Goal: Information Seeking & Learning: Check status

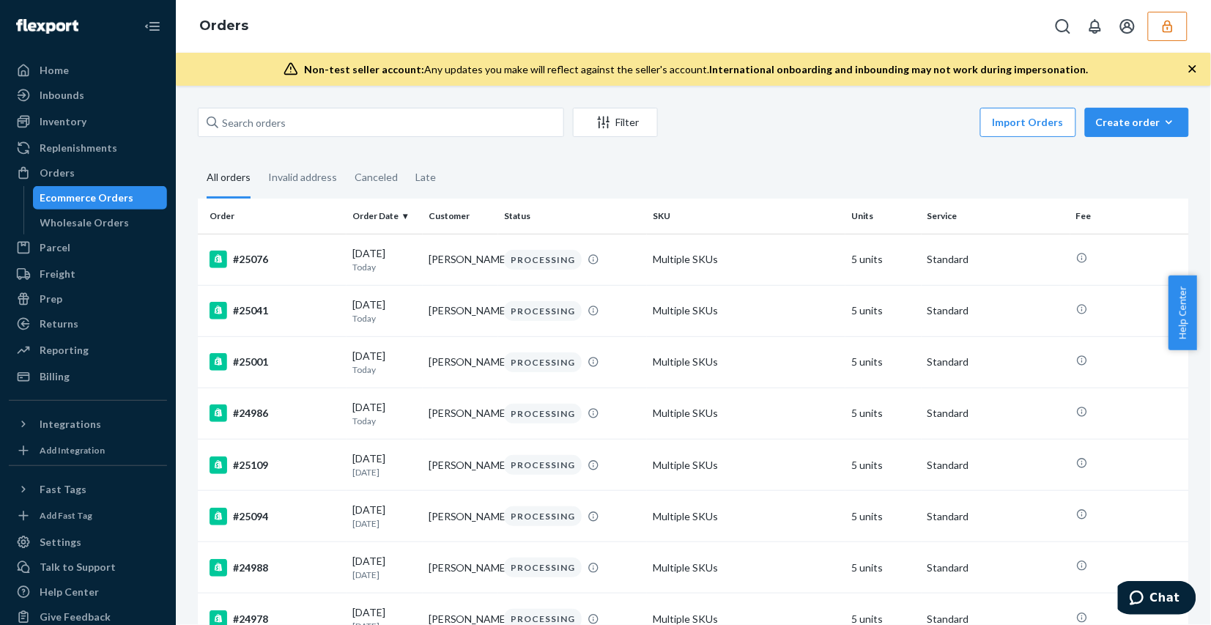
click at [1185, 26] on button "button" at bounding box center [1168, 26] width 40 height 29
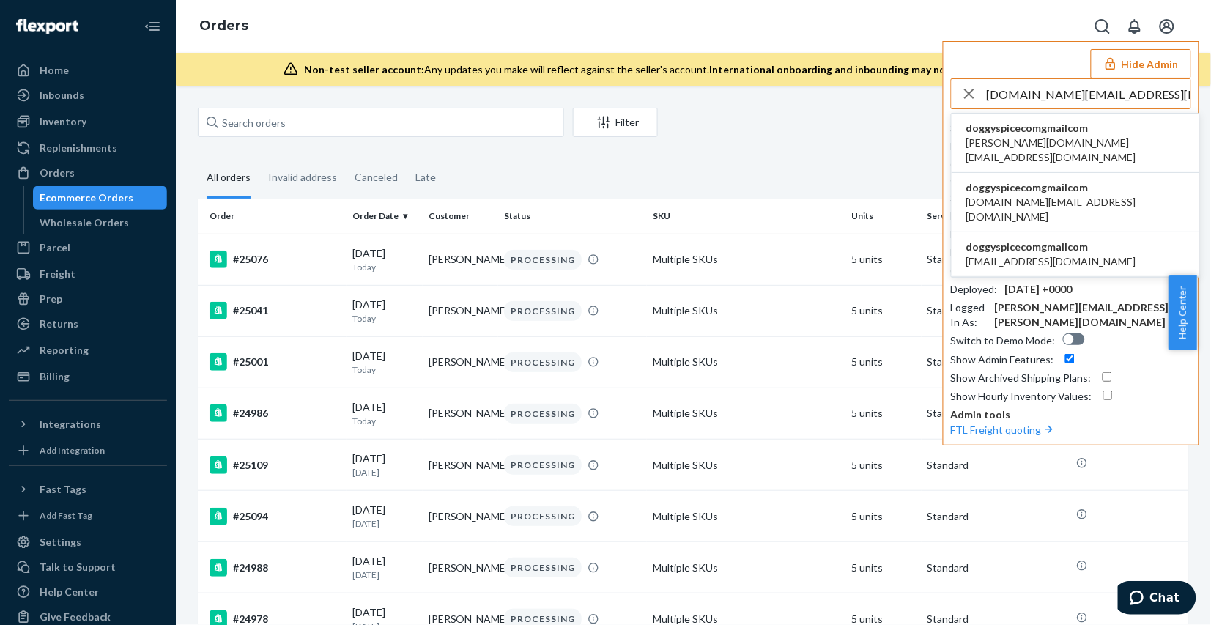
type input "doggyspice.com@gmail.com"
click at [1078, 130] on span "doggyspicecomgmailcom" at bounding box center [1075, 128] width 218 height 15
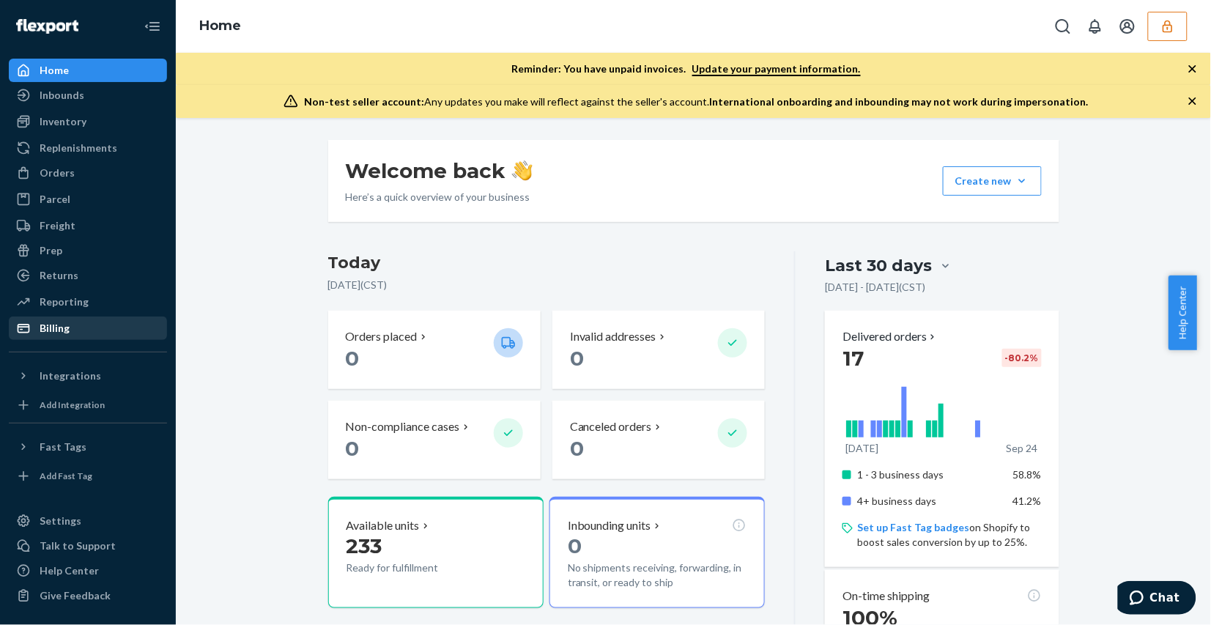
click at [130, 333] on div "Billing" at bounding box center [87, 328] width 155 height 21
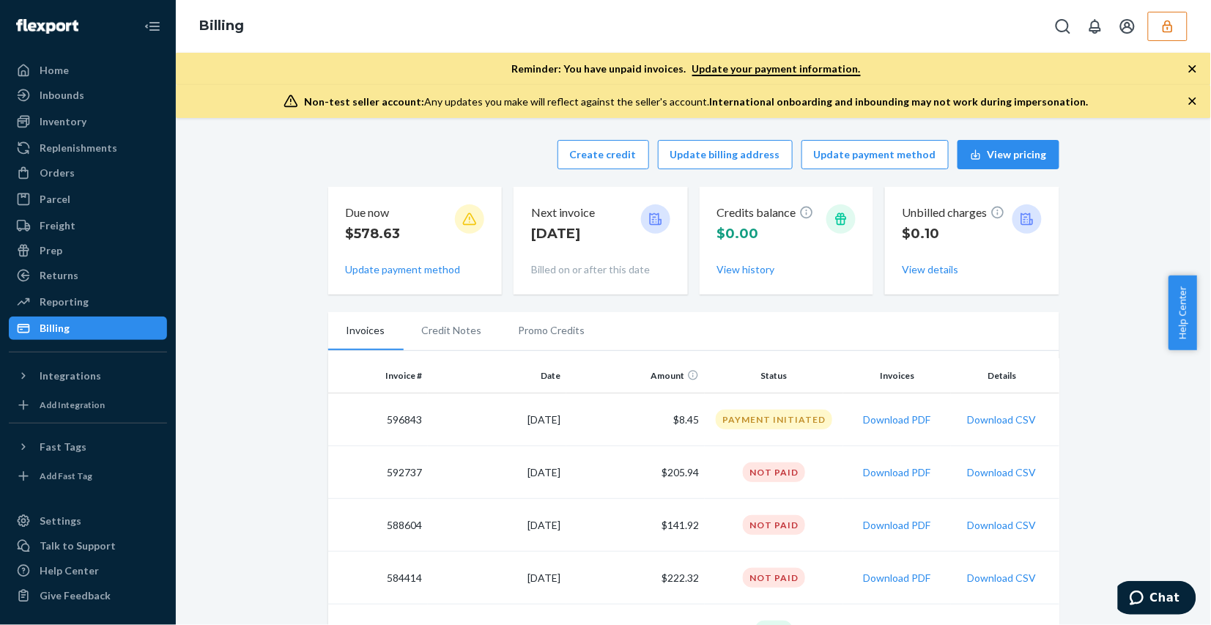
click at [437, 323] on li "Credit Notes" at bounding box center [452, 330] width 97 height 37
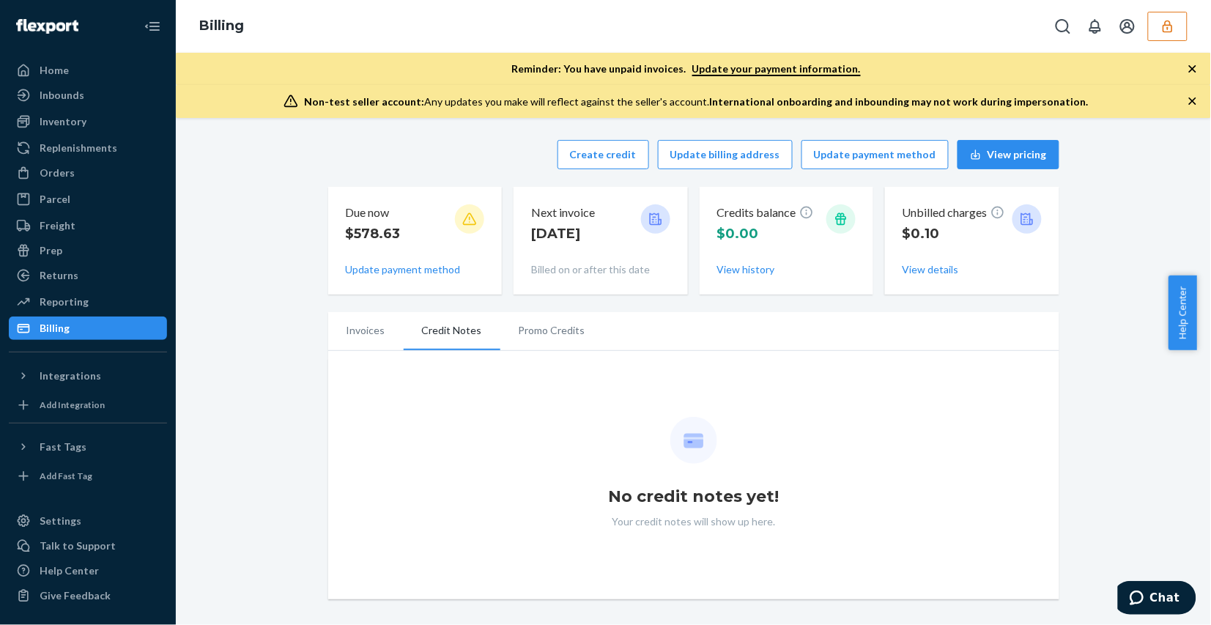
click at [546, 337] on li "Promo Credits" at bounding box center [551, 330] width 103 height 37
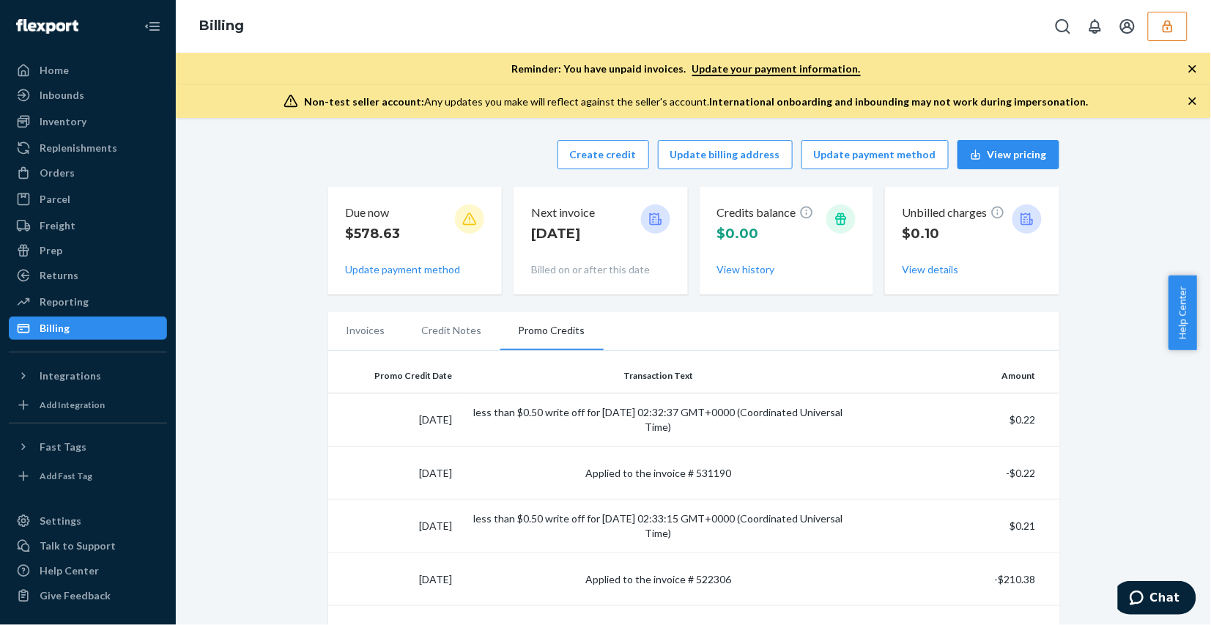
click at [438, 335] on li "Credit Notes" at bounding box center [452, 330] width 97 height 37
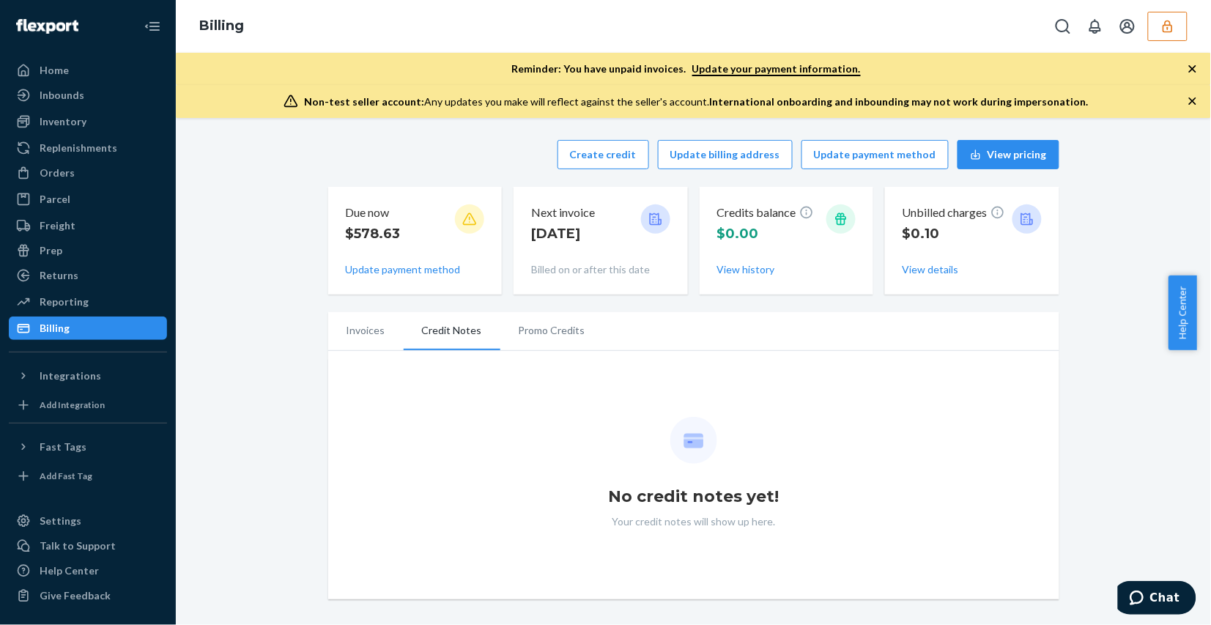
click at [359, 327] on li "Invoices" at bounding box center [365, 330] width 75 height 37
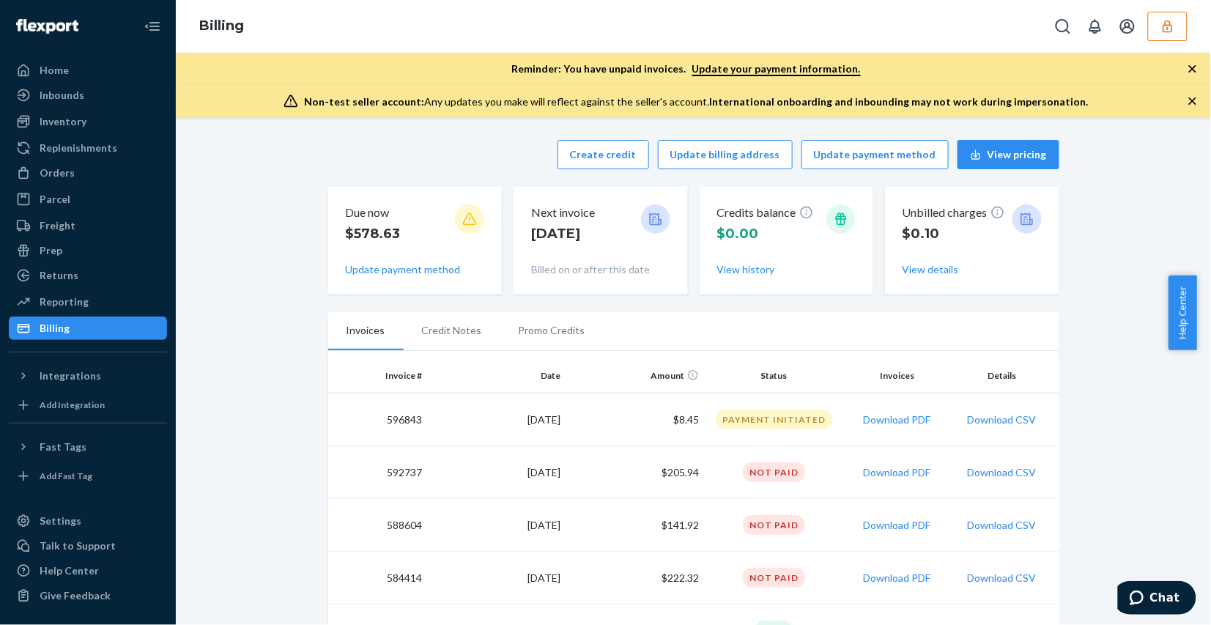
click at [1171, 22] on icon "button" at bounding box center [1167, 26] width 15 height 15
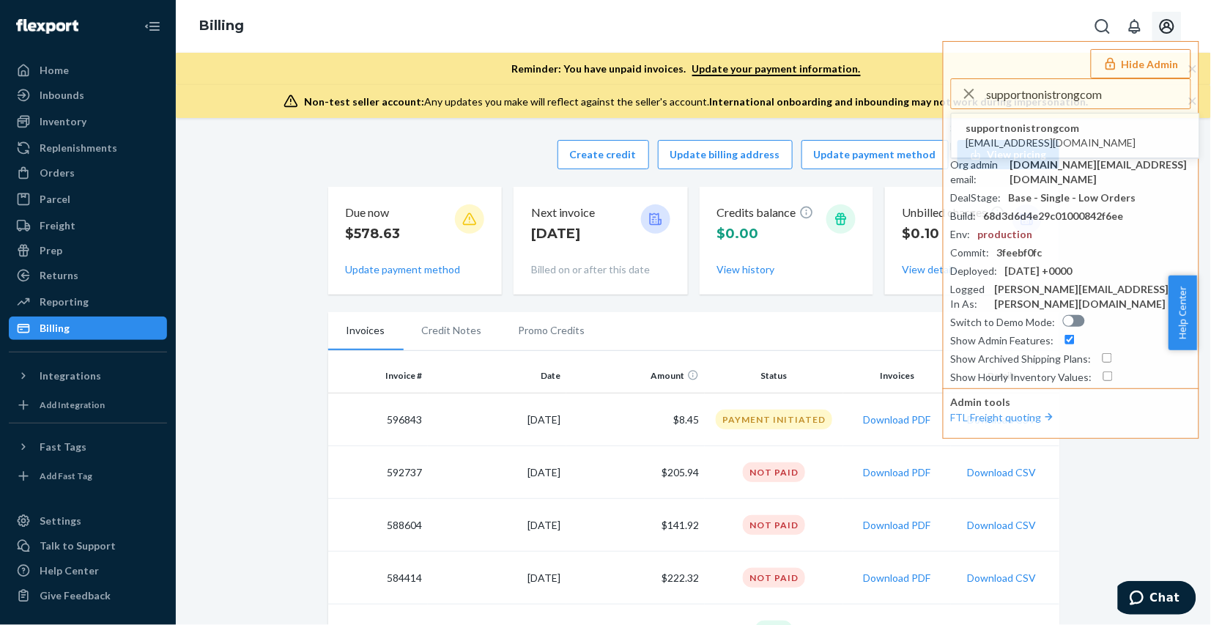
type input "supportnonistrongcom"
click at [1119, 136] on li "supportnonistrongcom support@nonistrong.com" at bounding box center [1076, 136] width 248 height 45
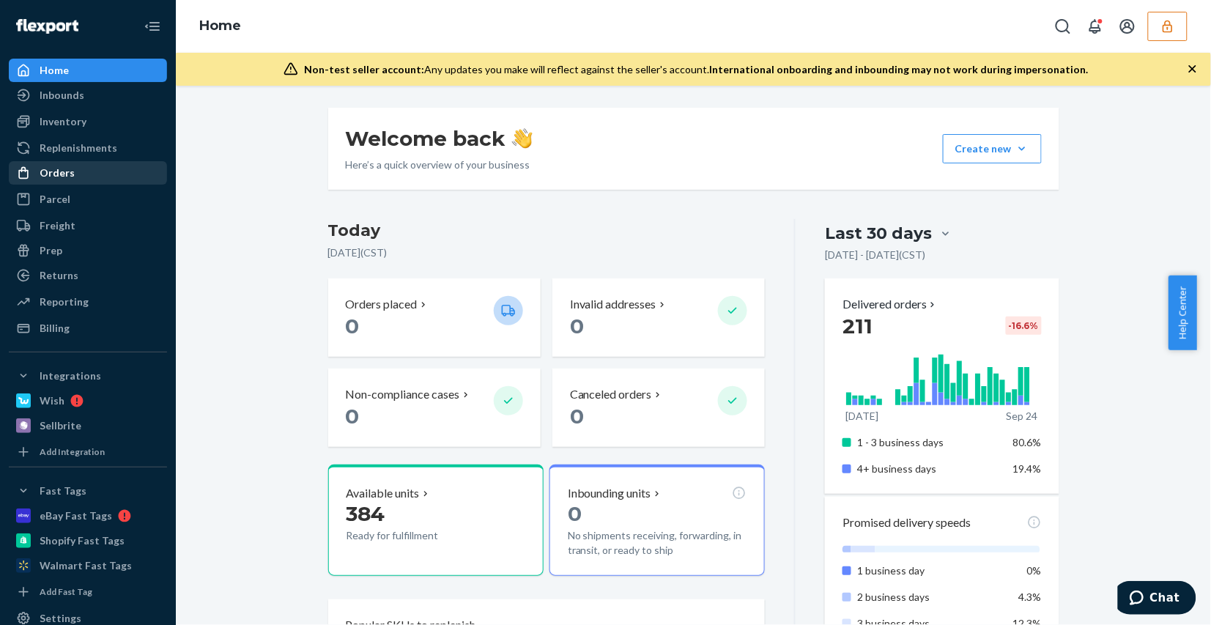
drag, startPoint x: 77, startPoint y: 169, endPoint x: 64, endPoint y: 168, distance: 13.2
click at [75, 168] on div "Orders" at bounding box center [87, 173] width 155 height 21
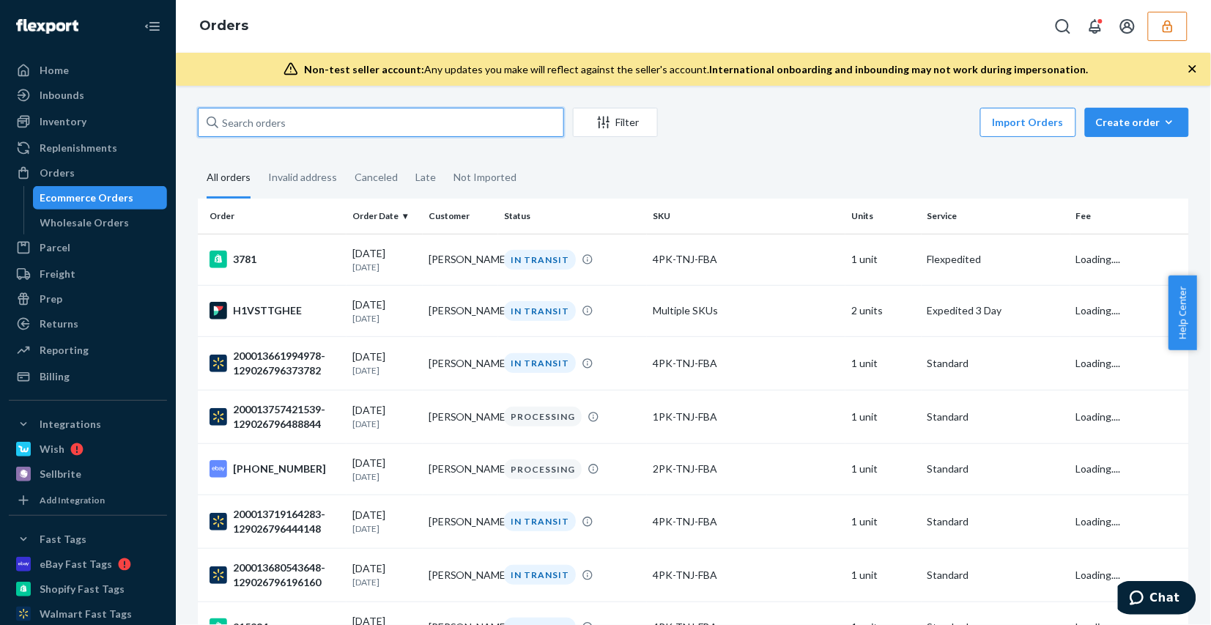
click at [377, 130] on input "text" at bounding box center [381, 122] width 366 height 29
paste input "137032445"
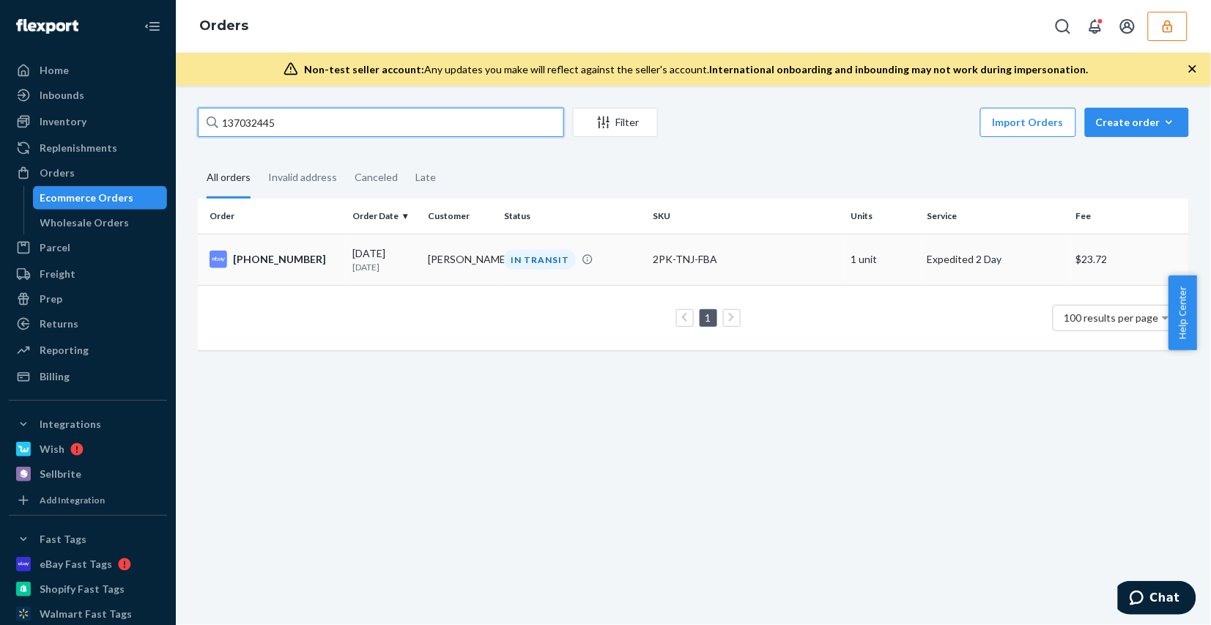
type input "137032445"
click at [631, 269] on div "IN TRANSIT" at bounding box center [572, 260] width 143 height 20
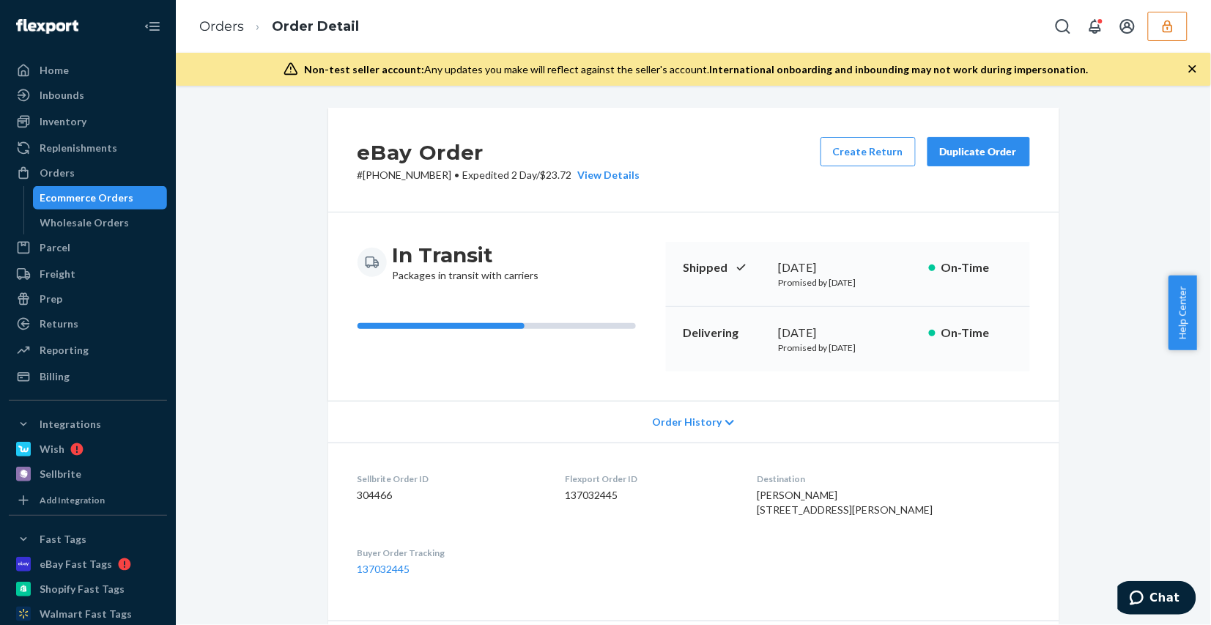
scroll to position [366, 0]
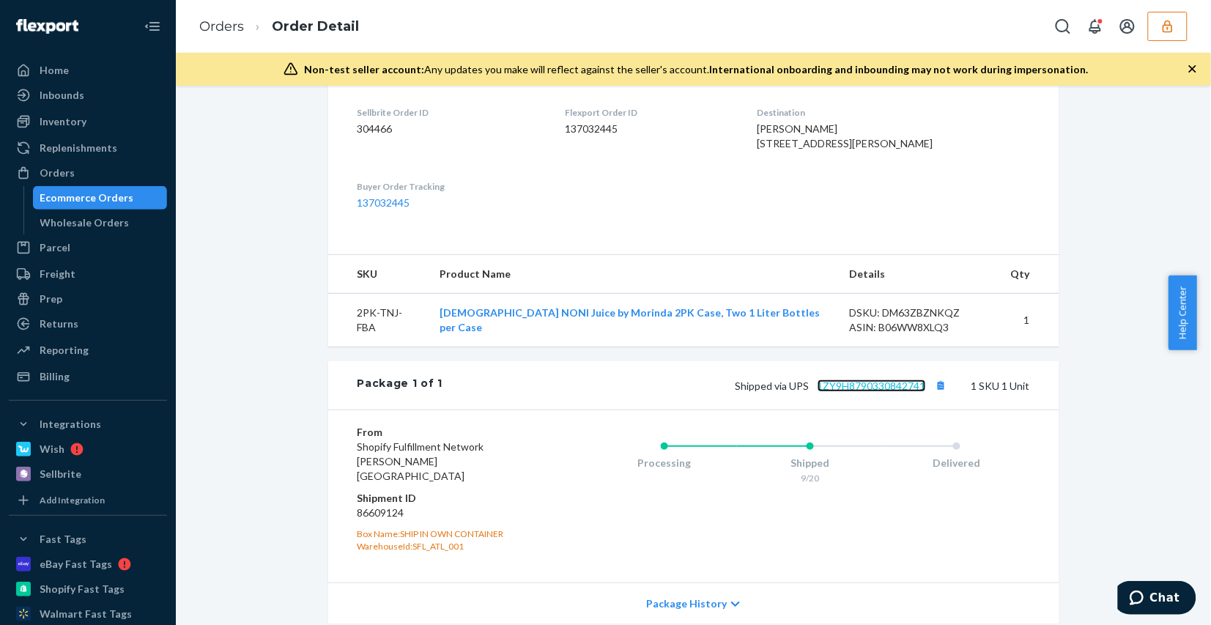
click at [850, 392] on link "1ZY9H8790330842741" at bounding box center [871, 385] width 108 height 12
click at [1154, 23] on button "button" at bounding box center [1168, 26] width 40 height 29
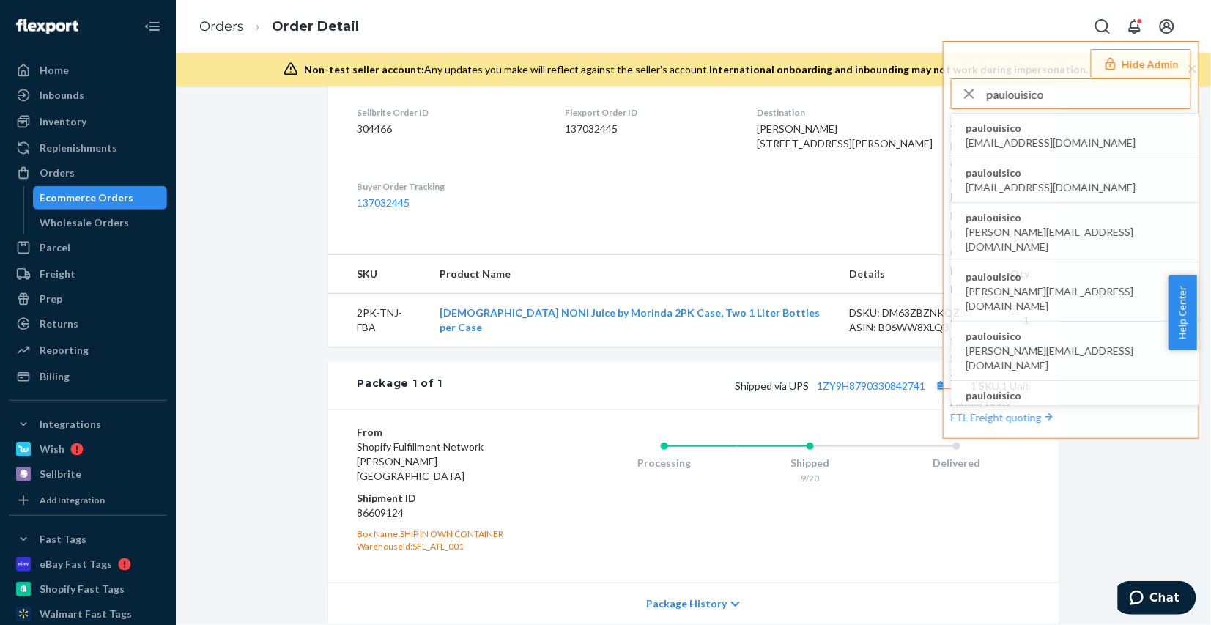
type input "paulouisico"
click at [1110, 134] on li "paulouisico al@ouisi.co" at bounding box center [1076, 136] width 248 height 45
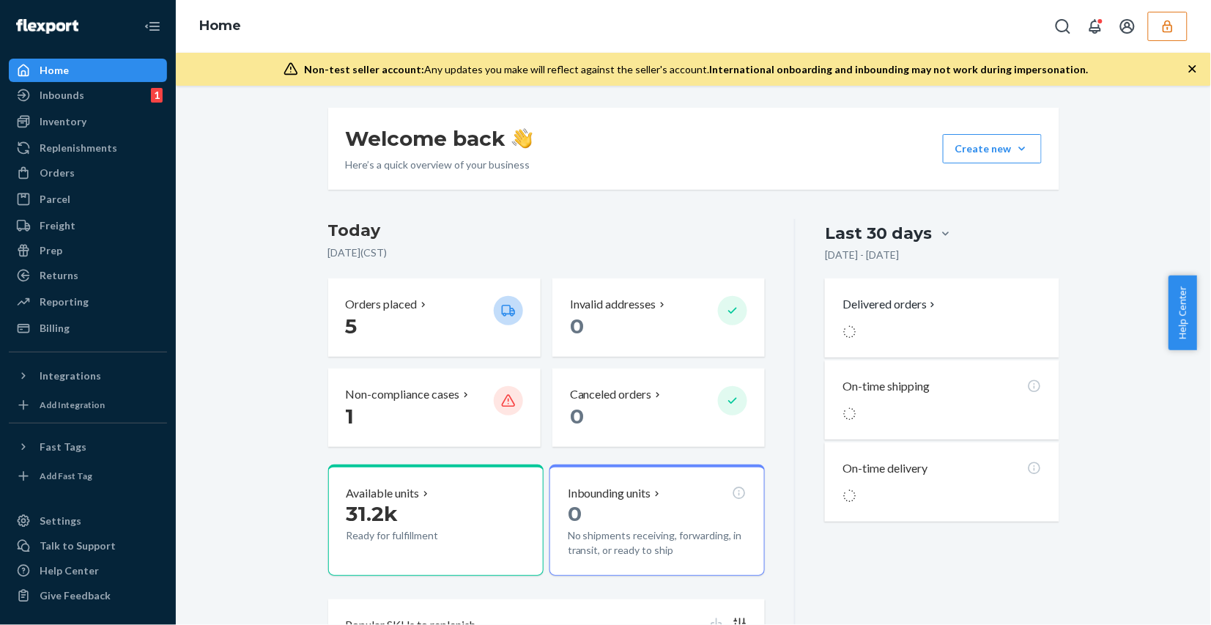
click at [235, 438] on div "Welcome back Here’s a quick overview of your business Create new Create new inb…" at bounding box center [693, 403] width 1013 height 590
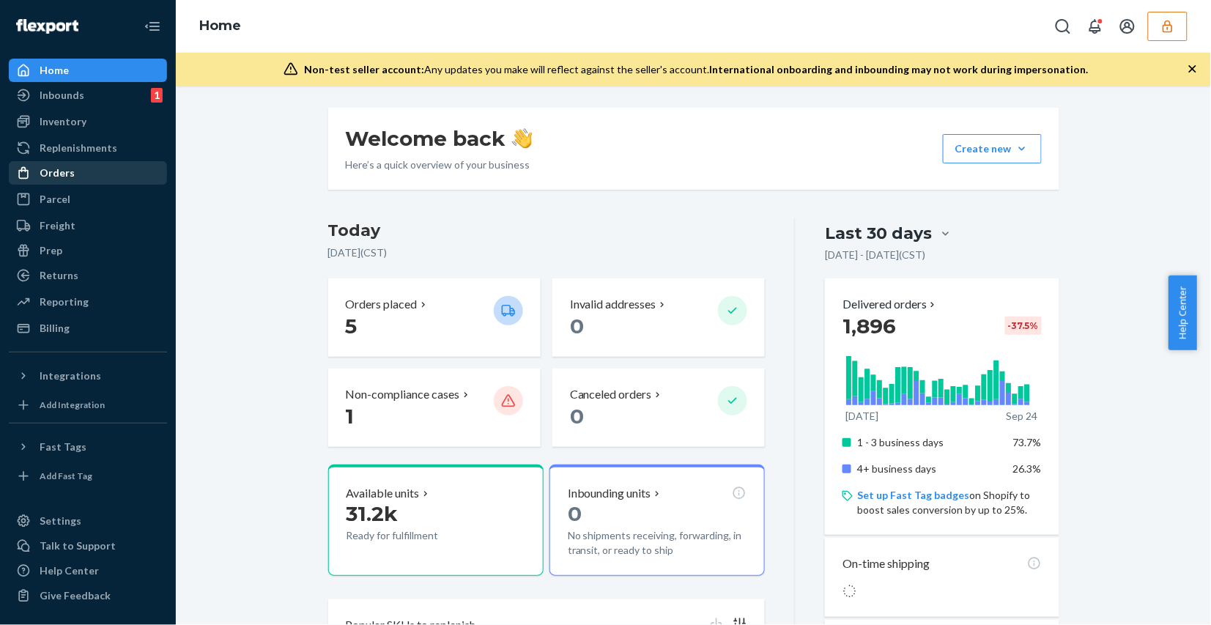
click at [114, 171] on div "Orders" at bounding box center [87, 173] width 155 height 21
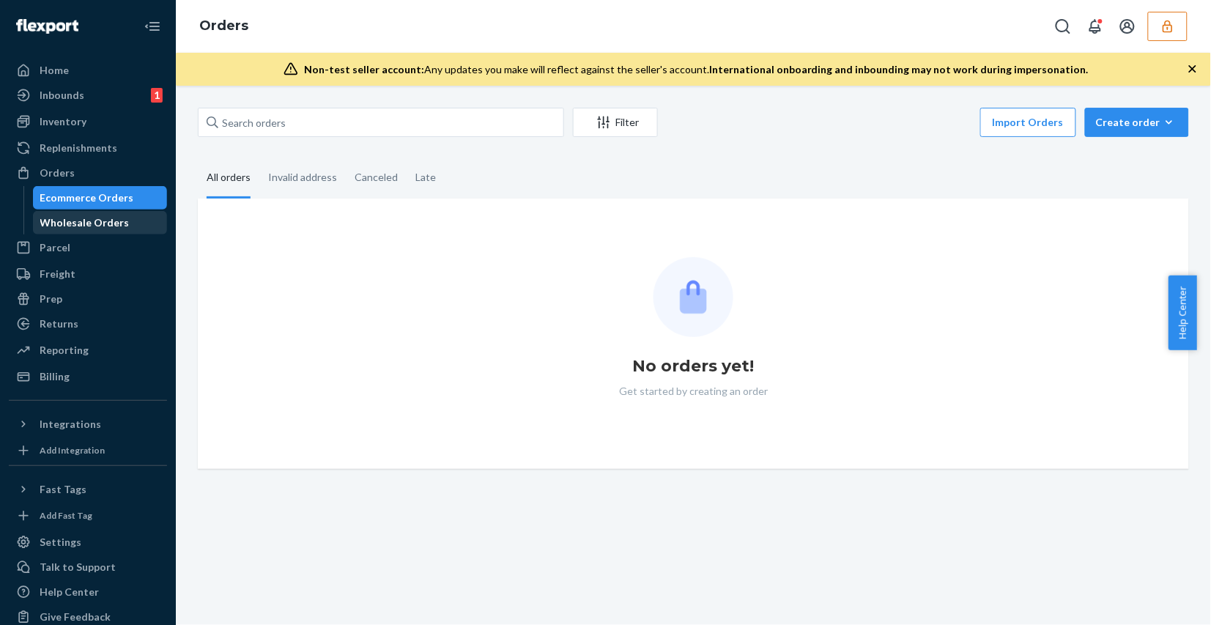
click at [125, 216] on div "Wholesale Orders" at bounding box center [100, 222] width 132 height 21
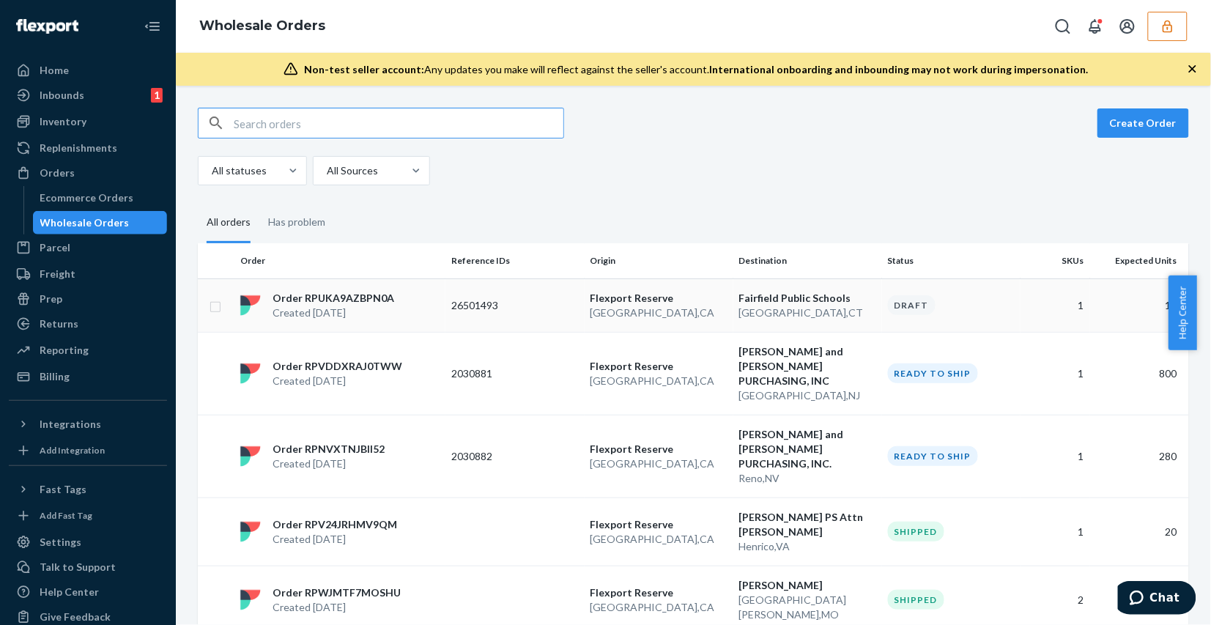
click at [681, 309] on p "San Bernardino , CA" at bounding box center [658, 312] width 137 height 15
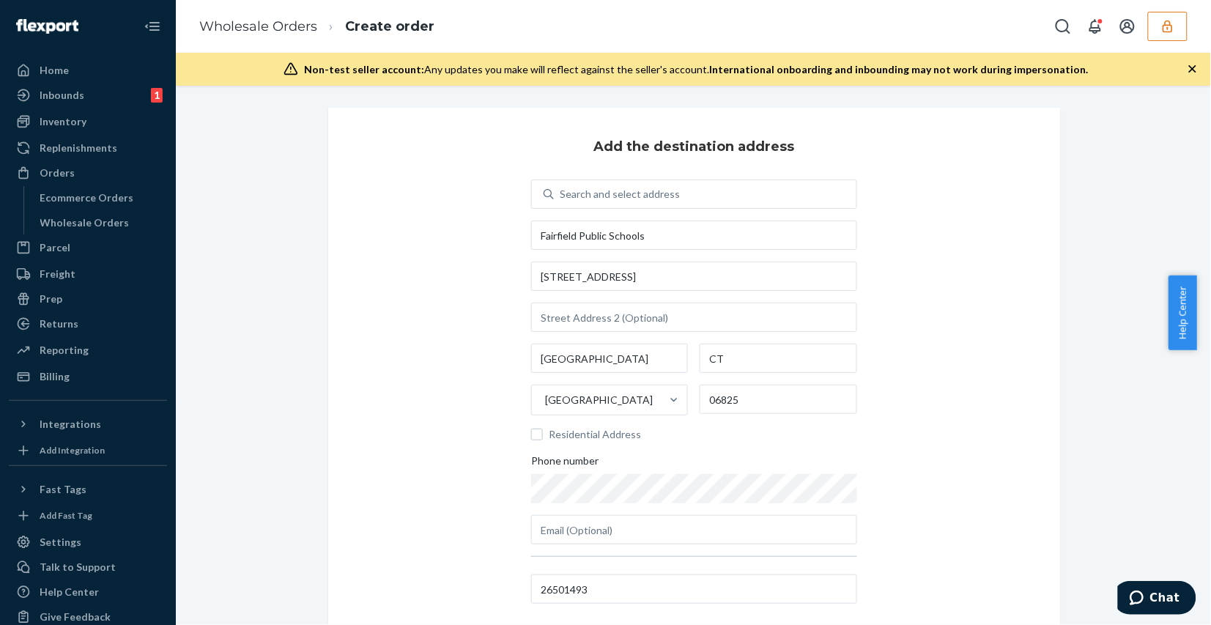
scroll to position [111, 0]
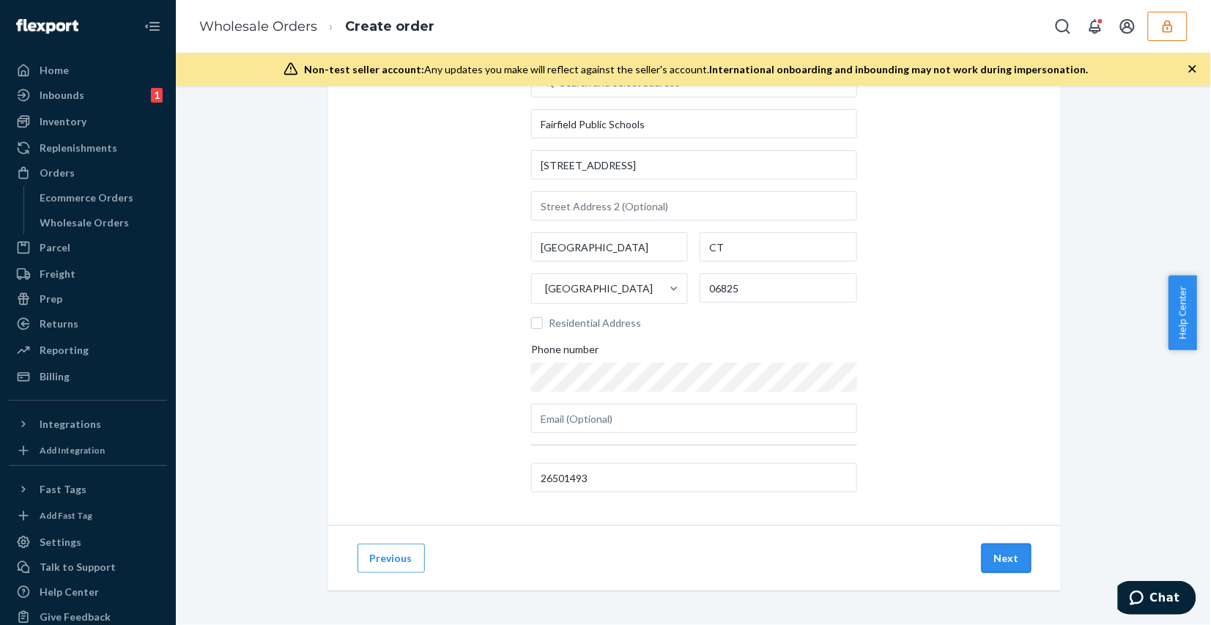
click at [998, 557] on button "Next" at bounding box center [1007, 558] width 50 height 29
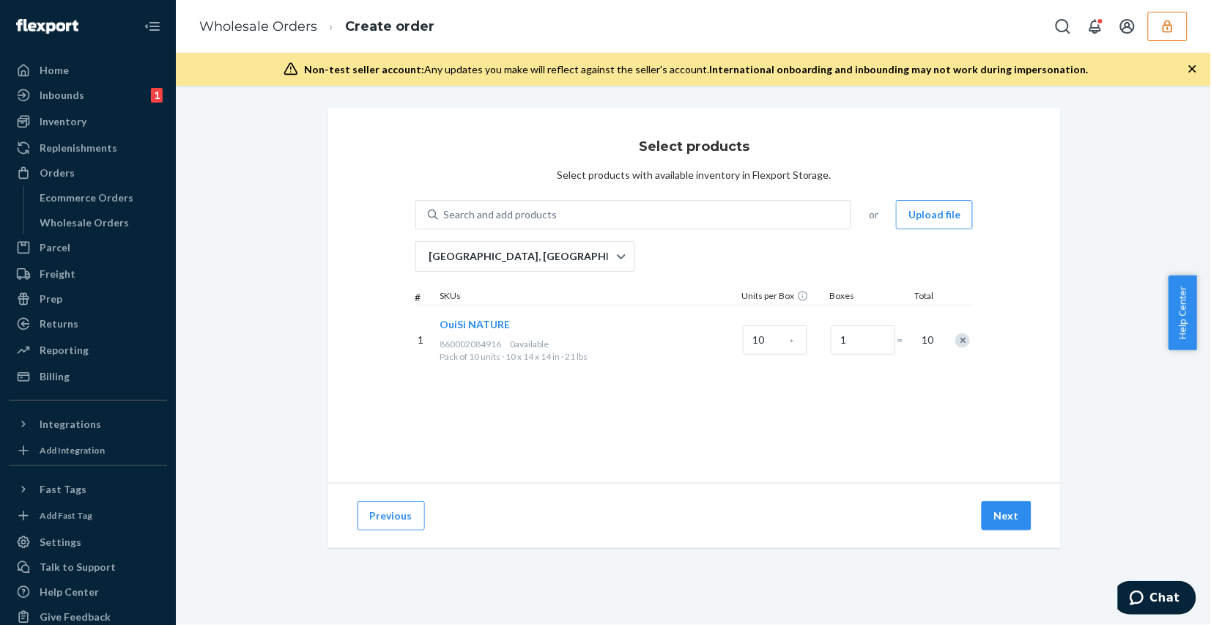
scroll to position [0, 0]
click at [991, 524] on button "Next" at bounding box center [1007, 515] width 50 height 29
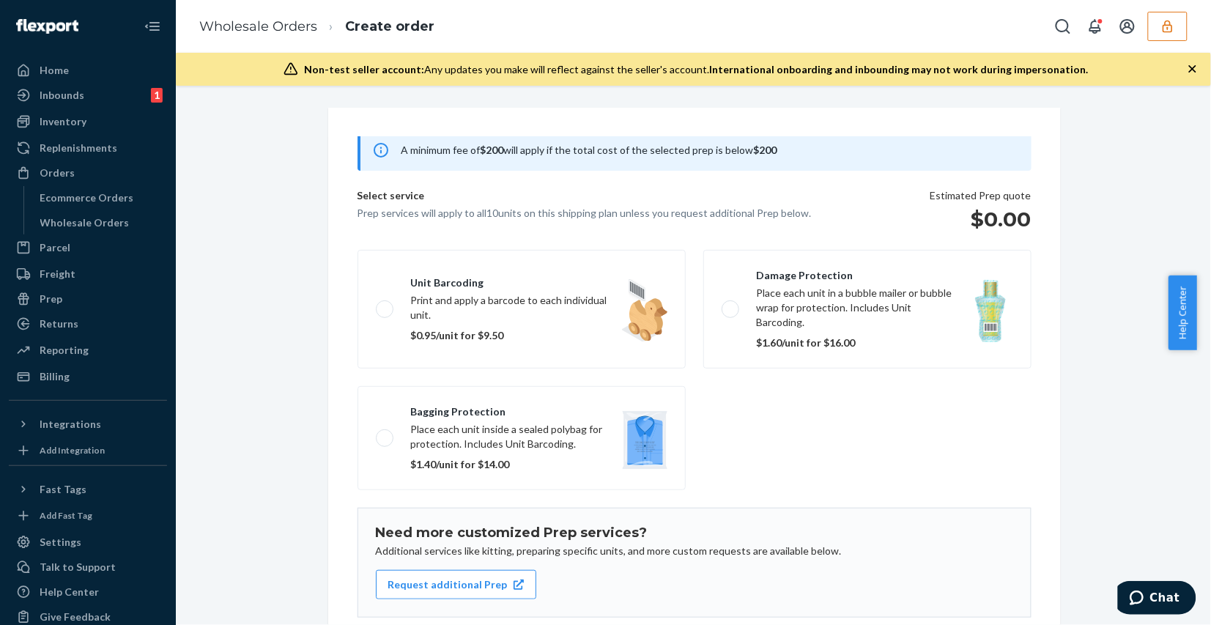
scroll to position [167, 0]
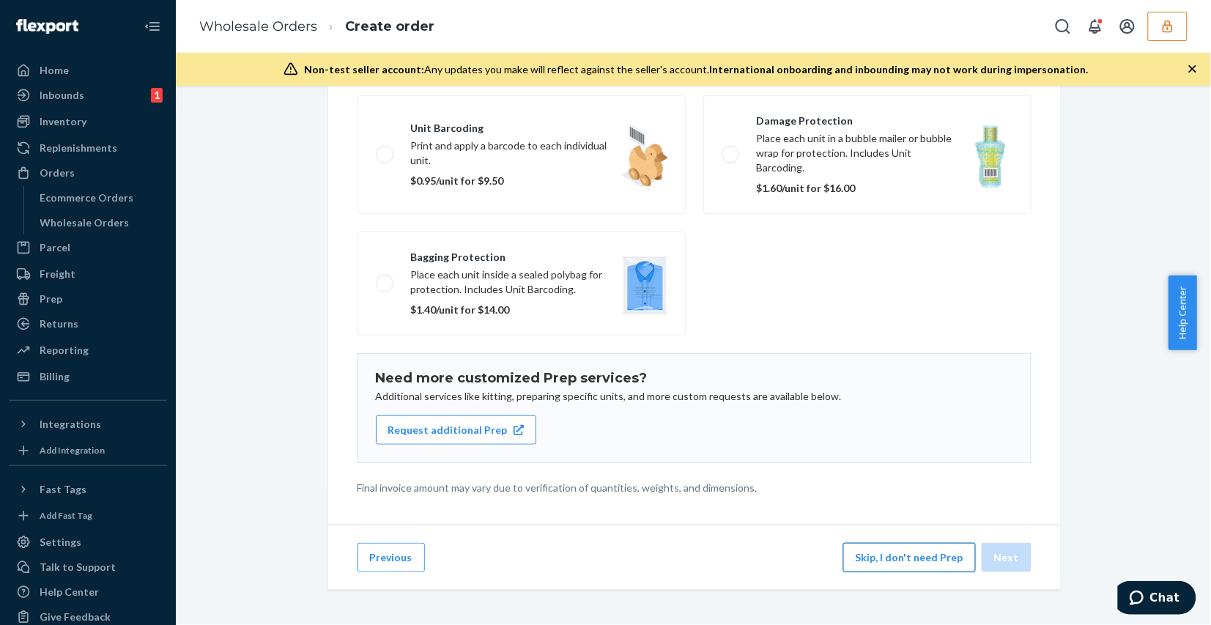
click at [863, 562] on button "Skip, I don't need Prep" at bounding box center [909, 557] width 133 height 29
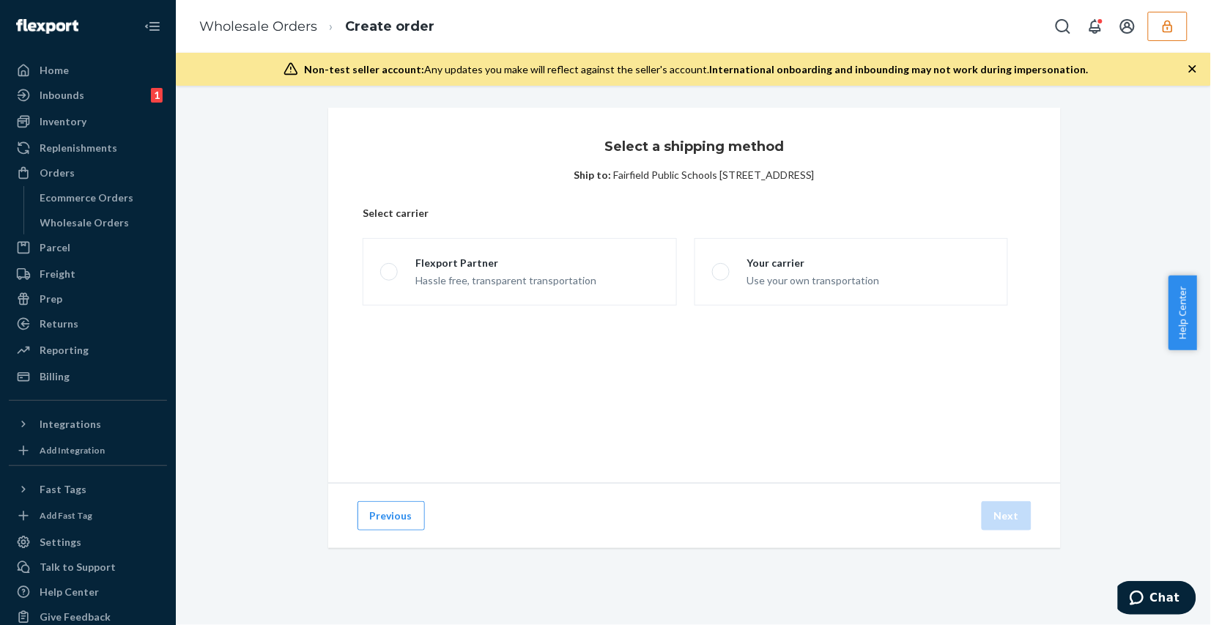
scroll to position [0, 0]
click at [277, 24] on link "Wholesale Orders" at bounding box center [258, 26] width 118 height 16
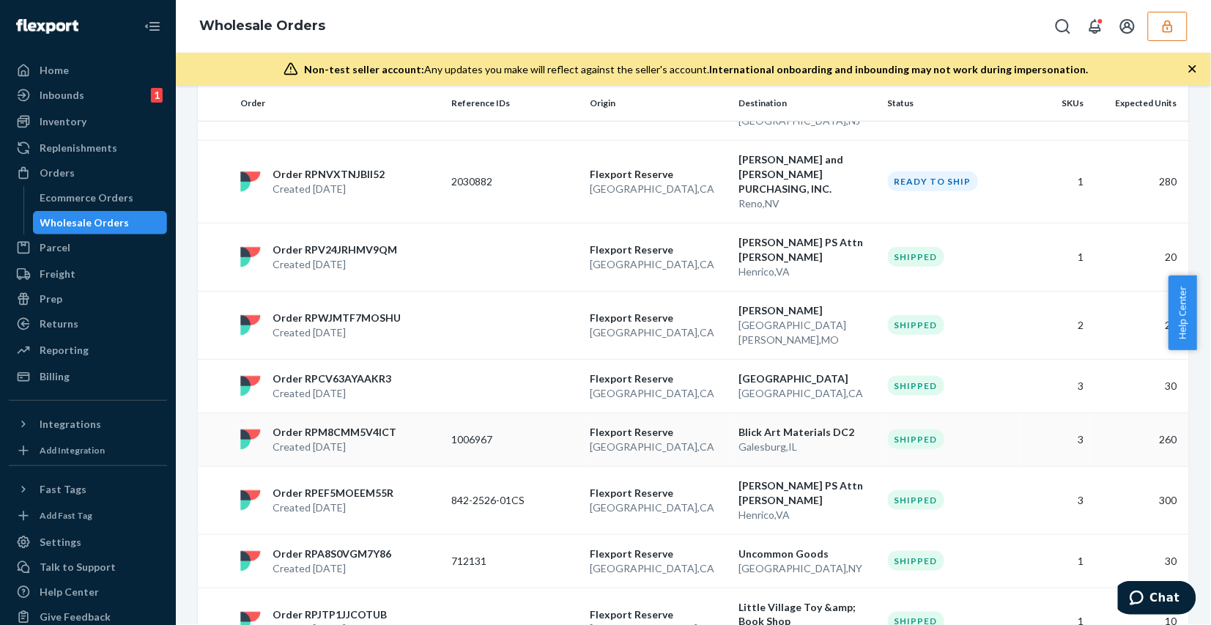
scroll to position [458, 0]
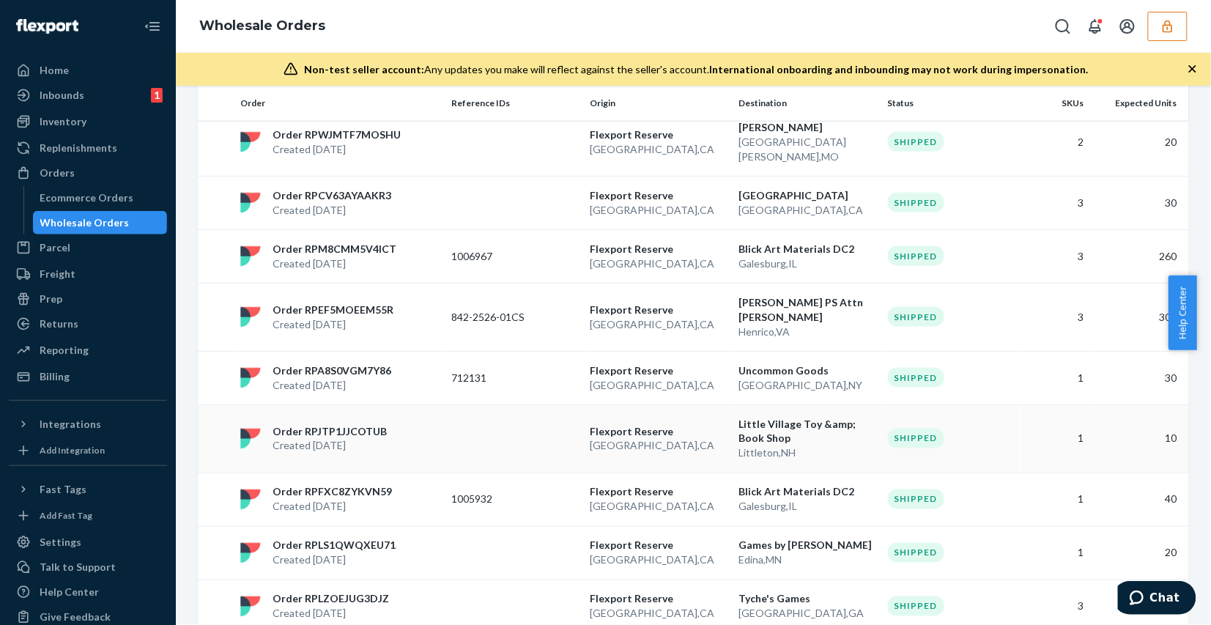
click at [678, 422] on td "Flexport Reserve San Bernardino , CA" at bounding box center [659, 438] width 149 height 68
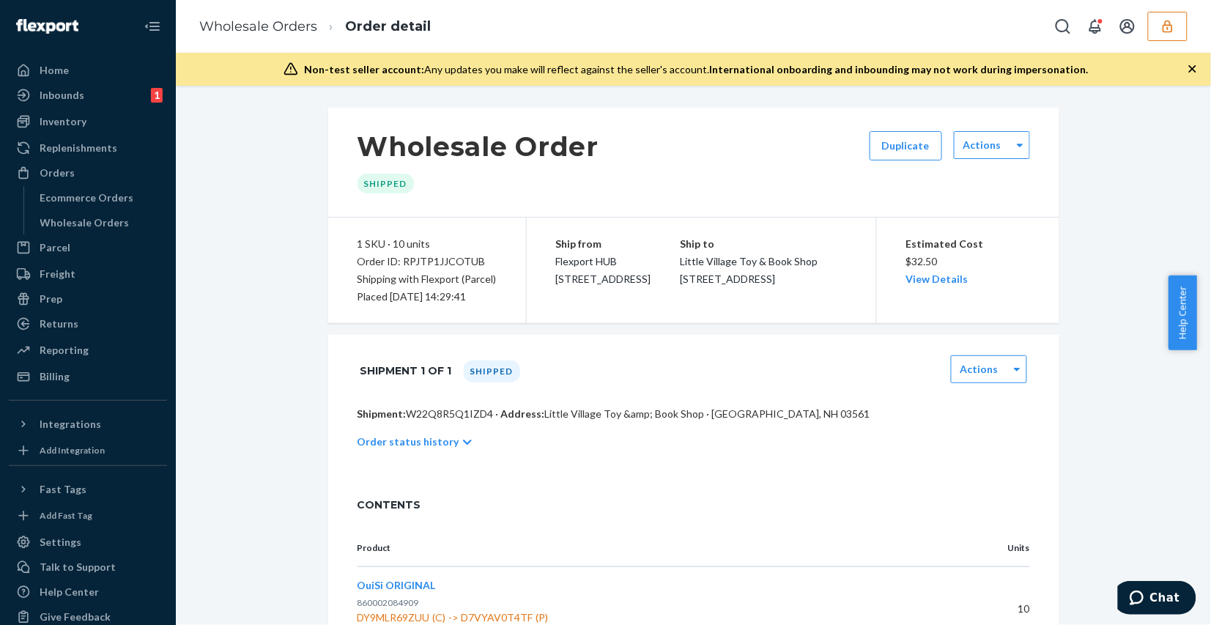
scroll to position [185, 0]
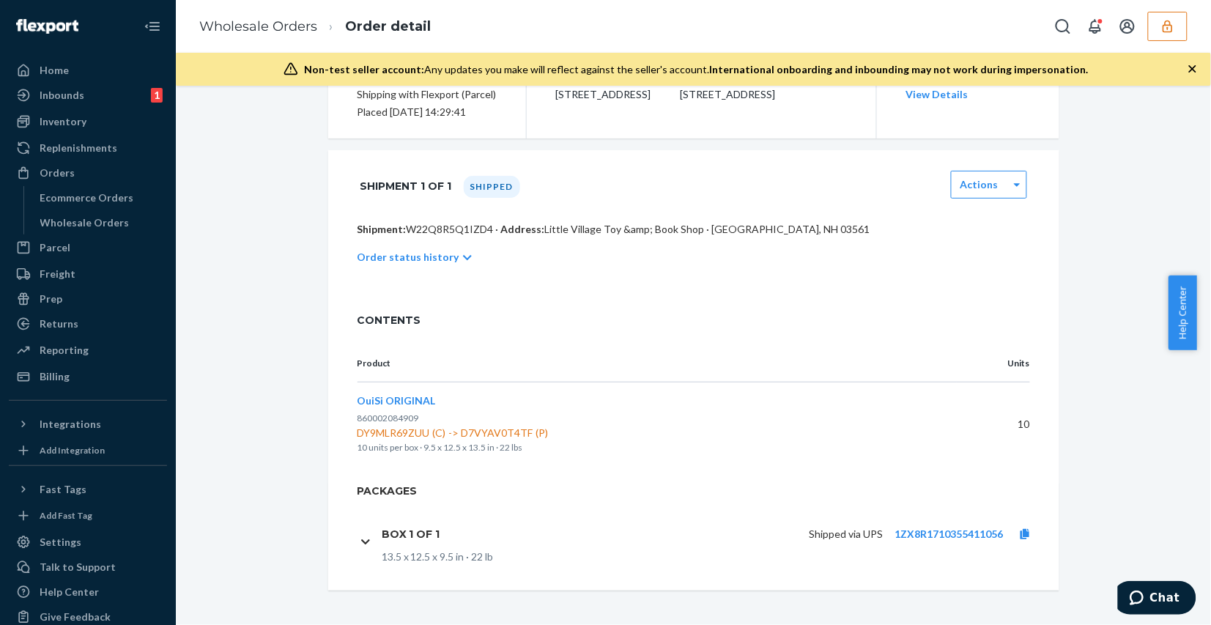
click at [408, 264] on div "Order status history" at bounding box center [693, 257] width 672 height 41
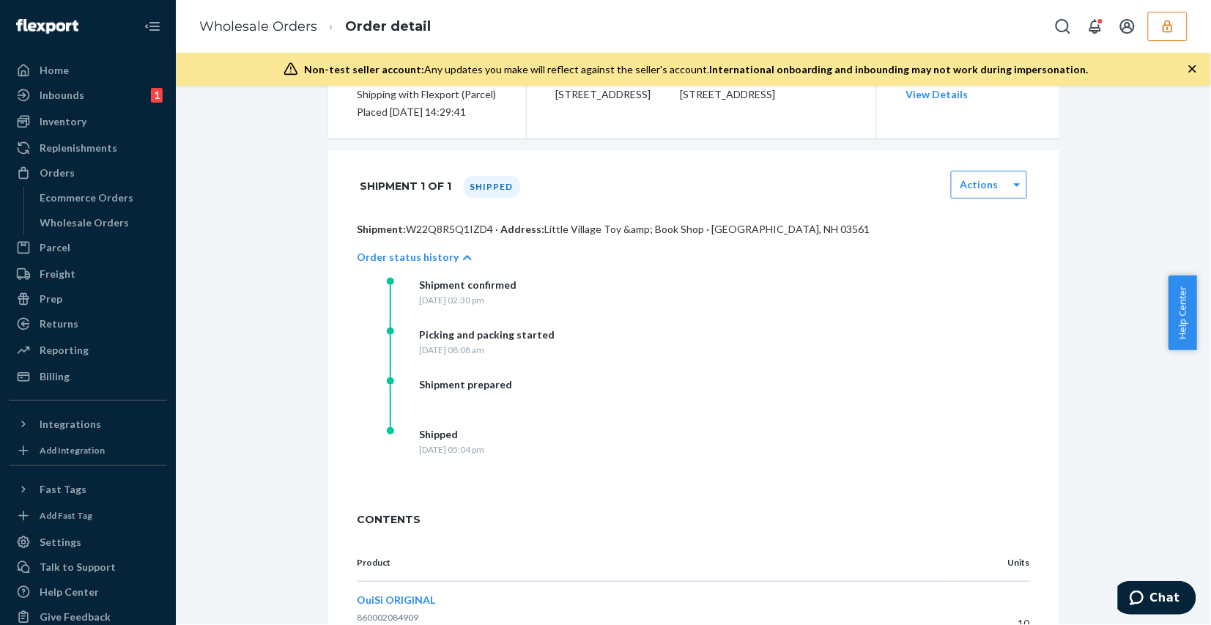
click at [408, 264] on div "Order status history" at bounding box center [693, 257] width 672 height 41
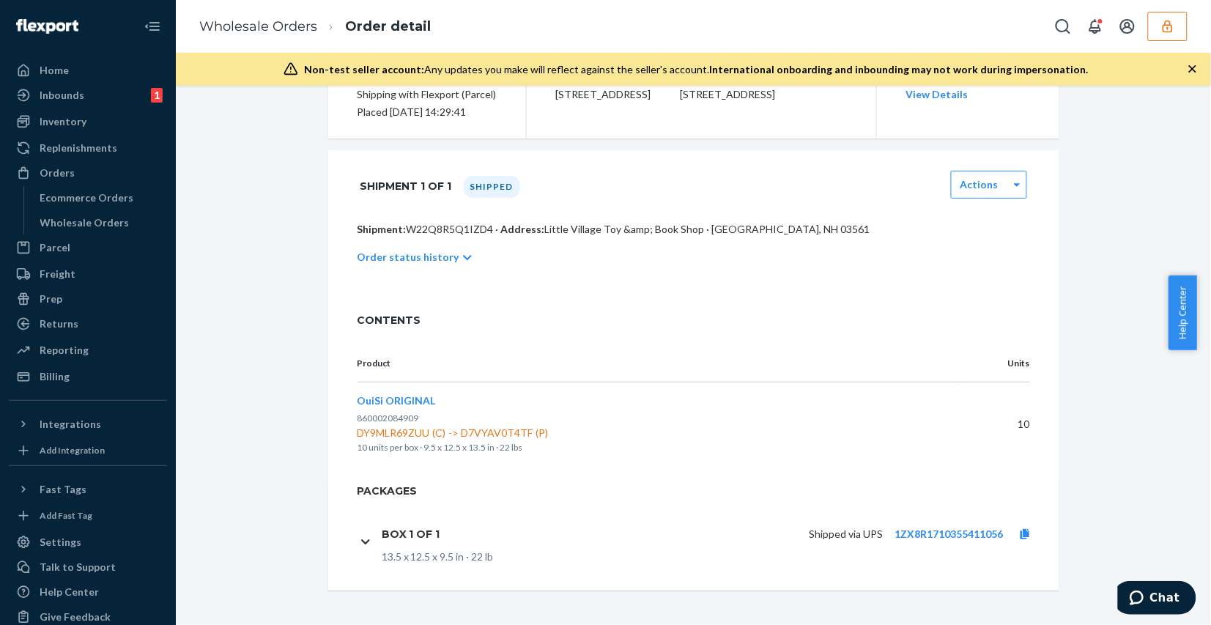
scroll to position [1, 0]
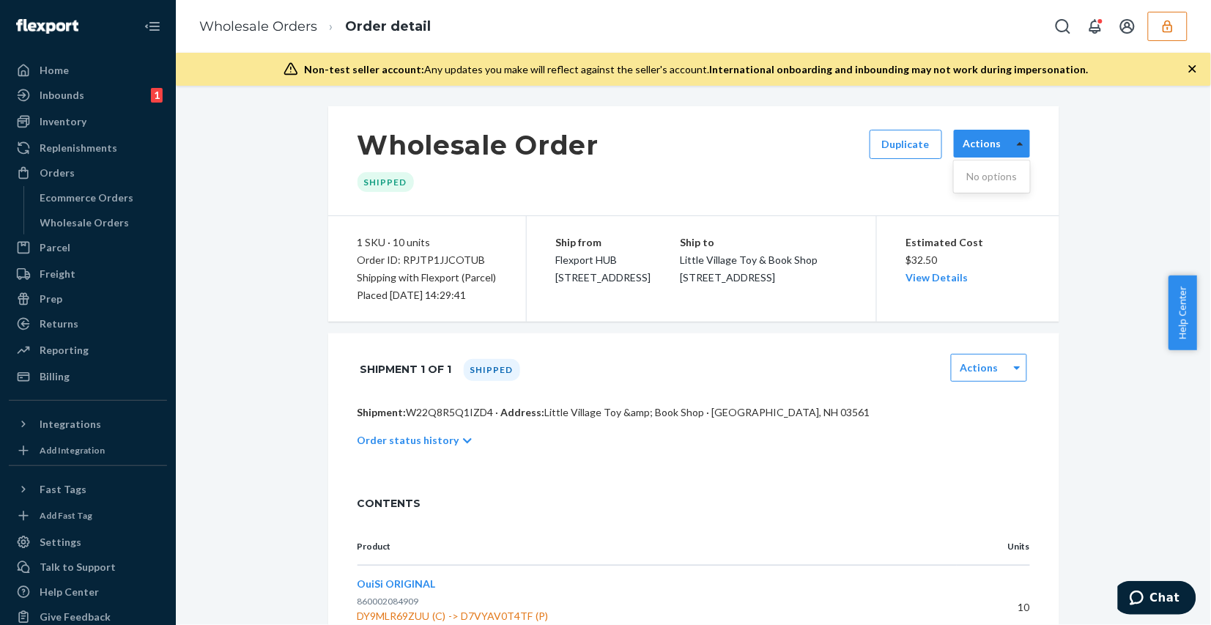
click at [1022, 152] on div at bounding box center [1020, 144] width 18 height 22
click at [1119, 179] on div "Wholesale Order Shipped Duplicate 0 results available. Use Up and Down to choos…" at bounding box center [693, 439] width 1013 height 667
click at [957, 283] on div "Estimated Cost $32.50 View Details" at bounding box center [968, 260] width 124 height 53
click at [949, 279] on link "View Details" at bounding box center [937, 277] width 62 height 12
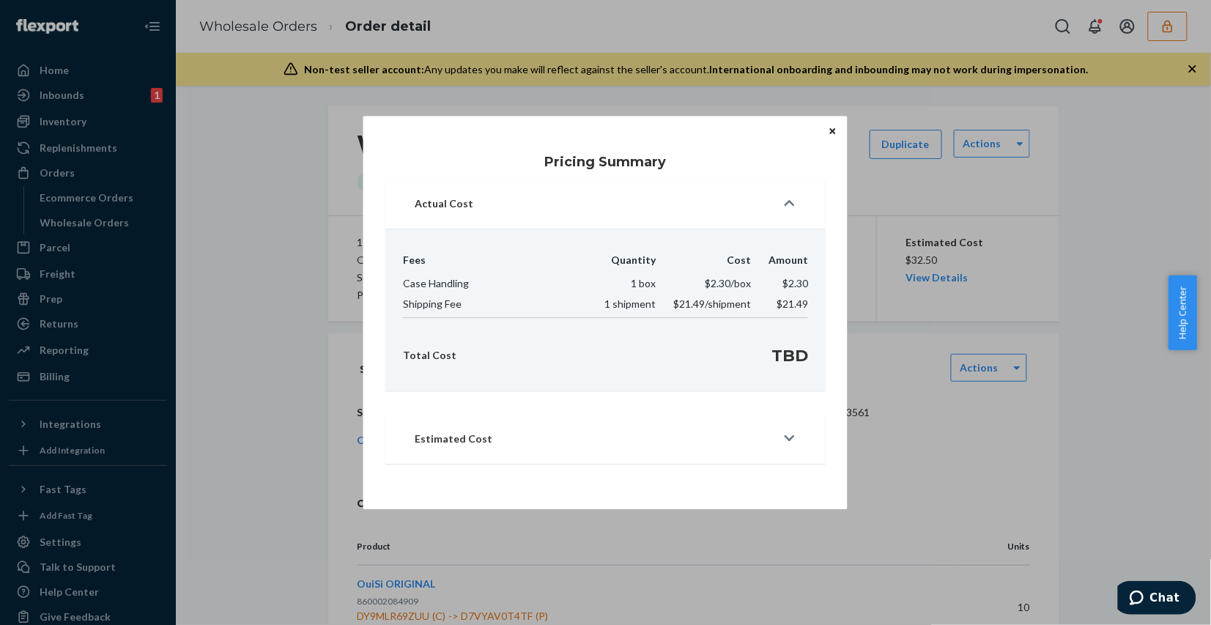
click at [834, 130] on icon "Close" at bounding box center [833, 131] width 6 height 6
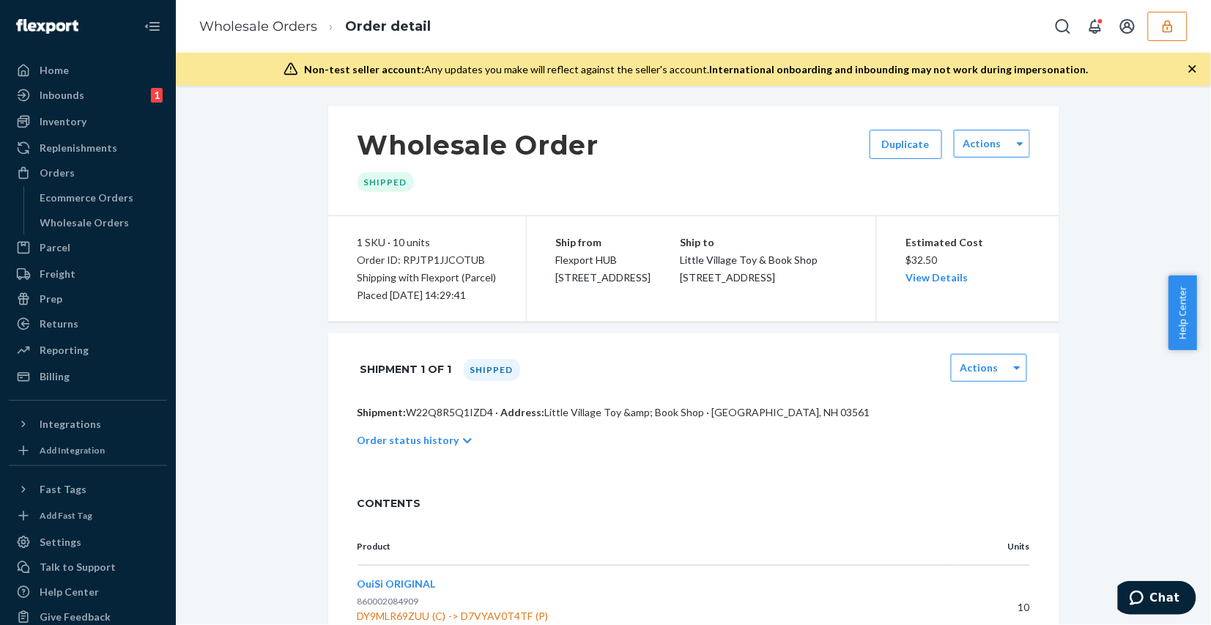
click at [251, 370] on div "Wholesale Order Shipped Duplicate Actions 1 SKU · 10 units Order ID: RPJTP1JJCO…" at bounding box center [693, 439] width 1013 height 667
click at [250, 34] on li "Wholesale Orders" at bounding box center [258, 27] width 118 height 19
click at [246, 26] on link "Wholesale Orders" at bounding box center [258, 26] width 118 height 16
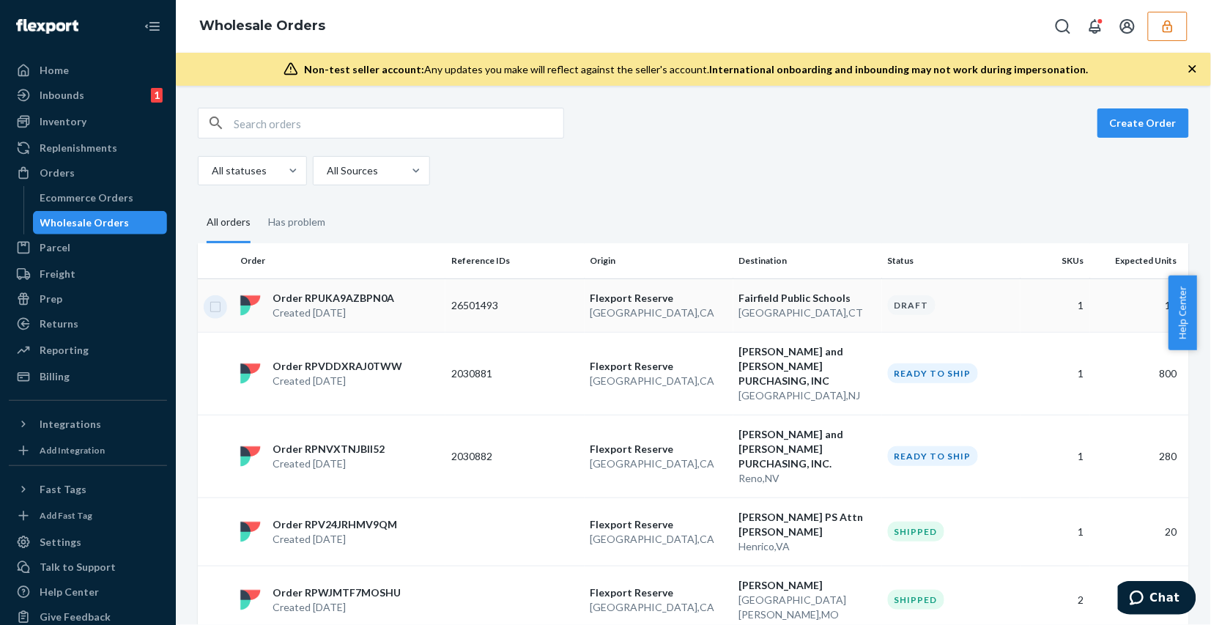
click at [210, 305] on input "checkbox" at bounding box center [215, 304] width 12 height 15
checkbox input "true"
click at [1173, 30] on icon "button" at bounding box center [1167, 26] width 15 height 15
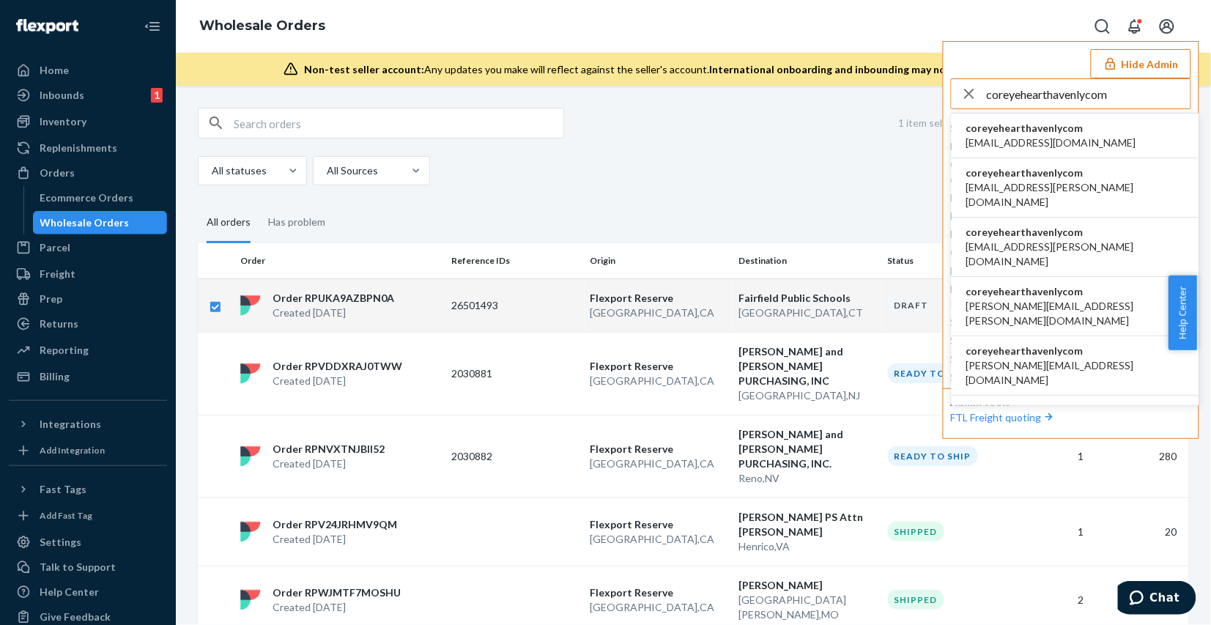
type input "coreyehearthavenlycom"
click at [1020, 136] on span "acummings+cz@havenly.com" at bounding box center [1051, 143] width 170 height 15
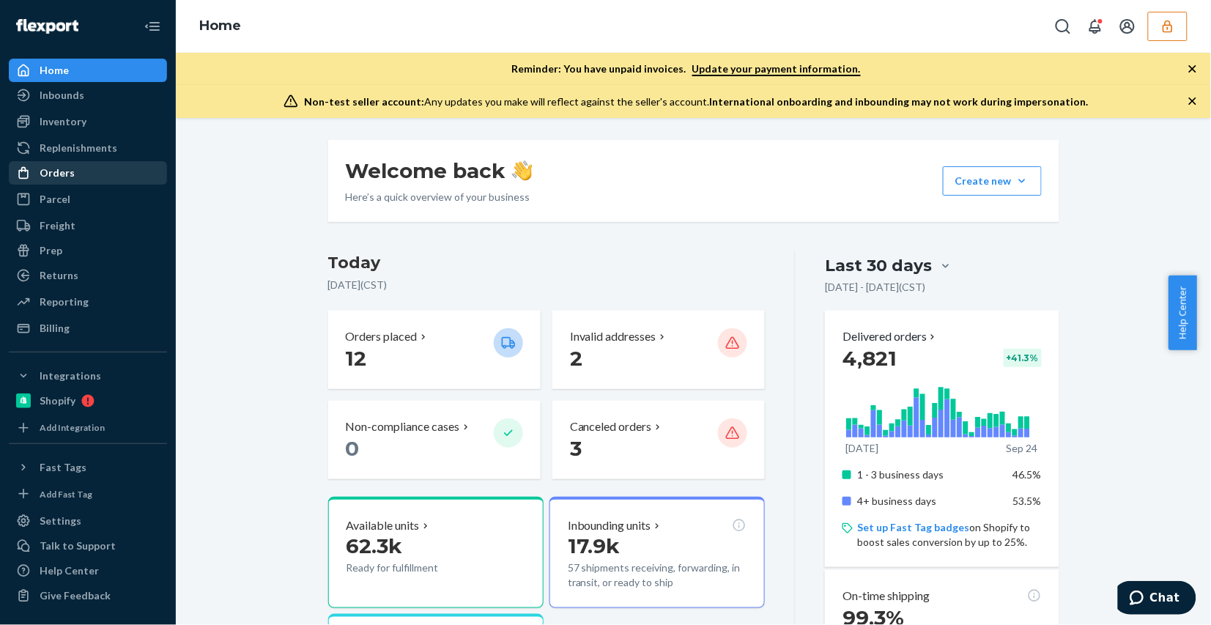
click at [52, 173] on div "Orders" at bounding box center [57, 173] width 35 height 15
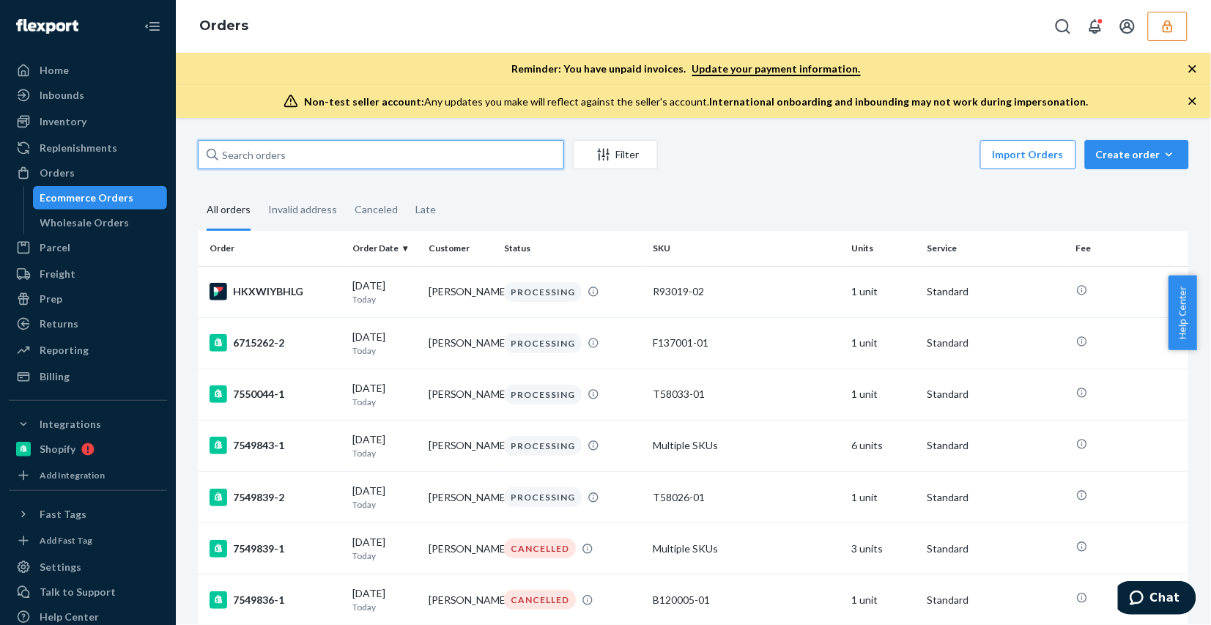
click at [327, 156] on input "text" at bounding box center [381, 154] width 366 height 29
type input "v"
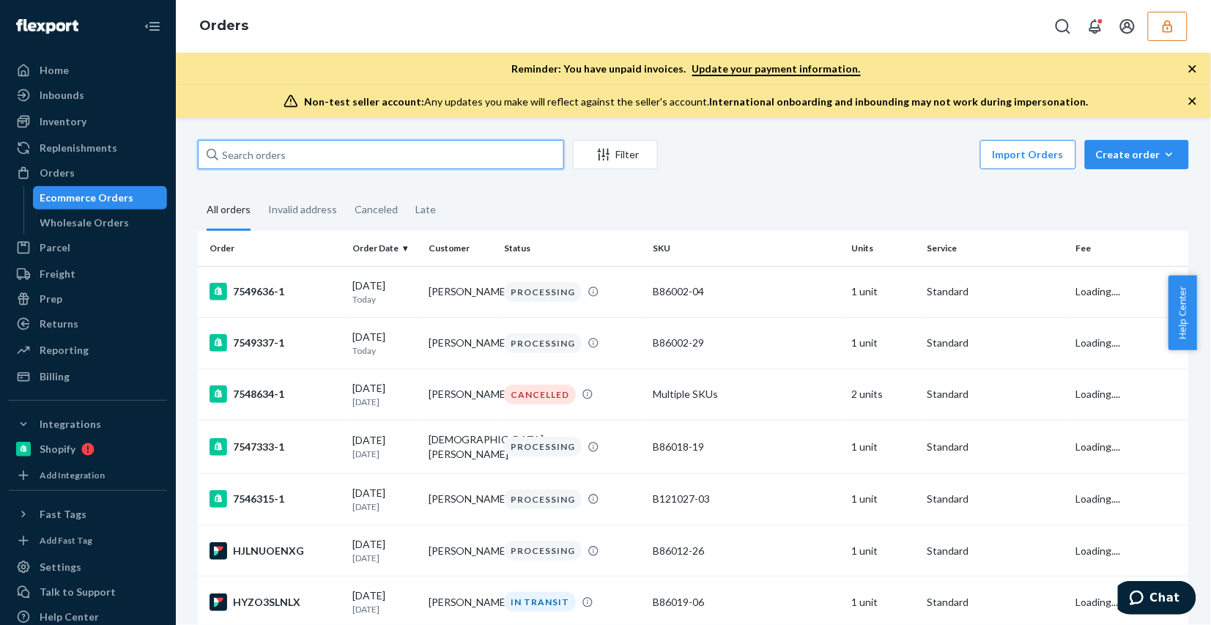
paste input "136006678"
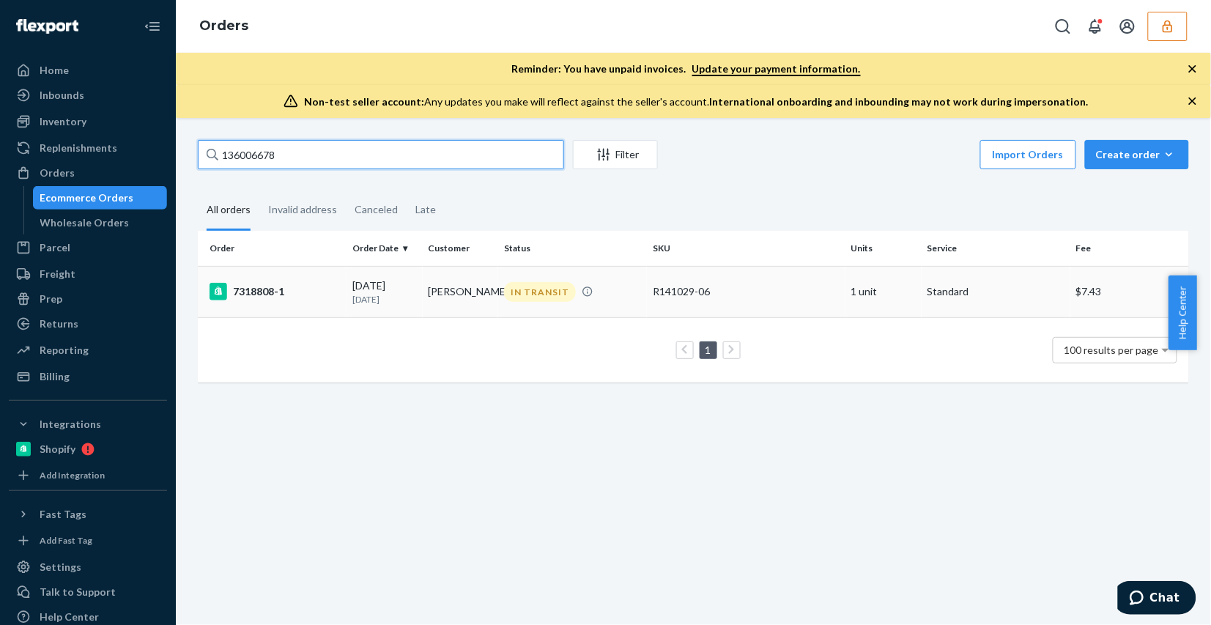
type input "136006678"
click at [535, 311] on td "IN TRANSIT" at bounding box center [572, 291] width 149 height 51
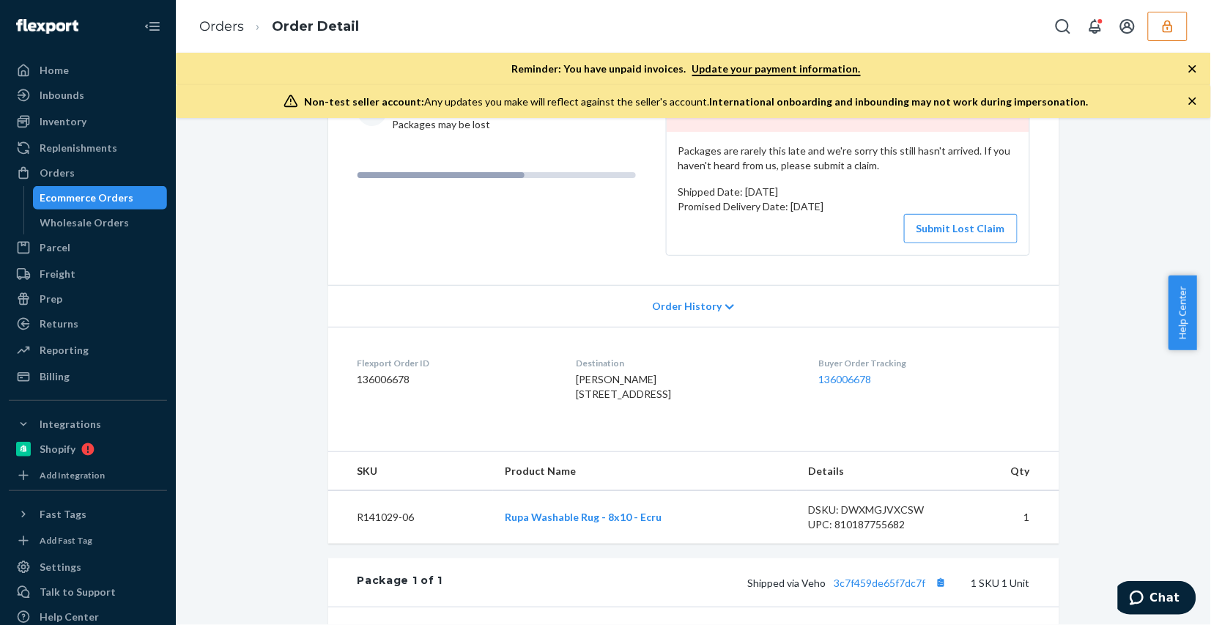
scroll to position [503, 0]
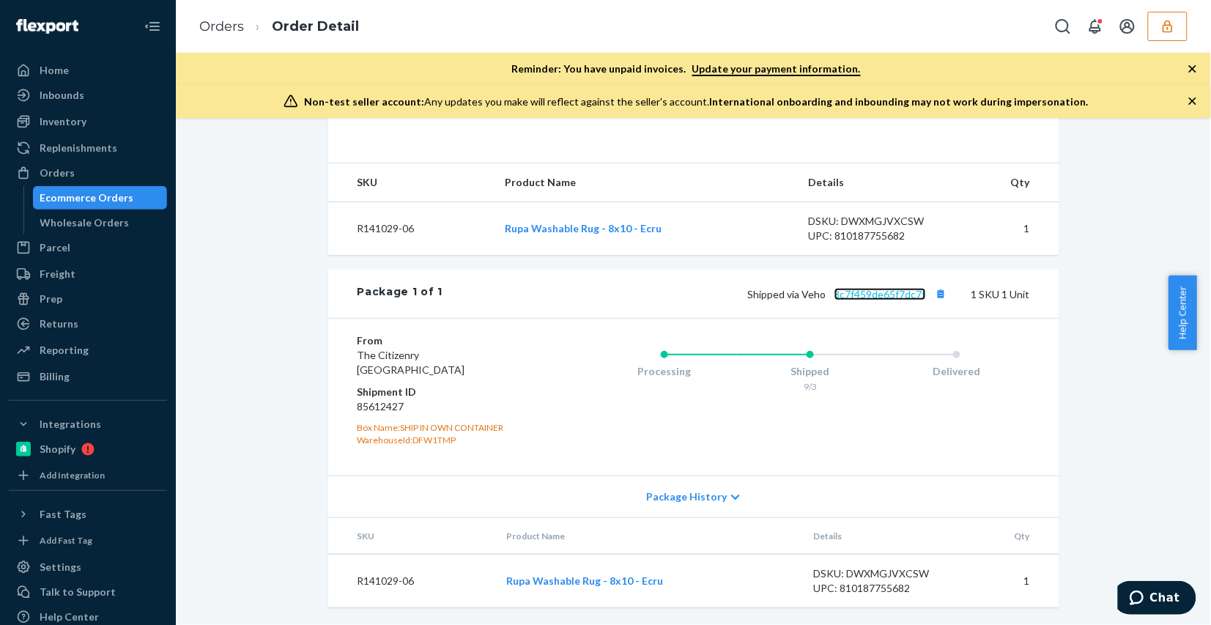
click at [854, 295] on link "3c7f459de65f7dc7f" at bounding box center [880, 294] width 92 height 12
click at [379, 407] on dd "85612427" at bounding box center [444, 406] width 175 height 15
copy dd "85612427"
click at [328, 382] on div "From The Citizenry Lewisville, TX 75067 Shipment ID 85612427 Box Name: SHIP IN …" at bounding box center [693, 396] width 731 height 157
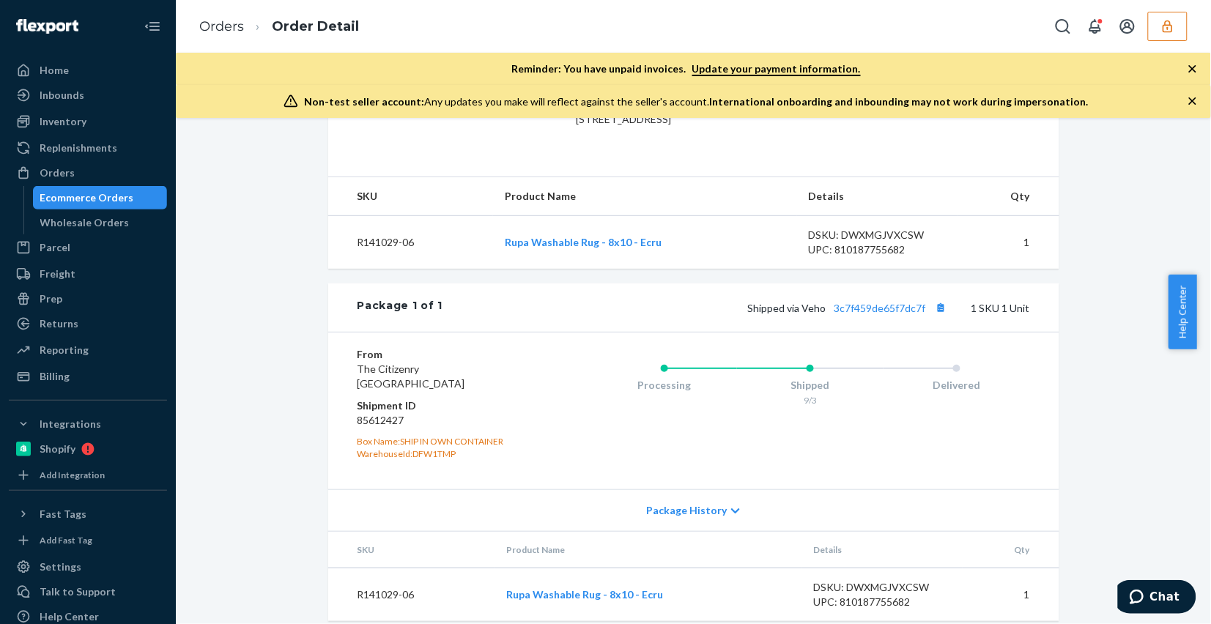
scroll to position [503, 0]
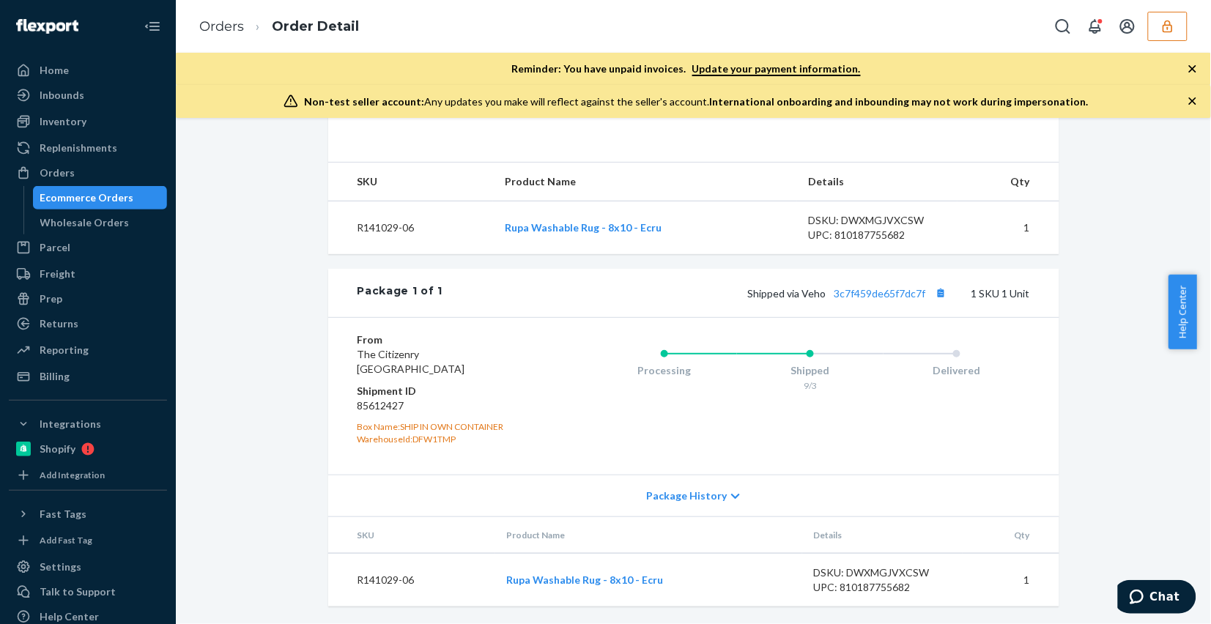
click at [895, 568] on div "DSKU: DWXMGJVXCSW" at bounding box center [883, 573] width 138 height 15
click at [894, 568] on div "DSKU: DWXMGJVXCSW" at bounding box center [883, 573] width 138 height 15
copy div "DWXMGJVXCSW"
click at [218, 23] on link "Orders" at bounding box center [221, 26] width 45 height 16
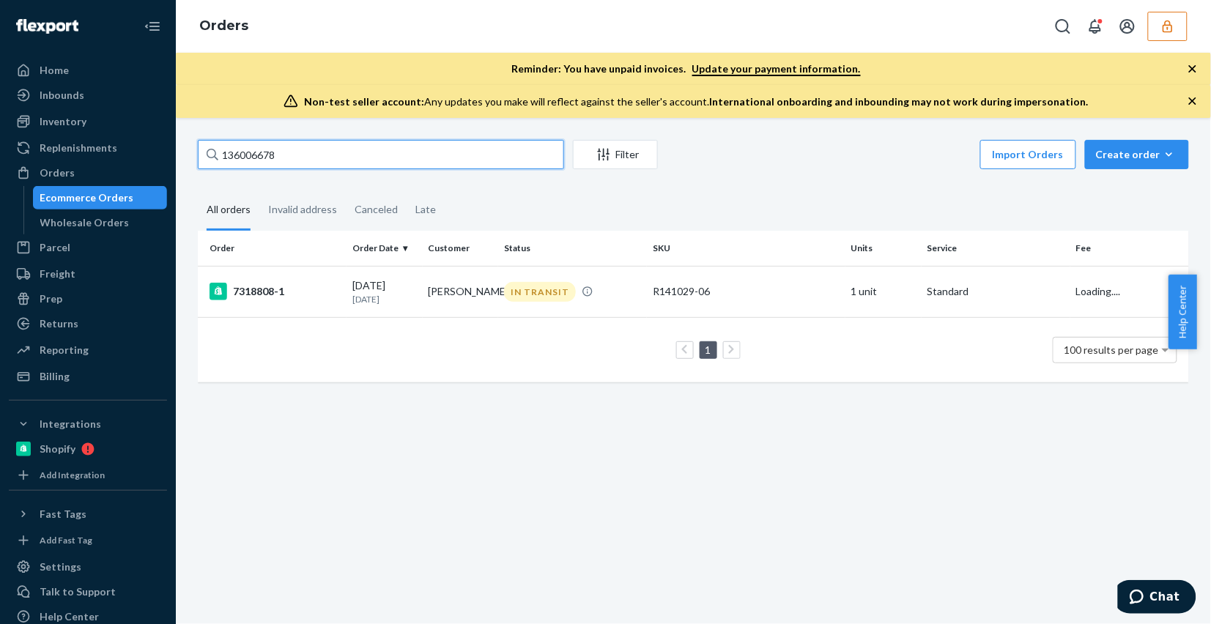
click at [401, 151] on input "136006678" at bounding box center [381, 154] width 366 height 29
paste input "DWXMGJVXCSW"
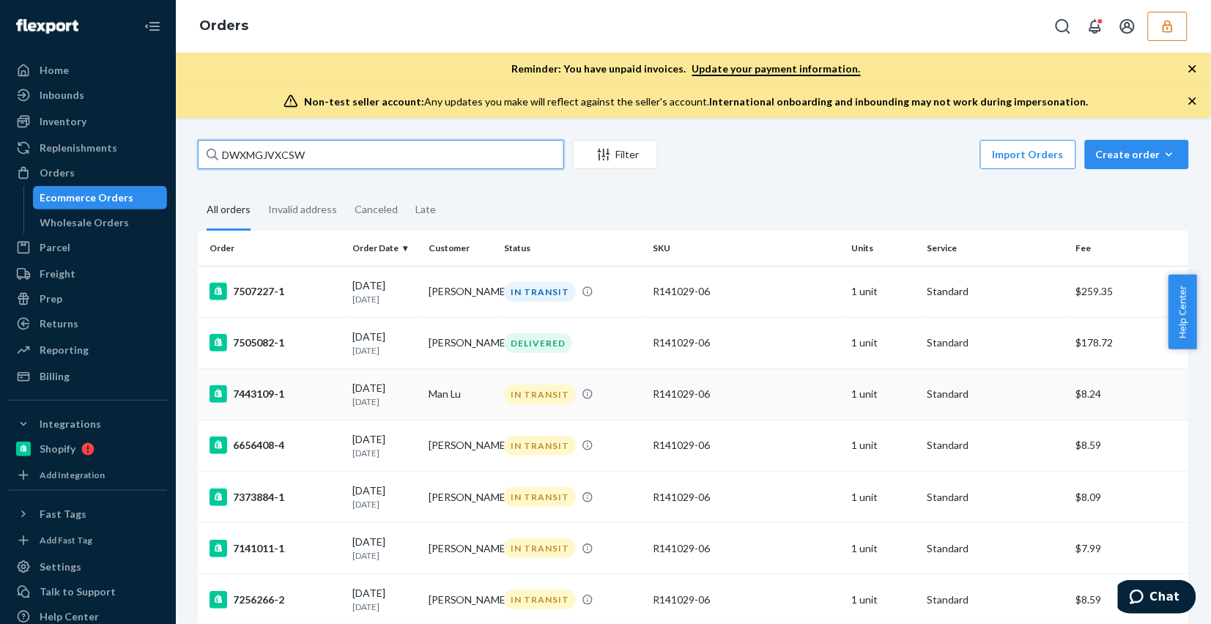
type input "DWXMGJVXCSW"
click at [764, 409] on td "R141029-06" at bounding box center [746, 393] width 199 height 51
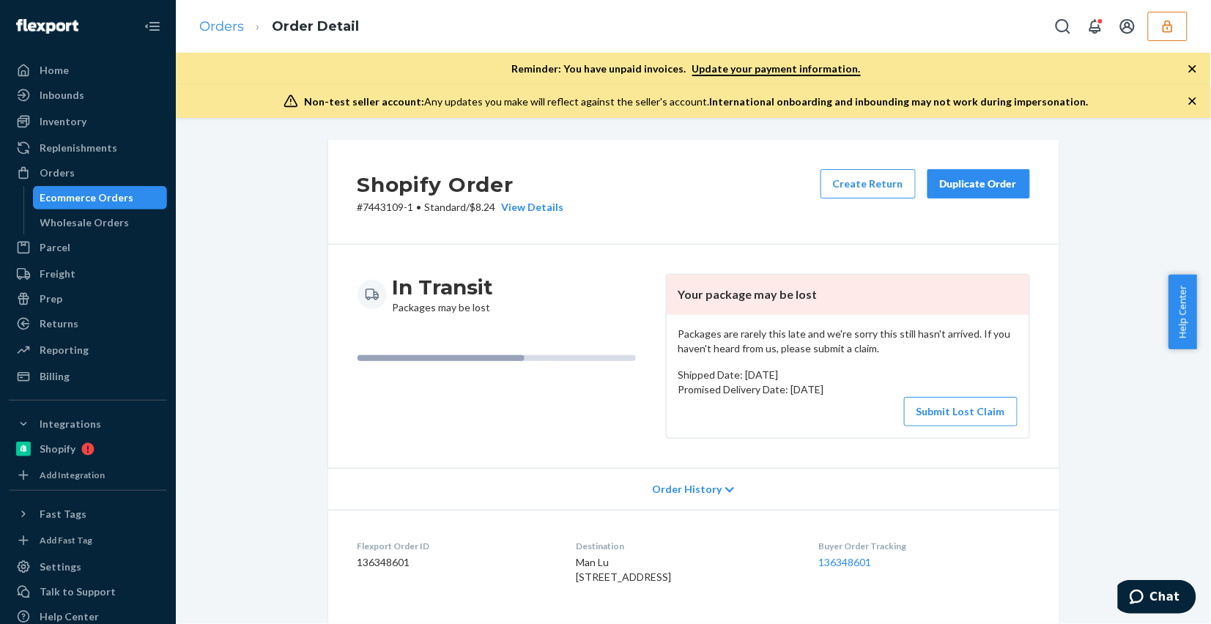
drag, startPoint x: 207, startPoint y: 35, endPoint x: 207, endPoint y: 26, distance: 9.5
click at [207, 26] on li "Orders" at bounding box center [221, 27] width 45 height 19
click at [229, 23] on link "Orders" at bounding box center [221, 26] width 45 height 16
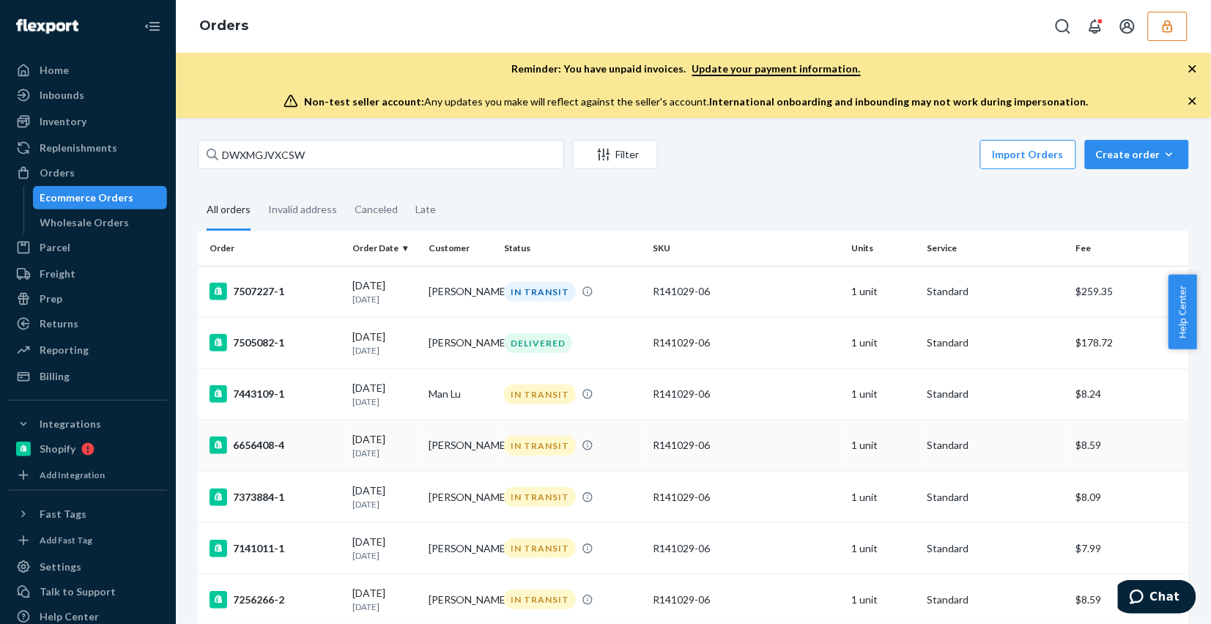
click at [621, 448] on div "IN TRANSIT" at bounding box center [572, 446] width 143 height 20
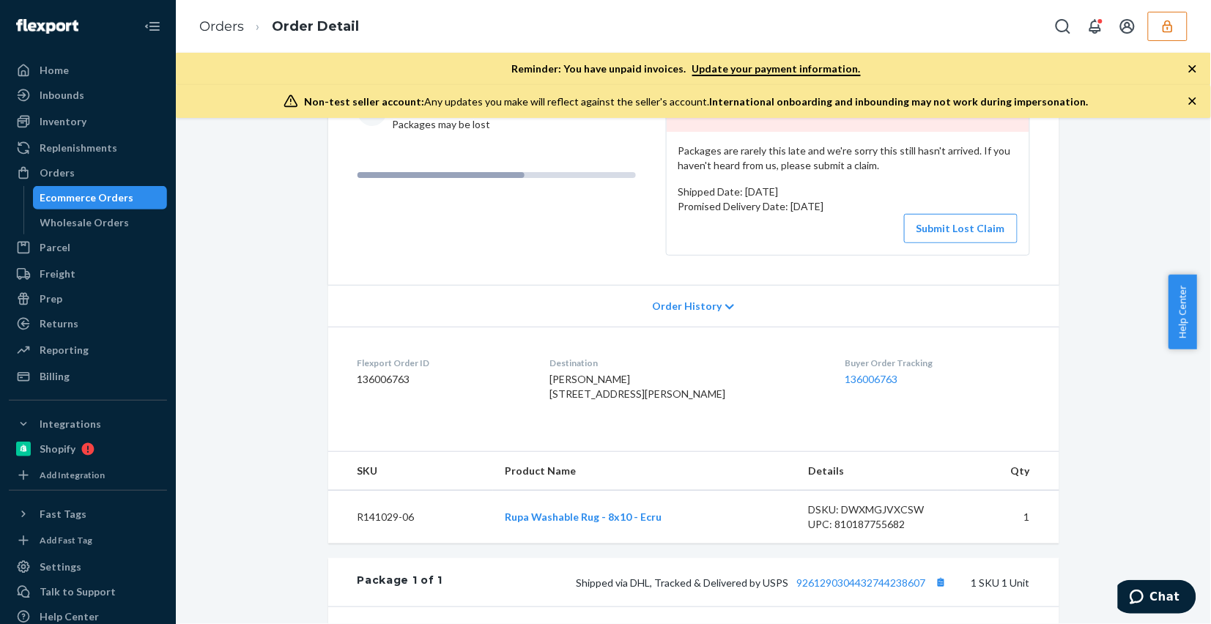
scroll to position [503, 0]
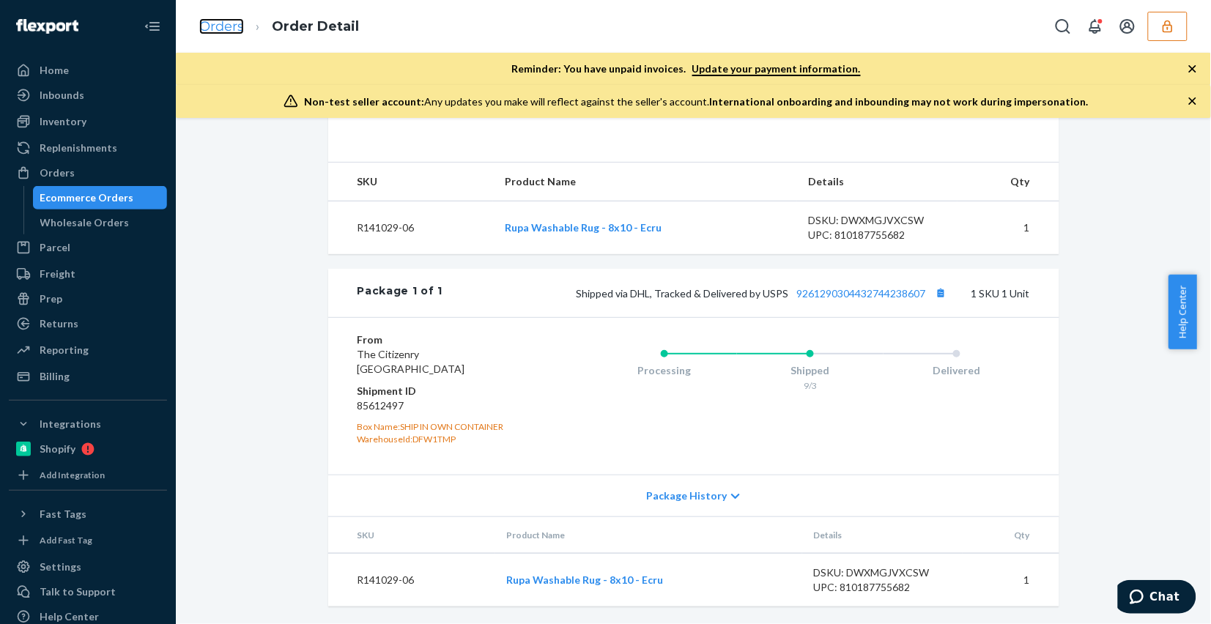
click at [218, 20] on link "Orders" at bounding box center [221, 26] width 45 height 16
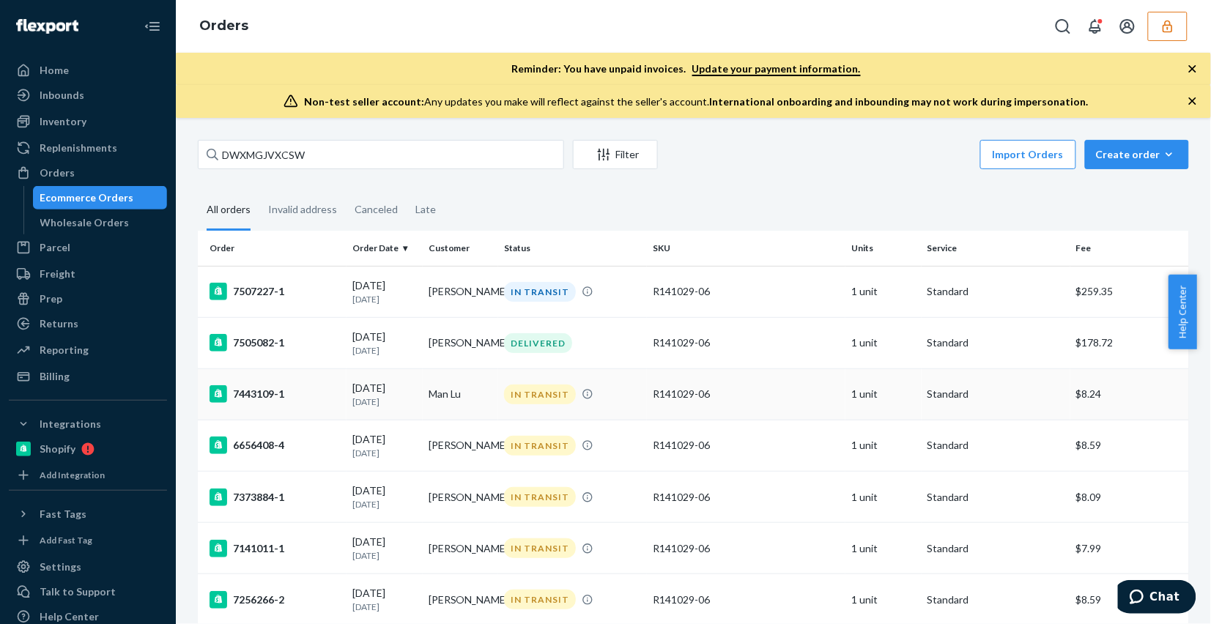
click at [601, 412] on td "IN TRANSIT" at bounding box center [572, 393] width 149 height 51
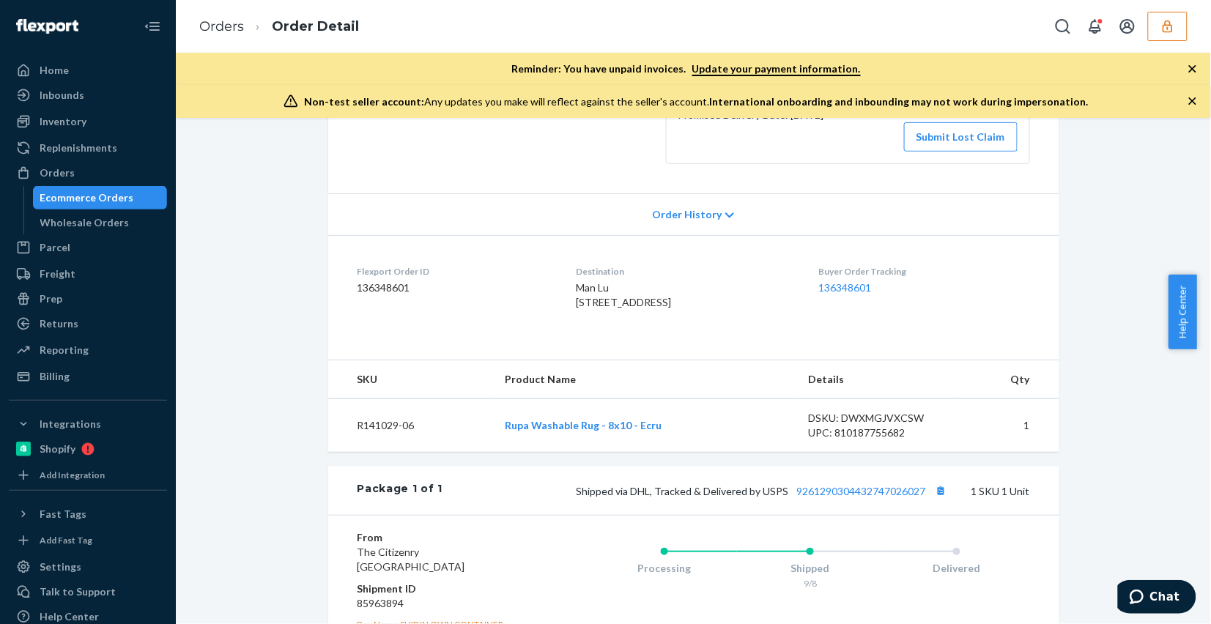
scroll to position [503, 0]
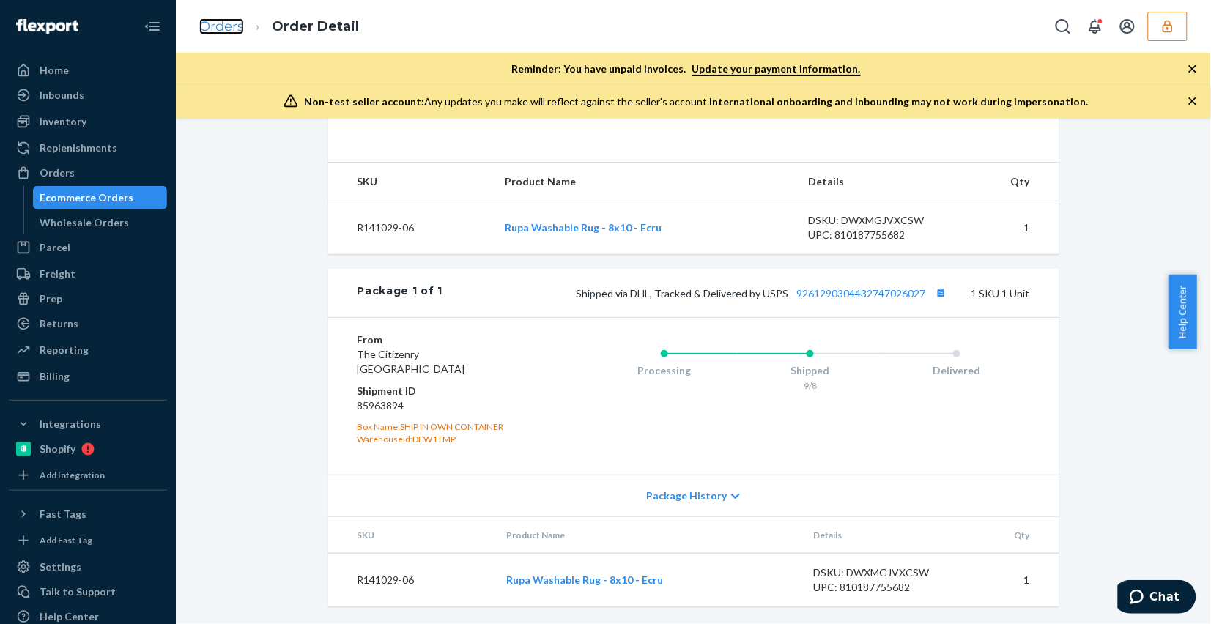
click at [225, 23] on link "Orders" at bounding box center [221, 26] width 45 height 16
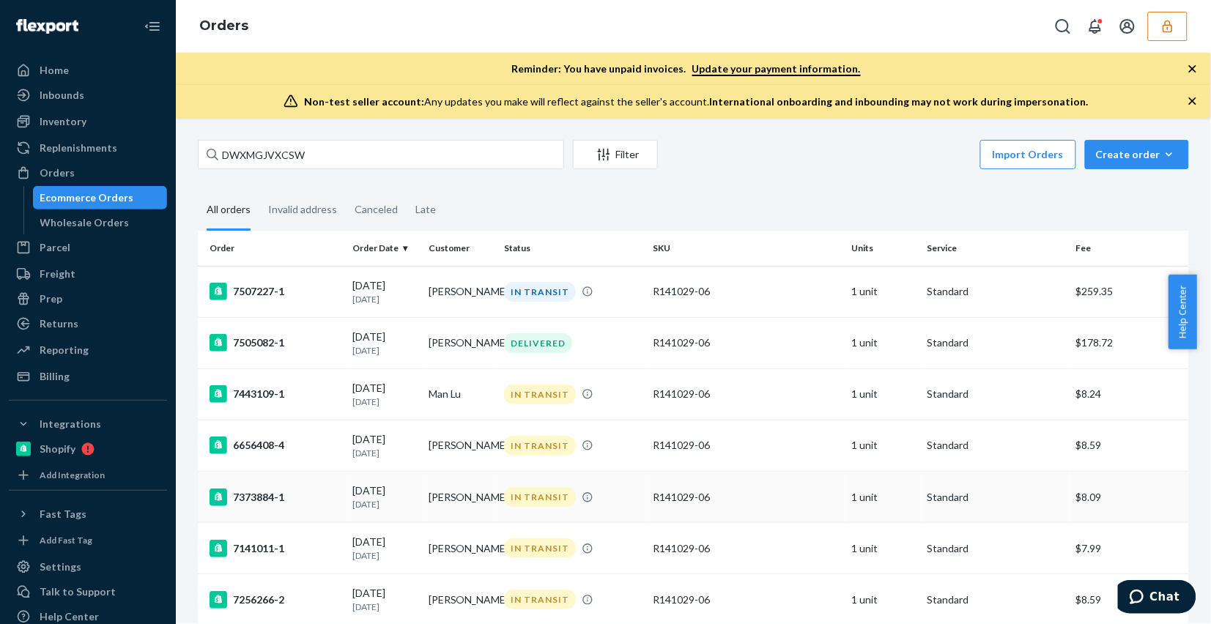
click at [715, 492] on td "R141029-06" at bounding box center [746, 497] width 199 height 51
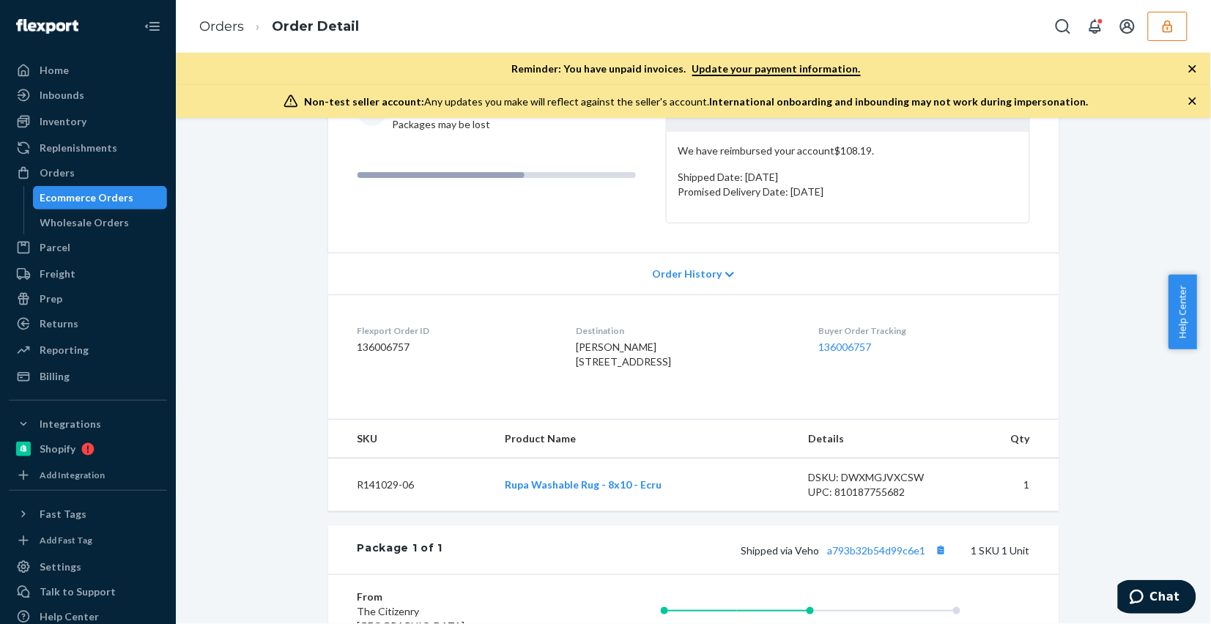
scroll to position [471, 0]
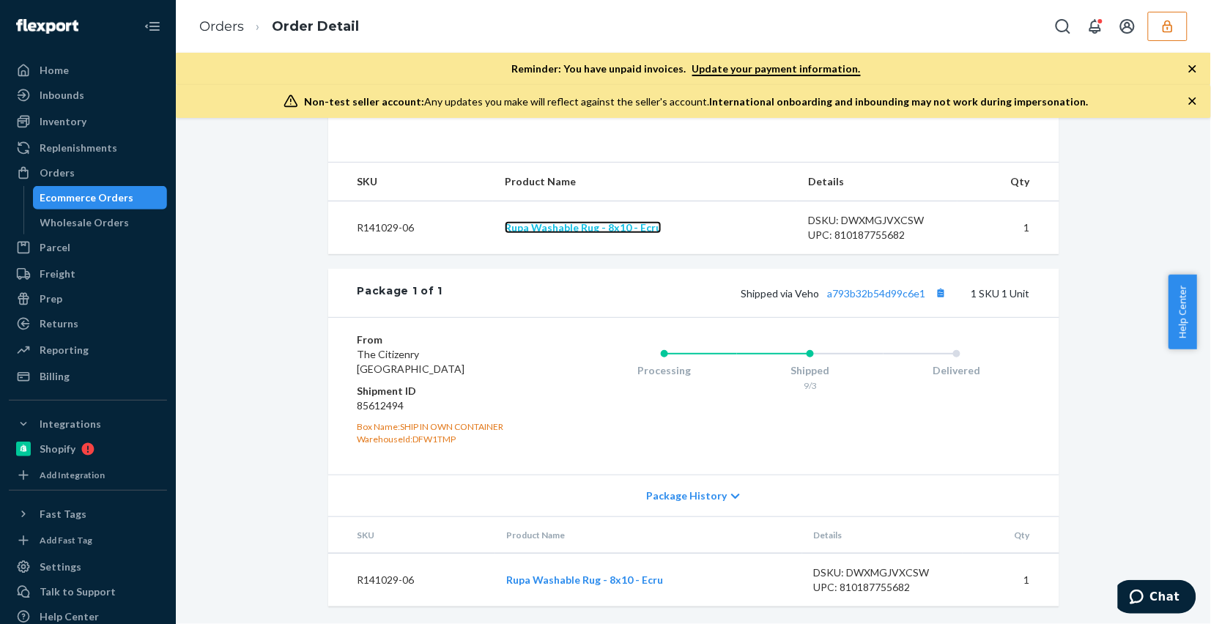
click at [602, 222] on link "Rupa Washable Rug - 8x10 - Ecru" at bounding box center [583, 227] width 157 height 12
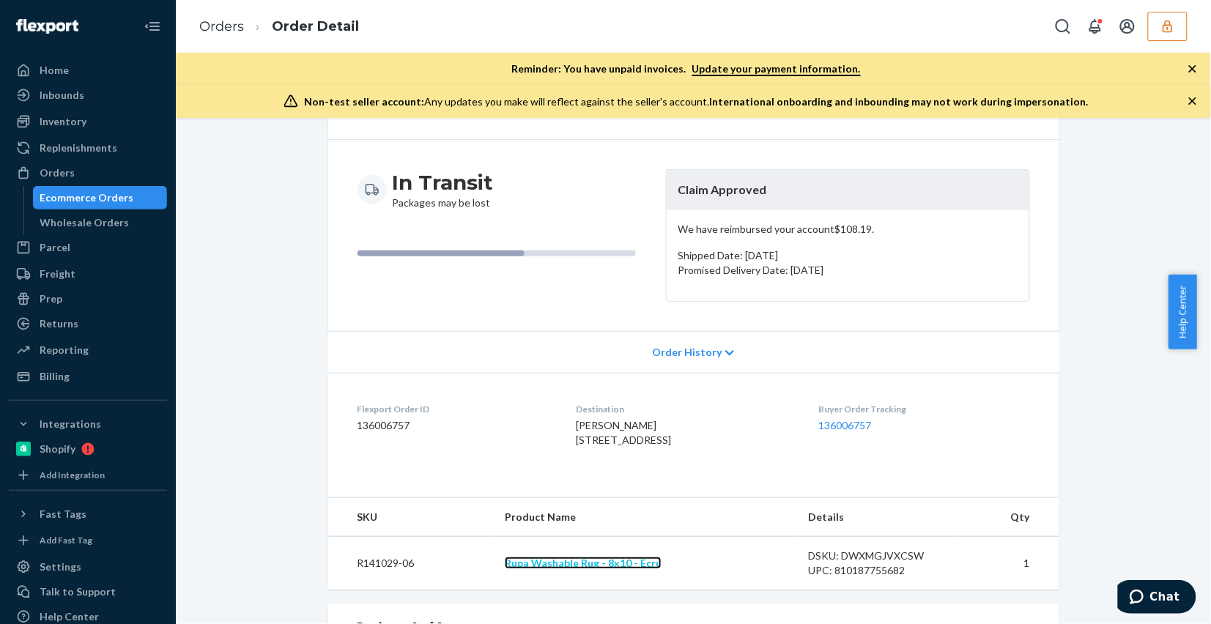
scroll to position [0, 0]
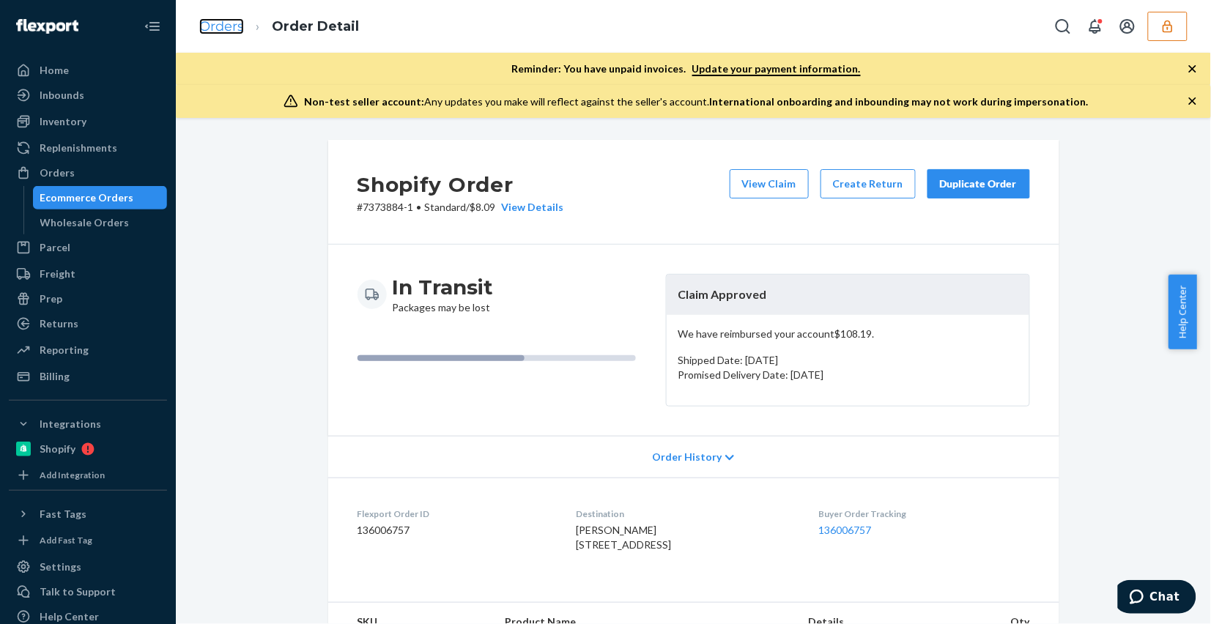
click at [223, 23] on link "Orders" at bounding box center [221, 26] width 45 height 16
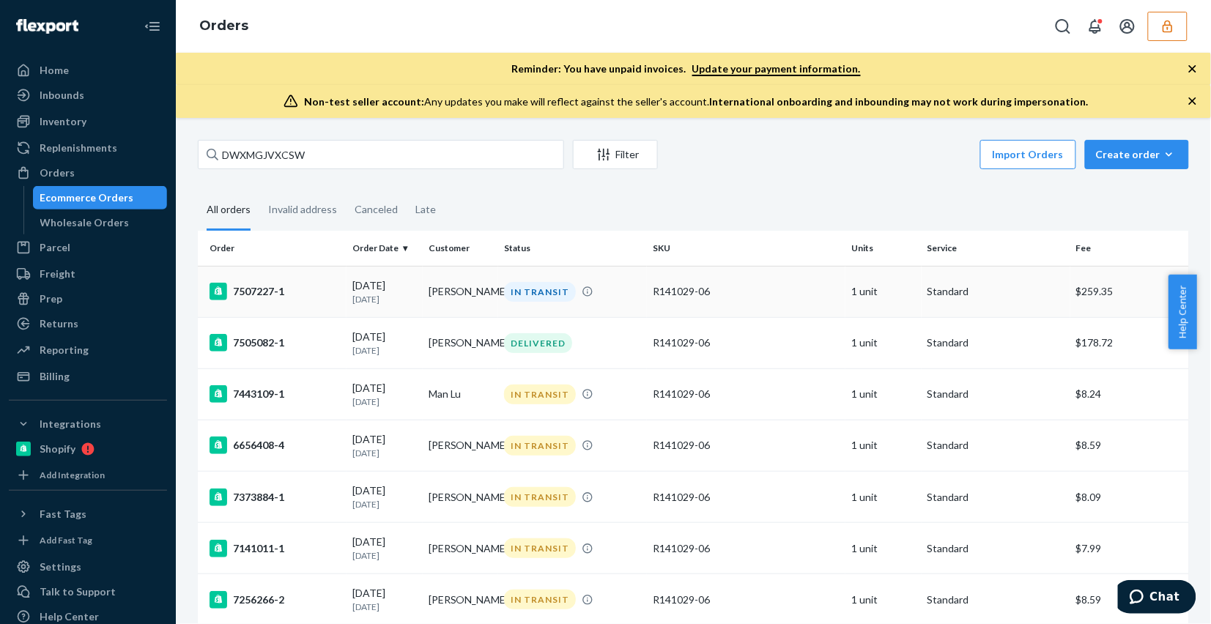
click at [647, 308] on td "R141029-06" at bounding box center [746, 291] width 199 height 51
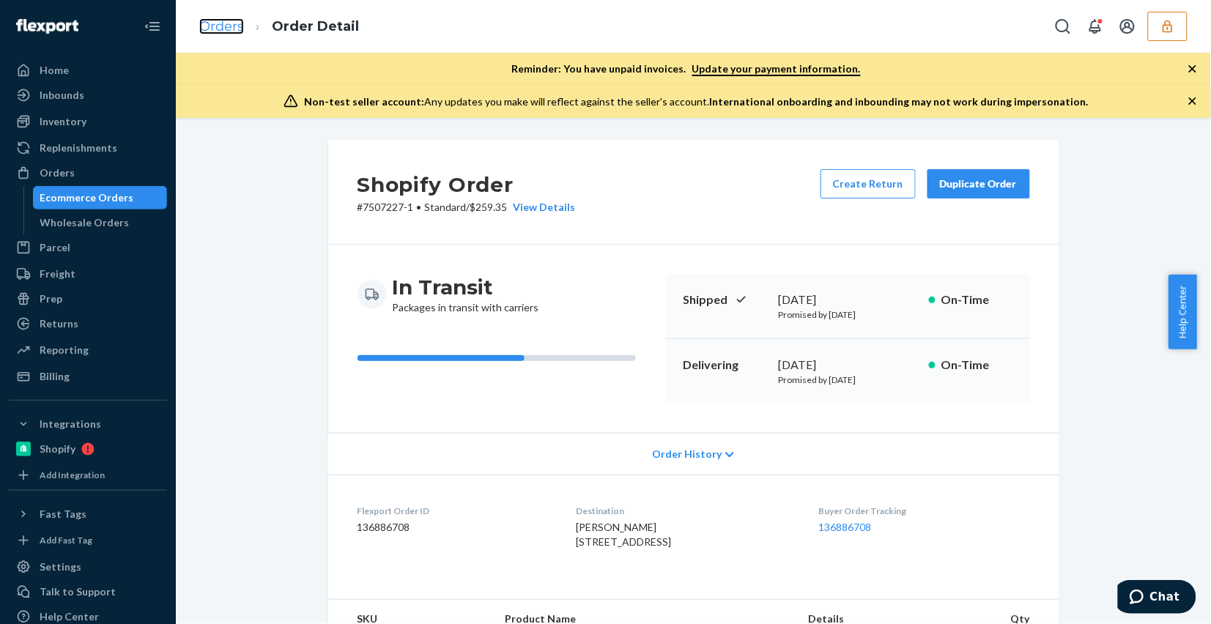
click at [209, 18] on link "Orders" at bounding box center [221, 26] width 45 height 16
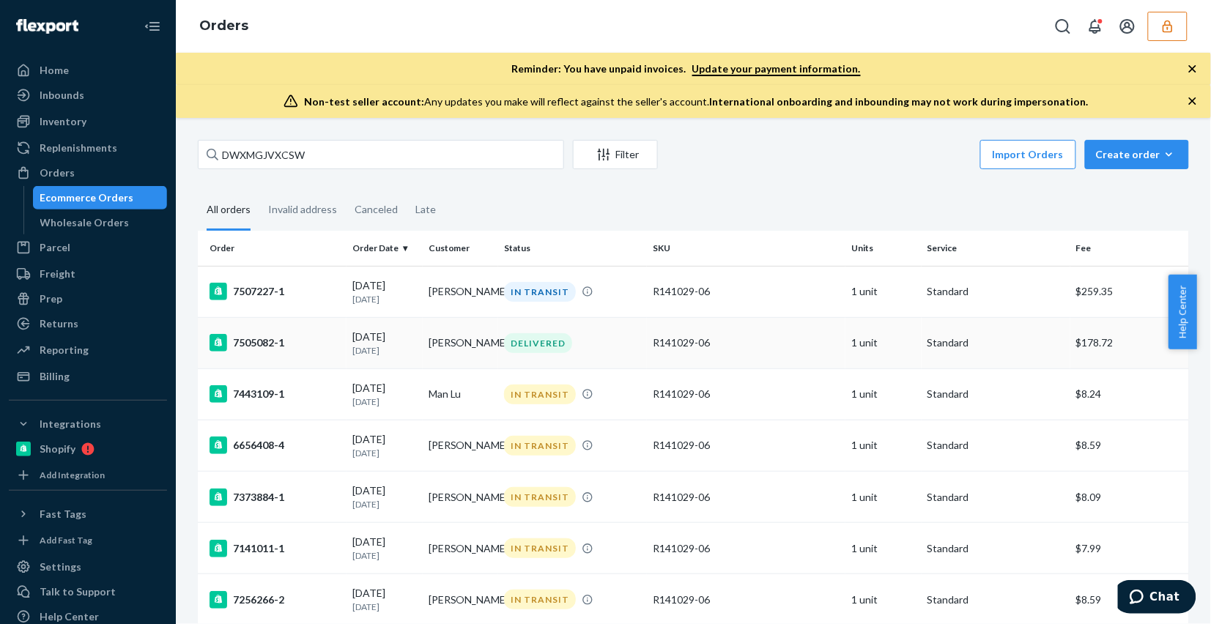
click at [592, 342] on div "DELIVERED" at bounding box center [572, 343] width 143 height 20
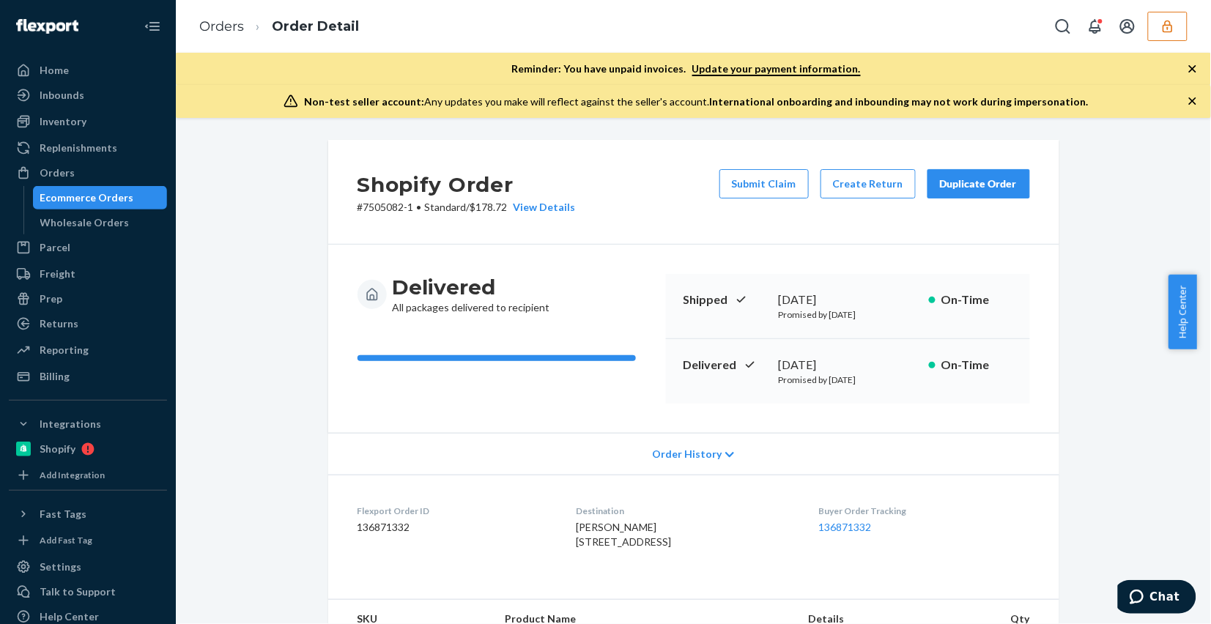
scroll to position [366, 0]
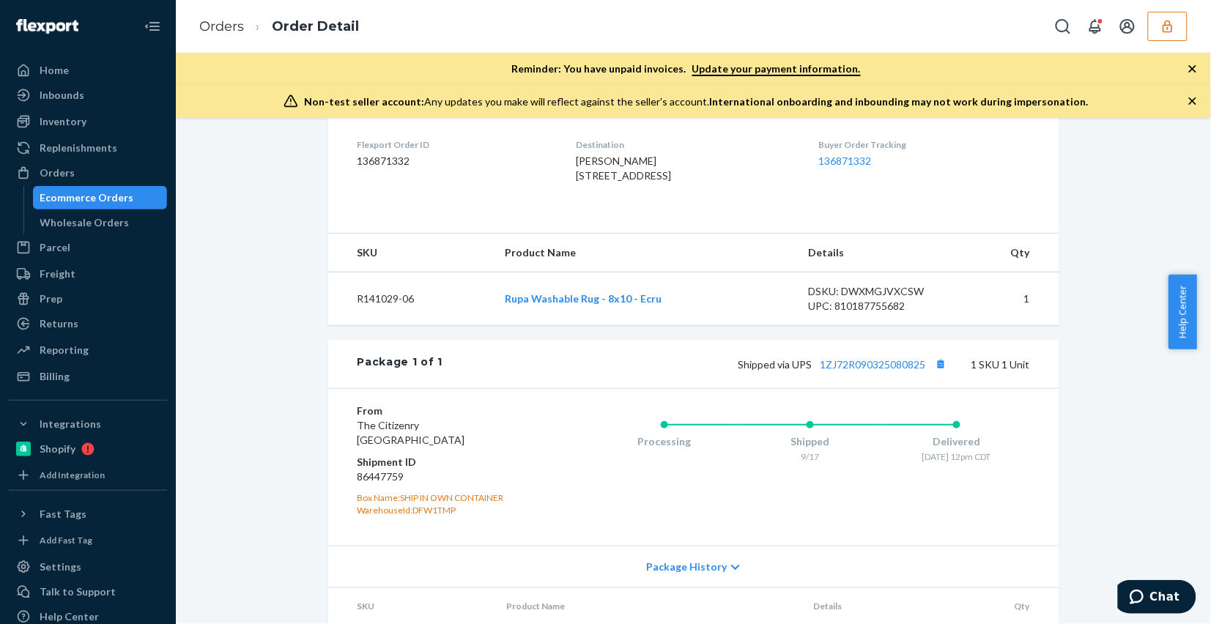
click at [188, 15] on ol "Orders Order Detail" at bounding box center [279, 26] width 183 height 43
click at [204, 26] on link "Orders" at bounding box center [221, 26] width 45 height 16
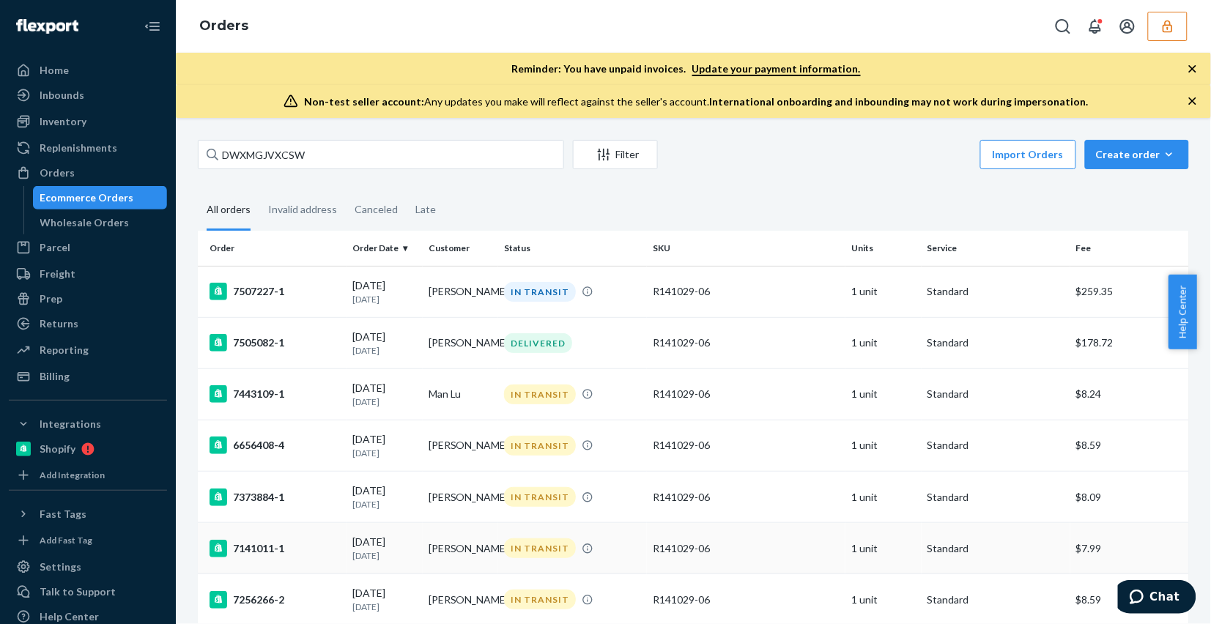
scroll to position [183, 0]
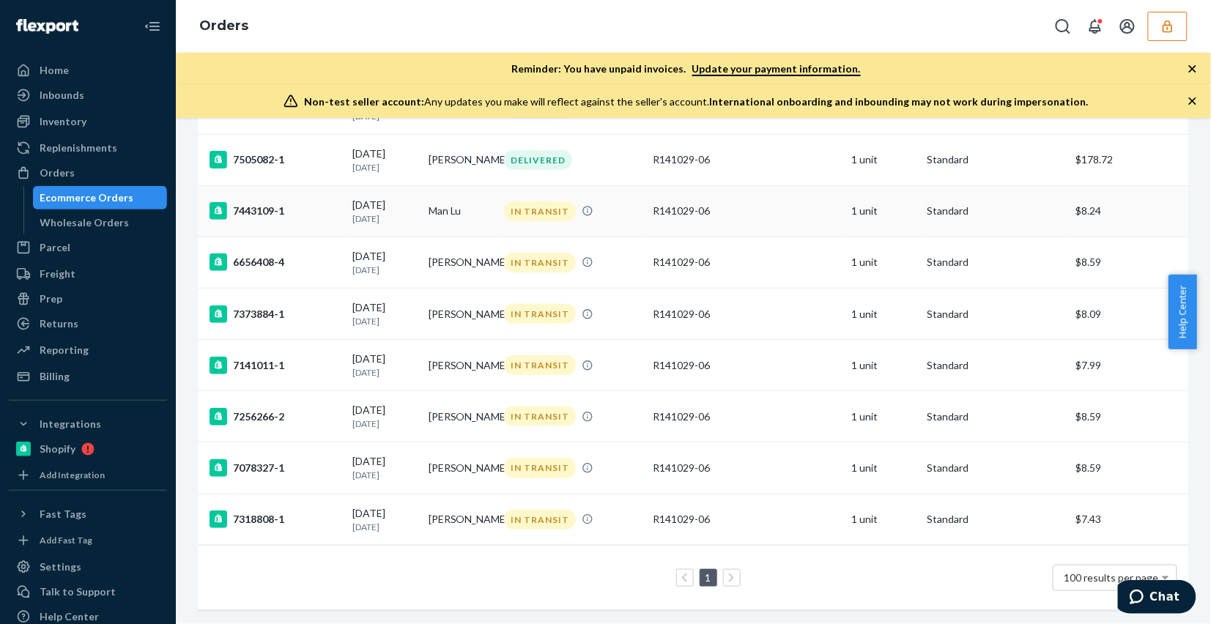
click at [466, 220] on td "Man Lu" at bounding box center [461, 210] width 76 height 51
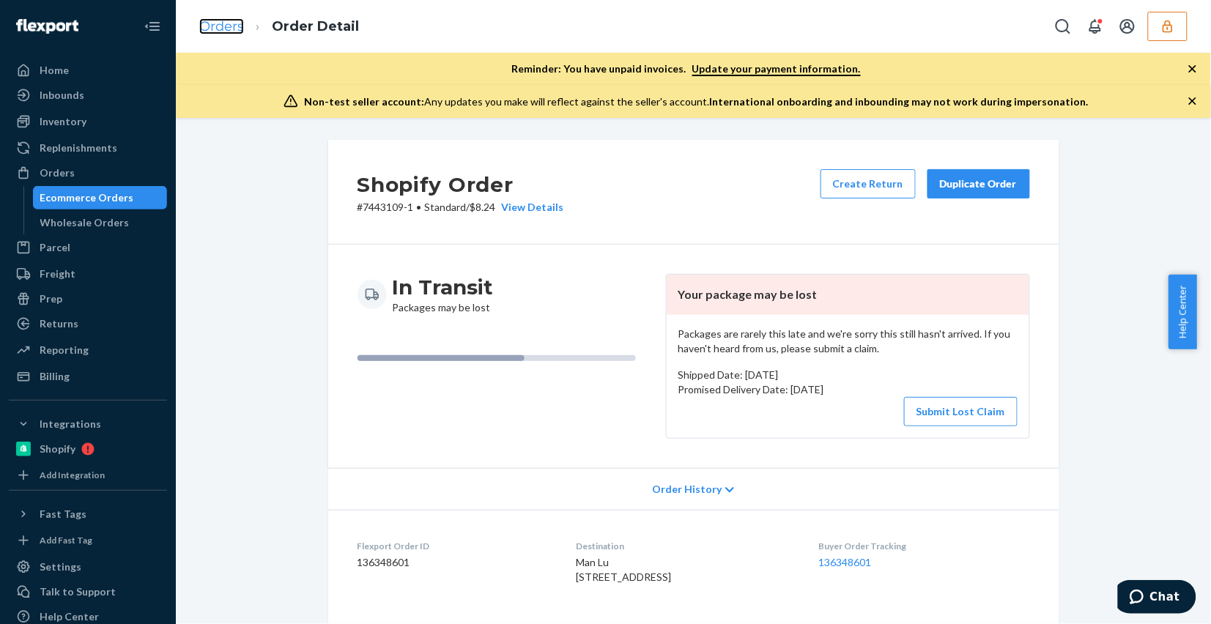
click at [218, 21] on link "Orders" at bounding box center [221, 26] width 45 height 16
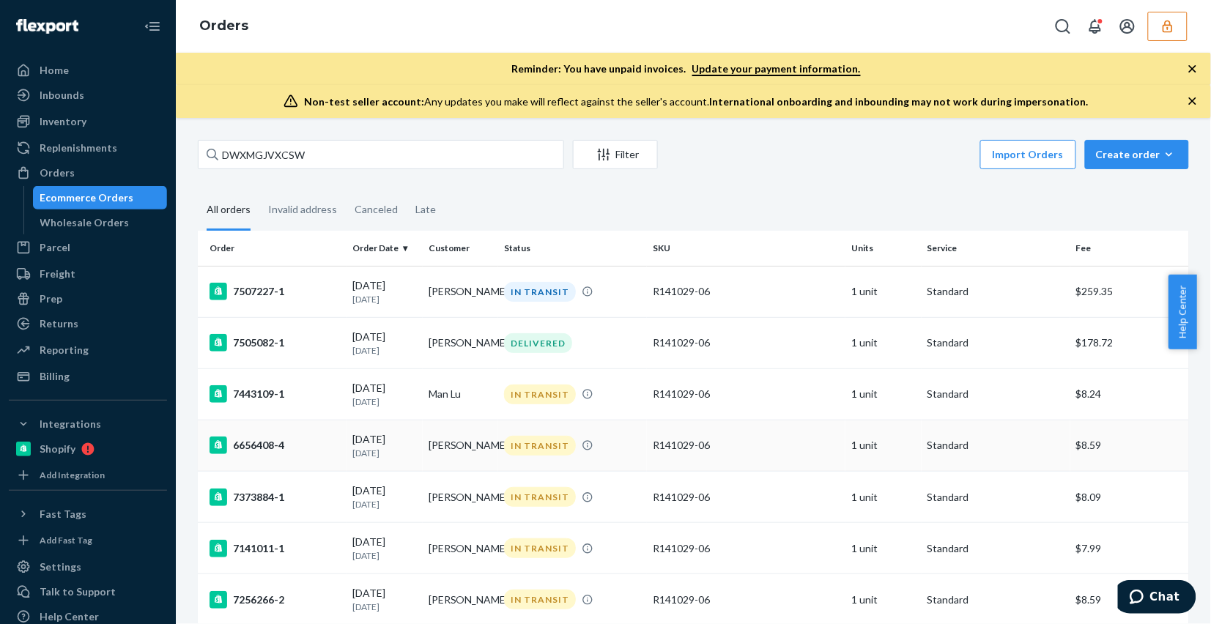
click at [631, 456] on div "IN TRANSIT" at bounding box center [572, 446] width 143 height 20
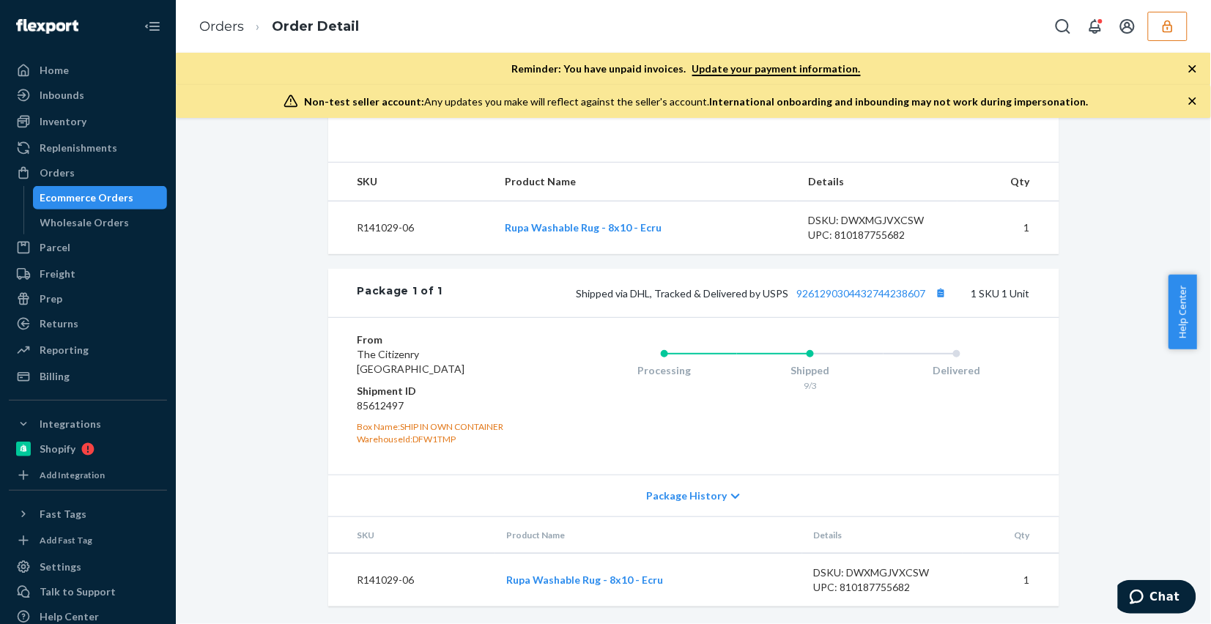
scroll to position [229, 0]
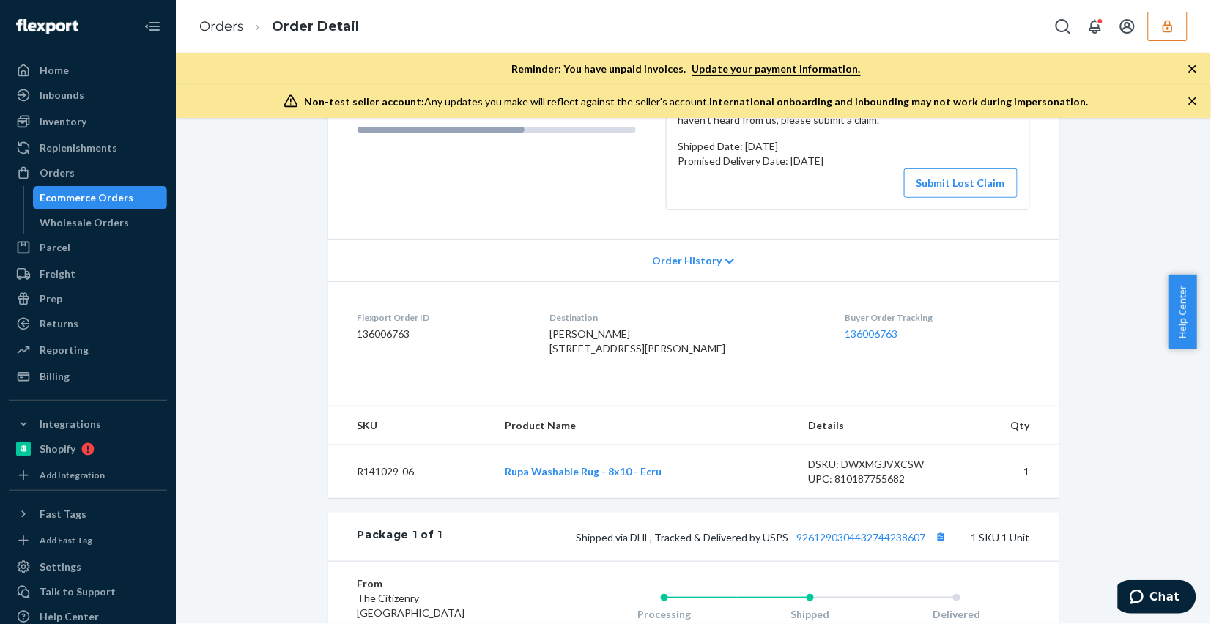
click at [209, 18] on li "Orders" at bounding box center [221, 27] width 45 height 19
click at [217, 24] on link "Orders" at bounding box center [221, 26] width 45 height 16
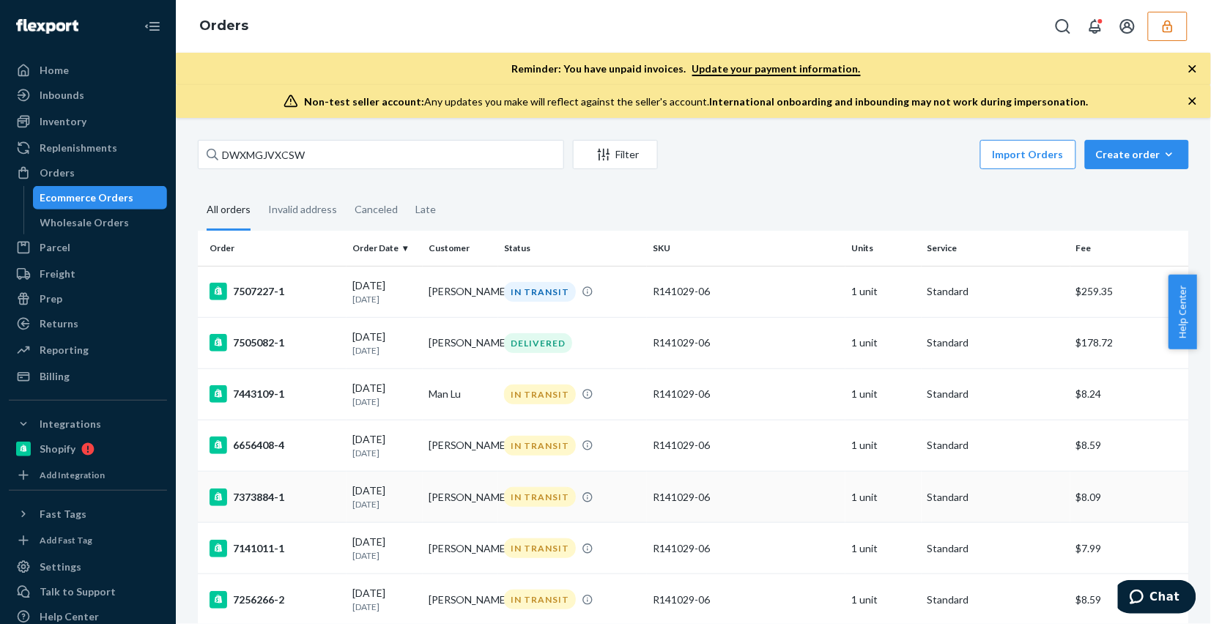
click at [478, 513] on td "reema sheth" at bounding box center [461, 497] width 76 height 51
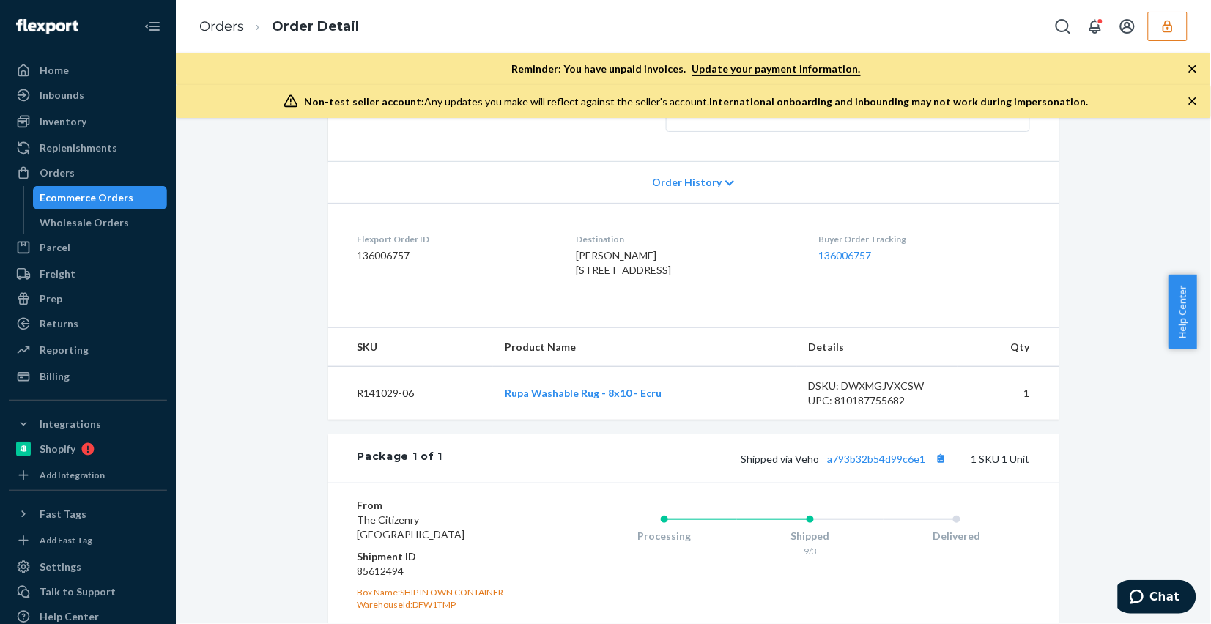
scroll to position [92, 0]
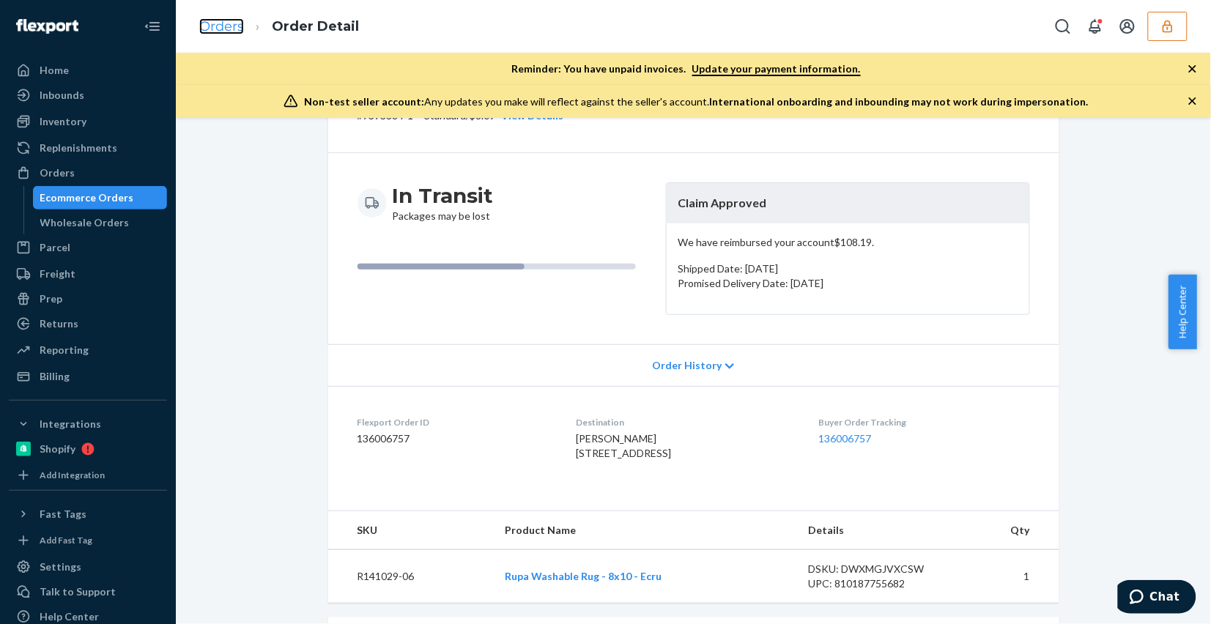
click at [218, 31] on link "Orders" at bounding box center [221, 26] width 45 height 16
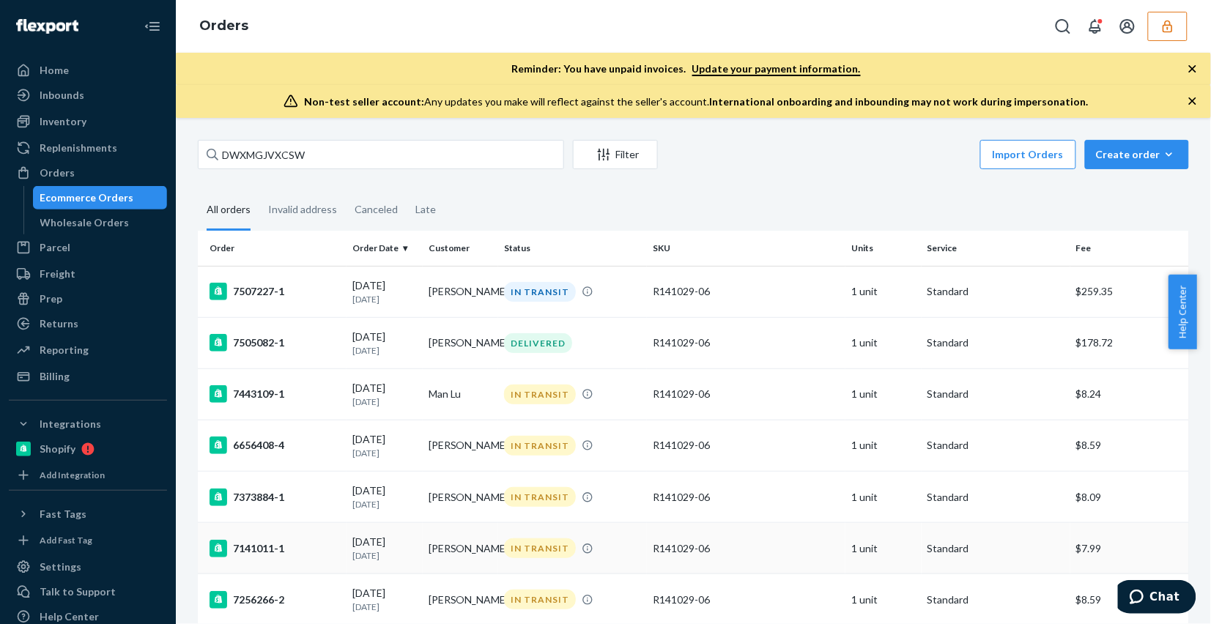
click at [505, 555] on div "IN TRANSIT" at bounding box center [540, 548] width 72 height 20
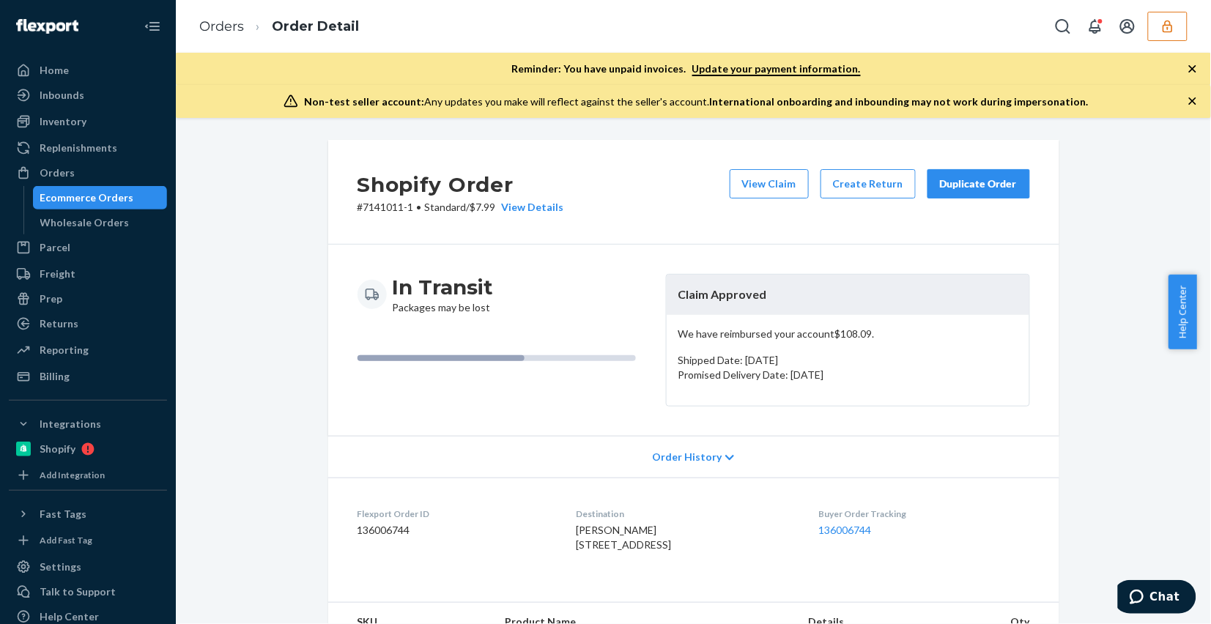
click at [202, 35] on li "Orders" at bounding box center [221, 27] width 45 height 19
click at [201, 23] on link "Orders" at bounding box center [221, 26] width 45 height 16
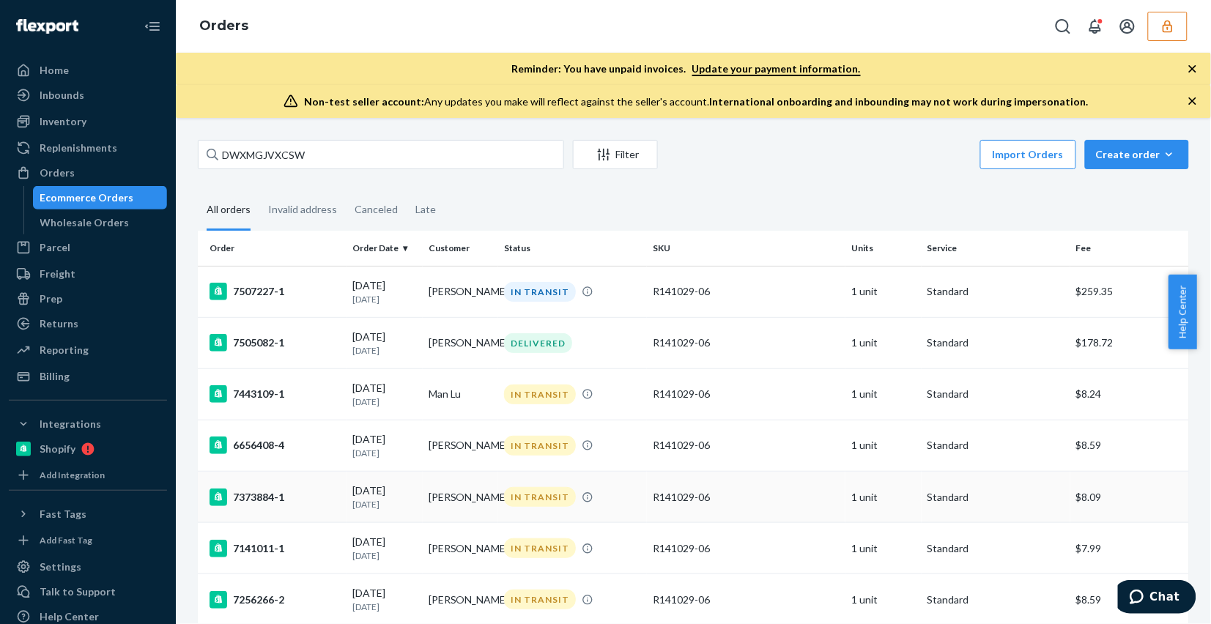
scroll to position [92, 0]
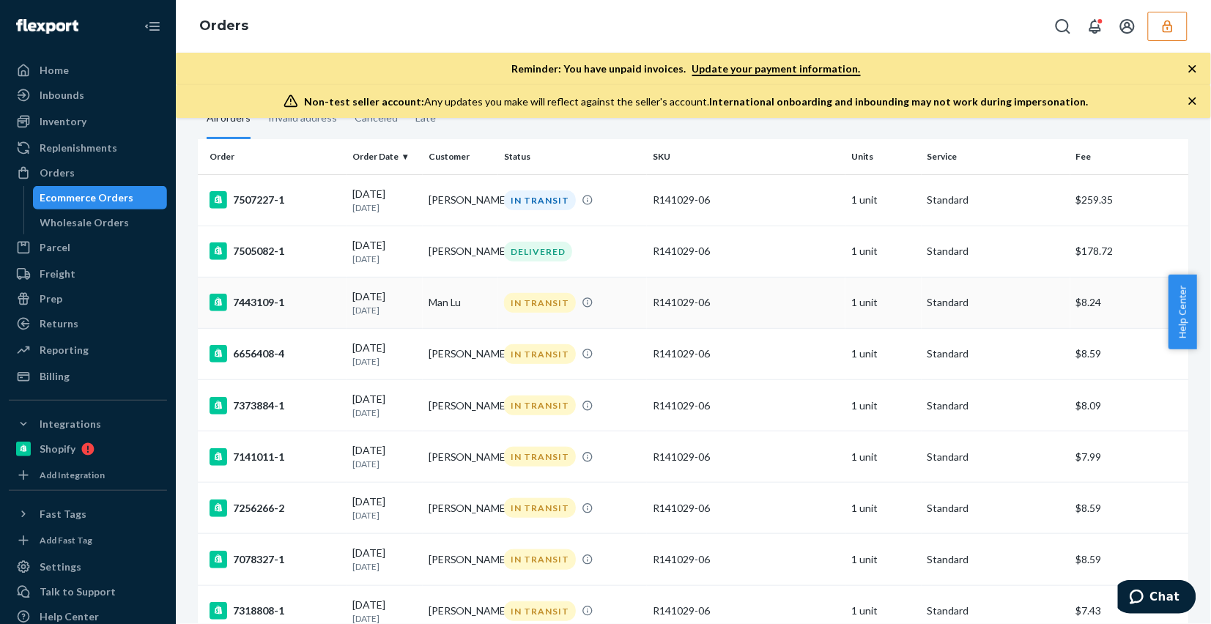
click at [747, 310] on div "R141029-06" at bounding box center [746, 302] width 187 height 15
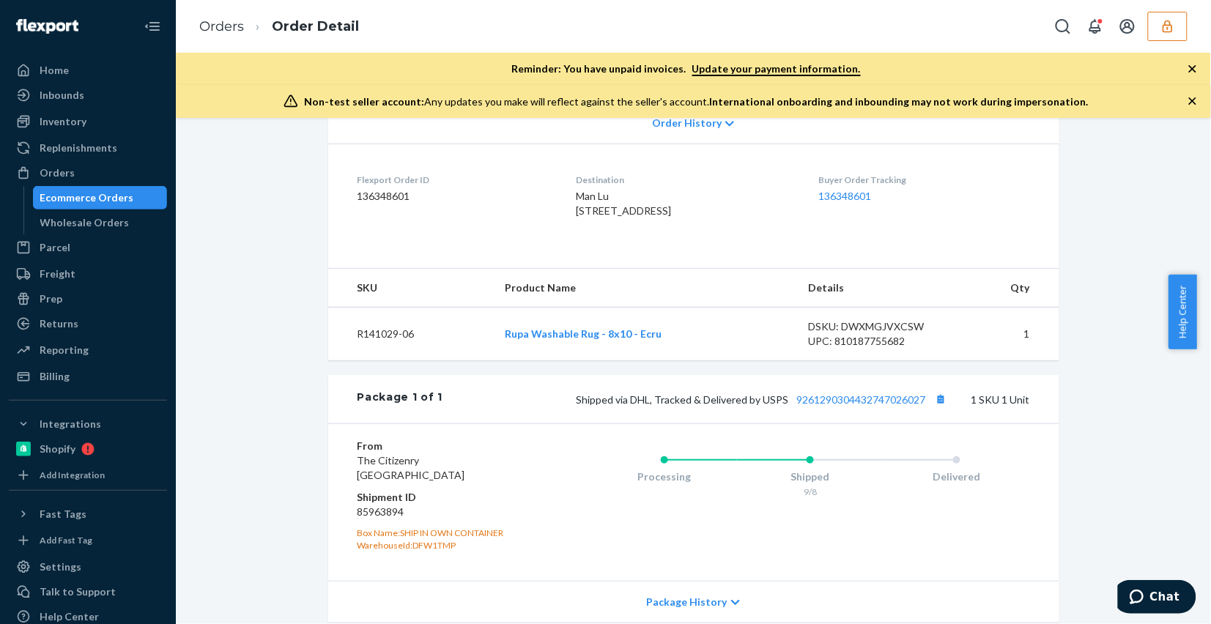
scroll to position [458, 0]
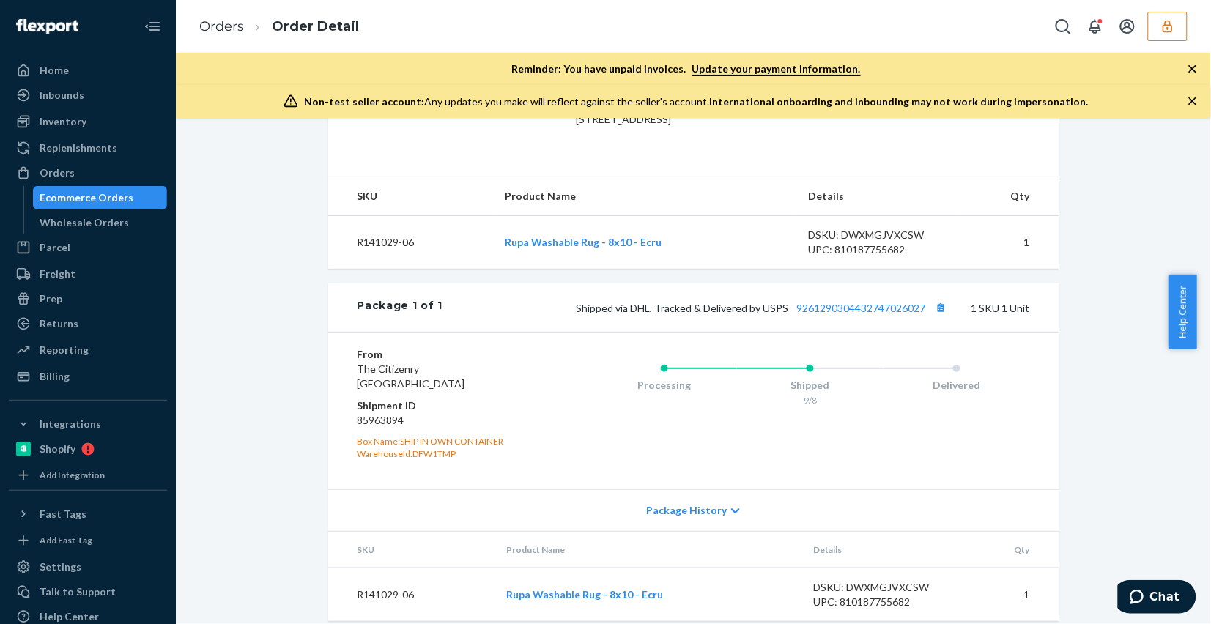
click at [385, 428] on dd "85963894" at bounding box center [444, 420] width 175 height 15
copy dd "85963894"
click at [220, 27] on link "Orders" at bounding box center [221, 26] width 45 height 16
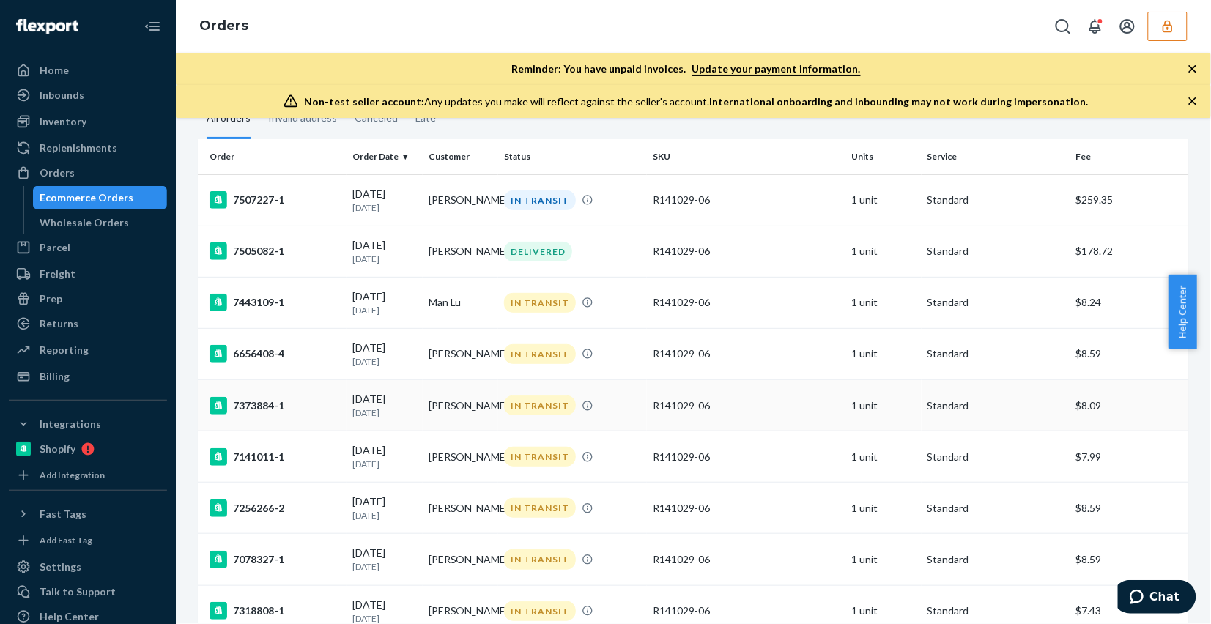
scroll to position [183, 0]
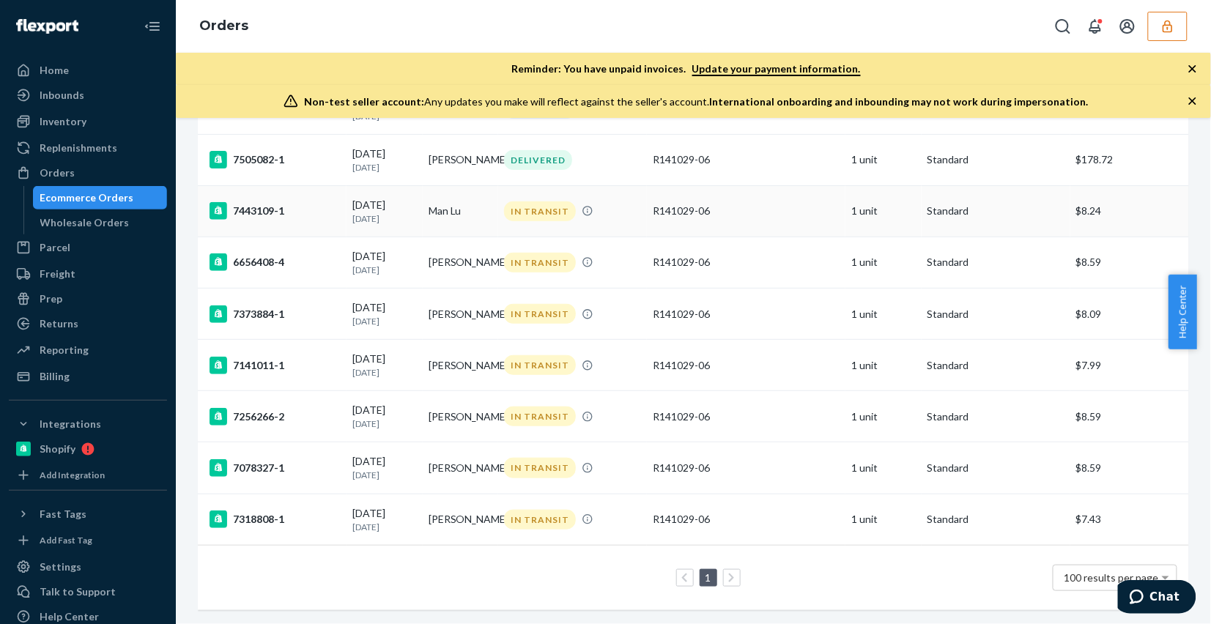
click at [488, 226] on td "Man Lu" at bounding box center [461, 210] width 76 height 51
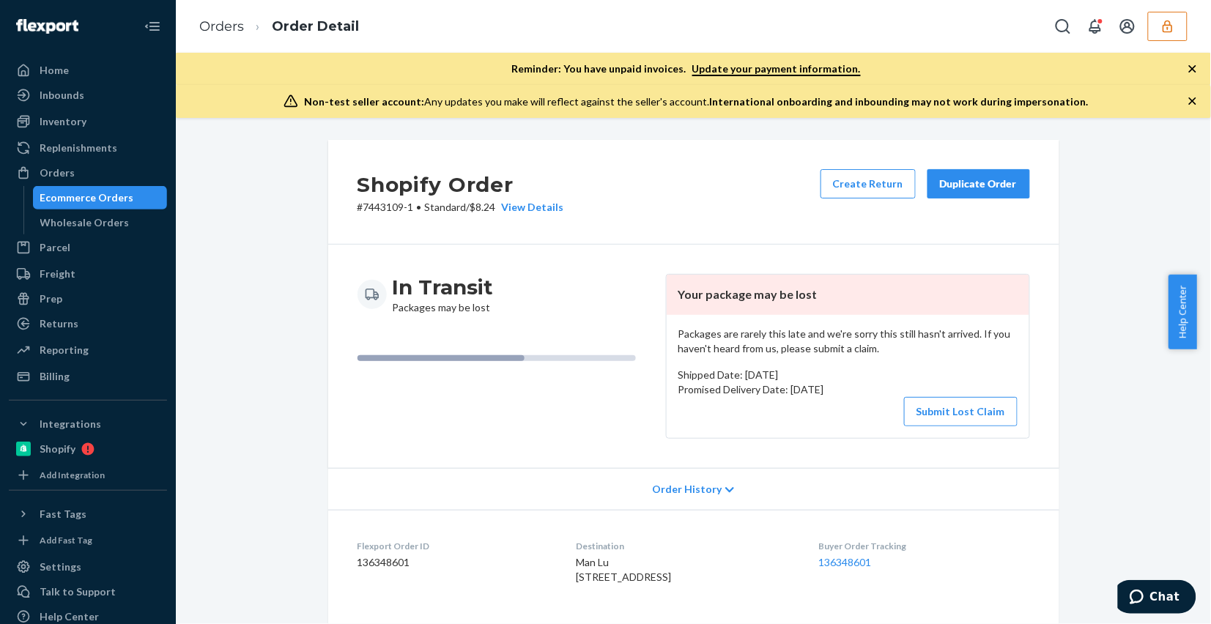
click at [255, 280] on div "Shopify Order # 7443109-1 • Standard / $8.24 View Details Create Return Duplica…" at bounding box center [693, 618] width 1013 height 957
click at [204, 34] on link "Orders" at bounding box center [221, 26] width 45 height 16
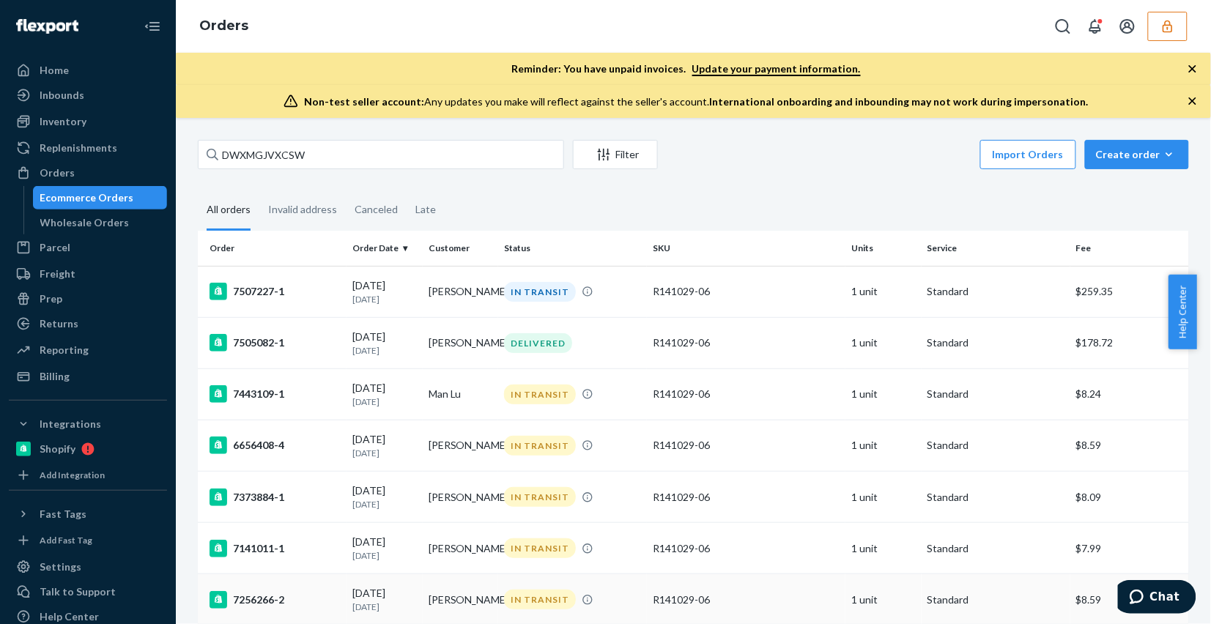
scroll to position [209, 0]
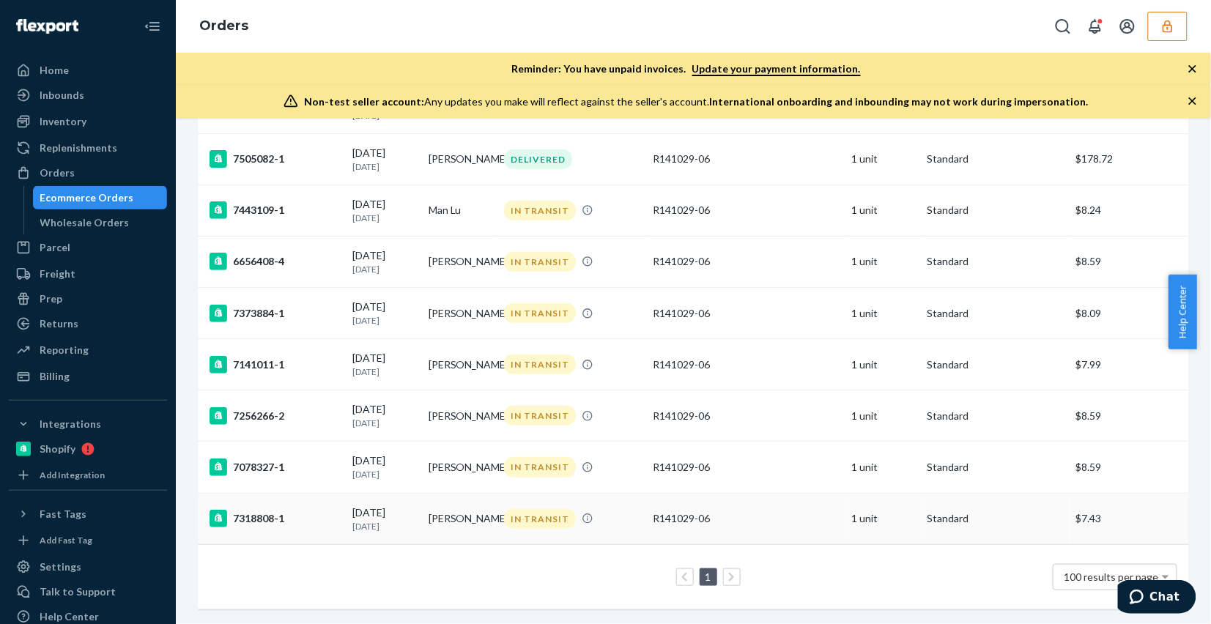
click at [609, 513] on div "IN TRANSIT" at bounding box center [572, 519] width 143 height 20
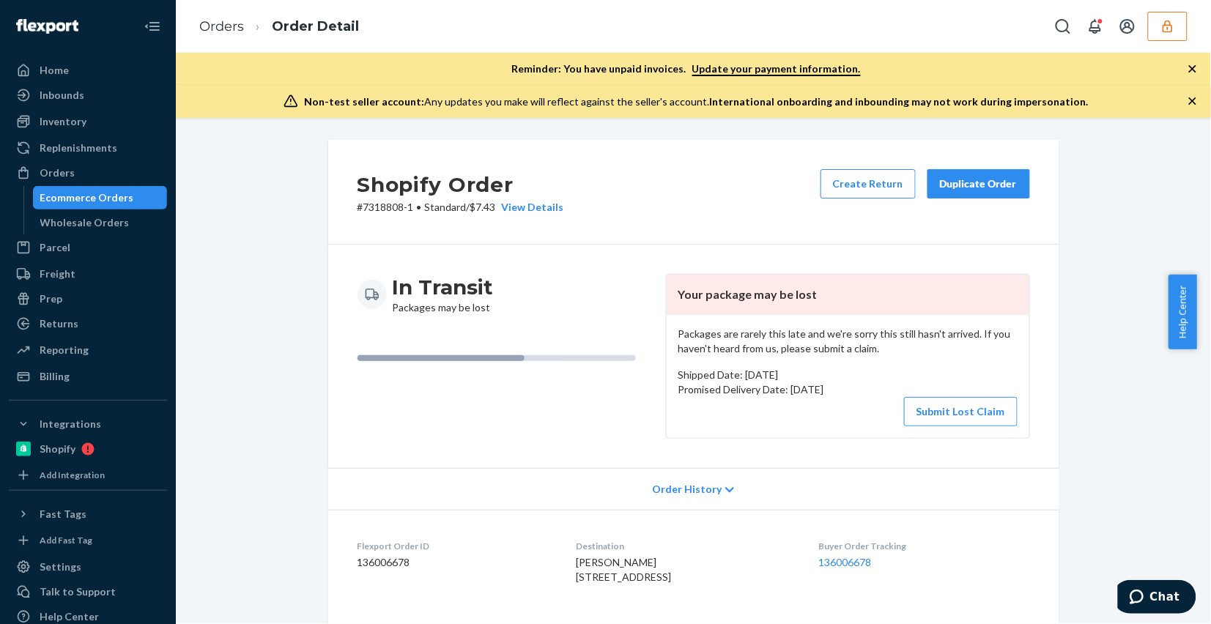
scroll to position [458, 0]
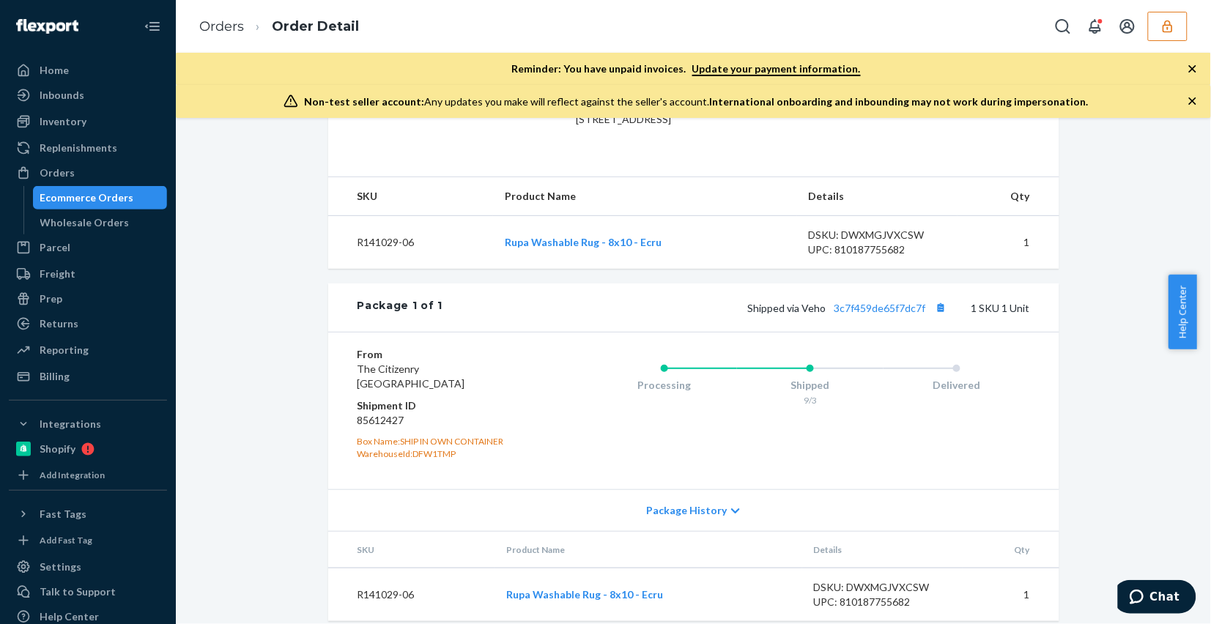
click at [363, 428] on dd "85612427" at bounding box center [444, 420] width 175 height 15
copy dd "85612427"
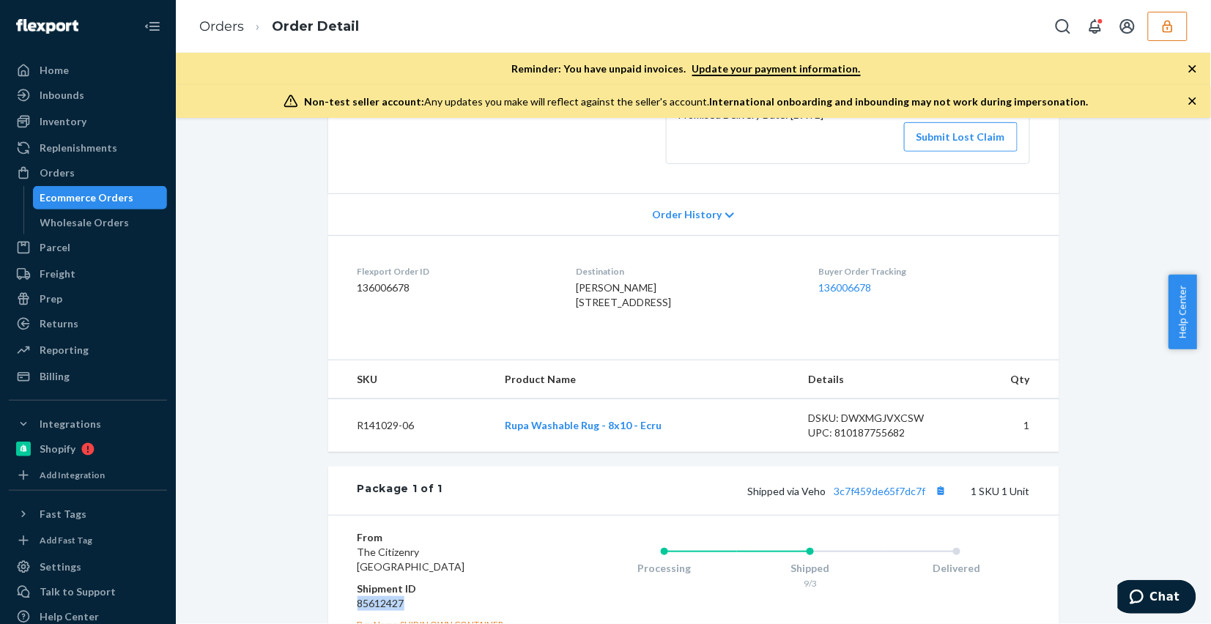
scroll to position [503, 0]
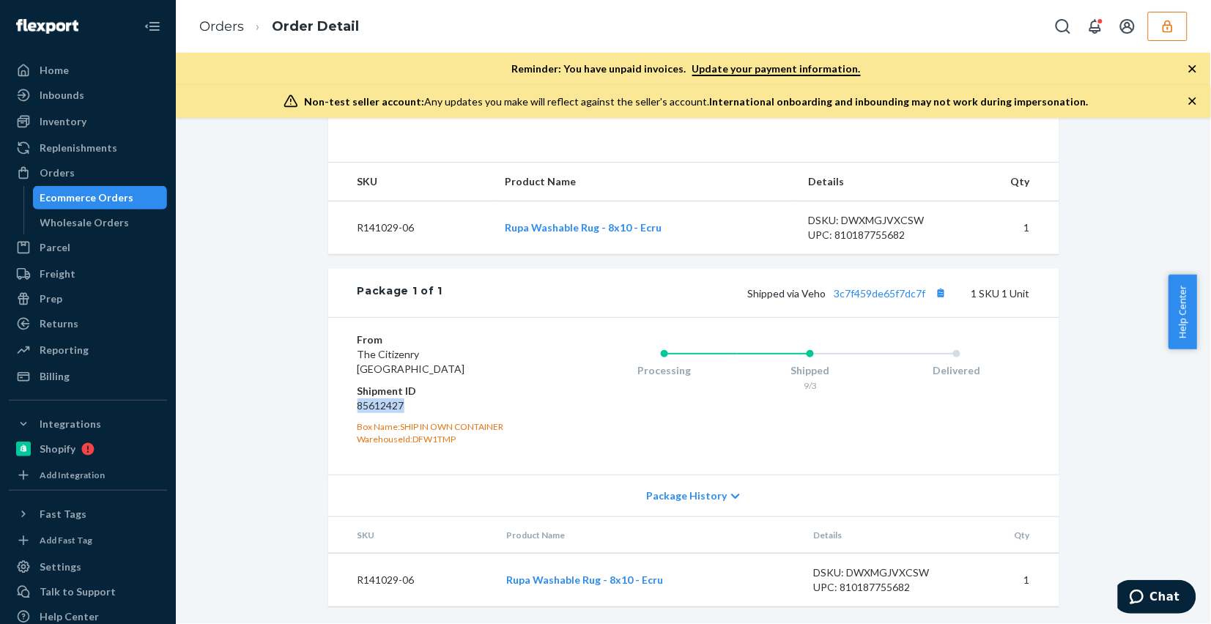
click at [372, 408] on dd "85612427" at bounding box center [444, 405] width 175 height 15
copy dd "85612427"
click at [218, 27] on link "Orders" at bounding box center [221, 26] width 45 height 16
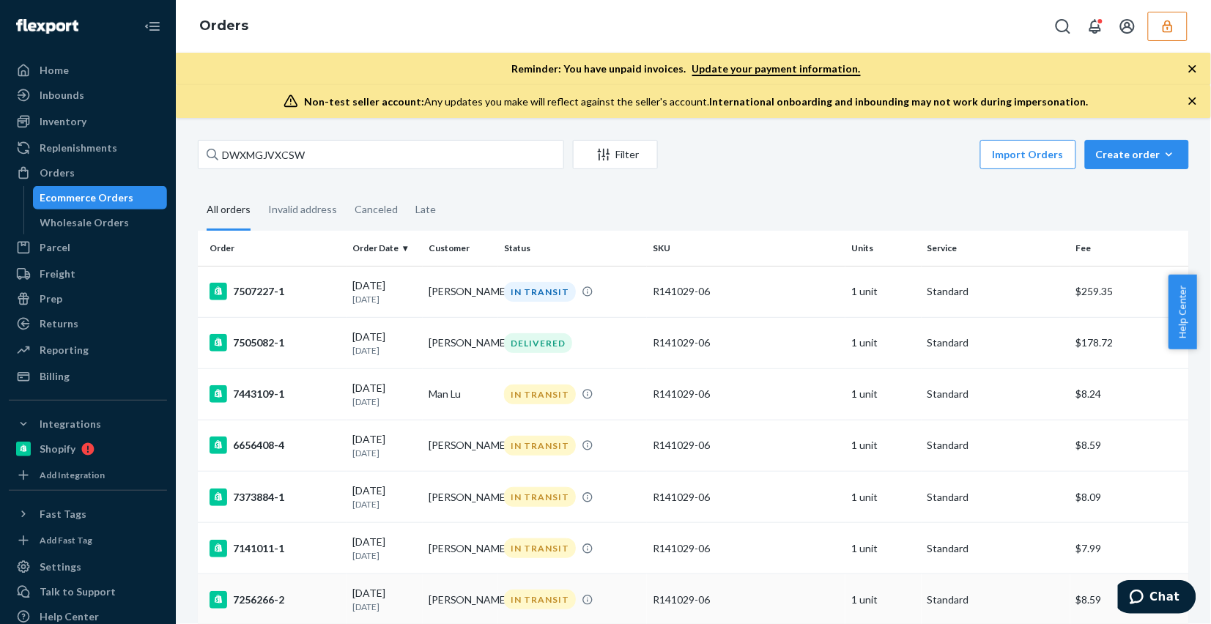
scroll to position [209, 0]
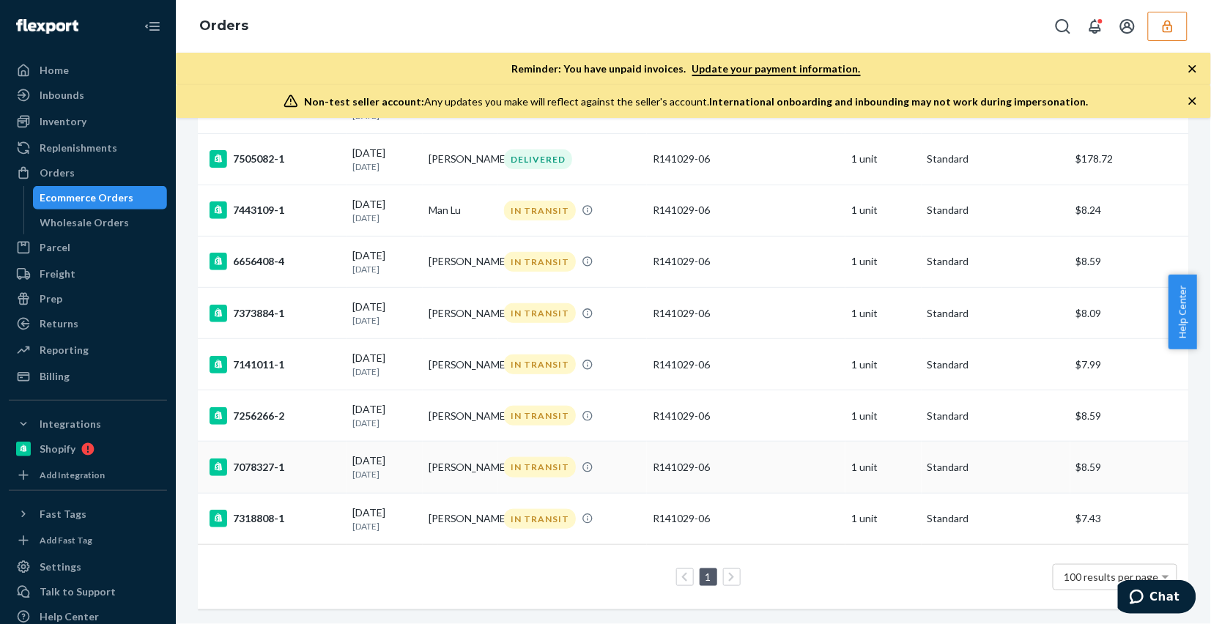
click at [615, 457] on div "IN TRANSIT" at bounding box center [572, 467] width 143 height 20
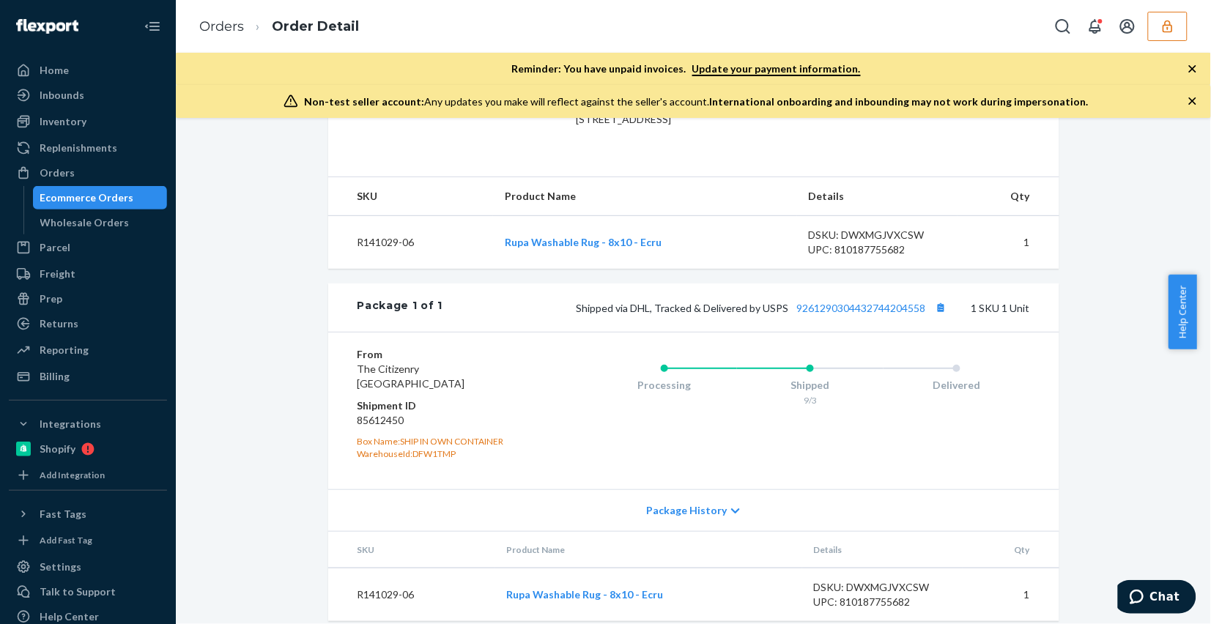
scroll to position [503, 0]
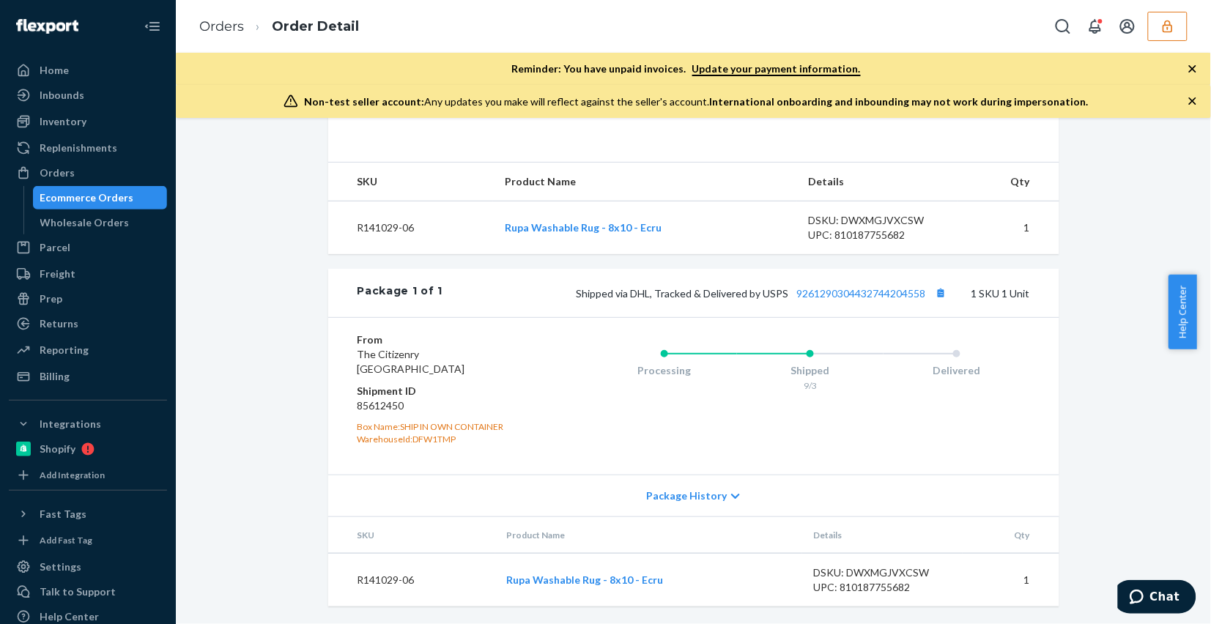
click at [389, 405] on dd "85612450" at bounding box center [444, 405] width 175 height 15
copy dd "85612450"
click at [225, 34] on link "Orders" at bounding box center [221, 26] width 45 height 16
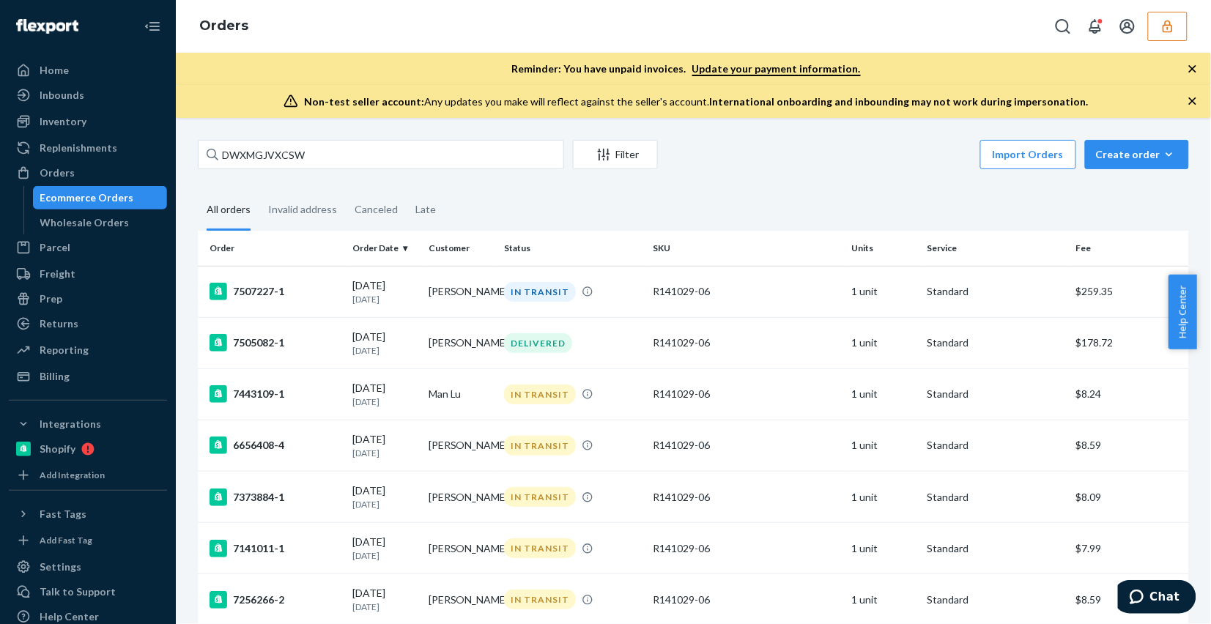
scroll to position [209, 0]
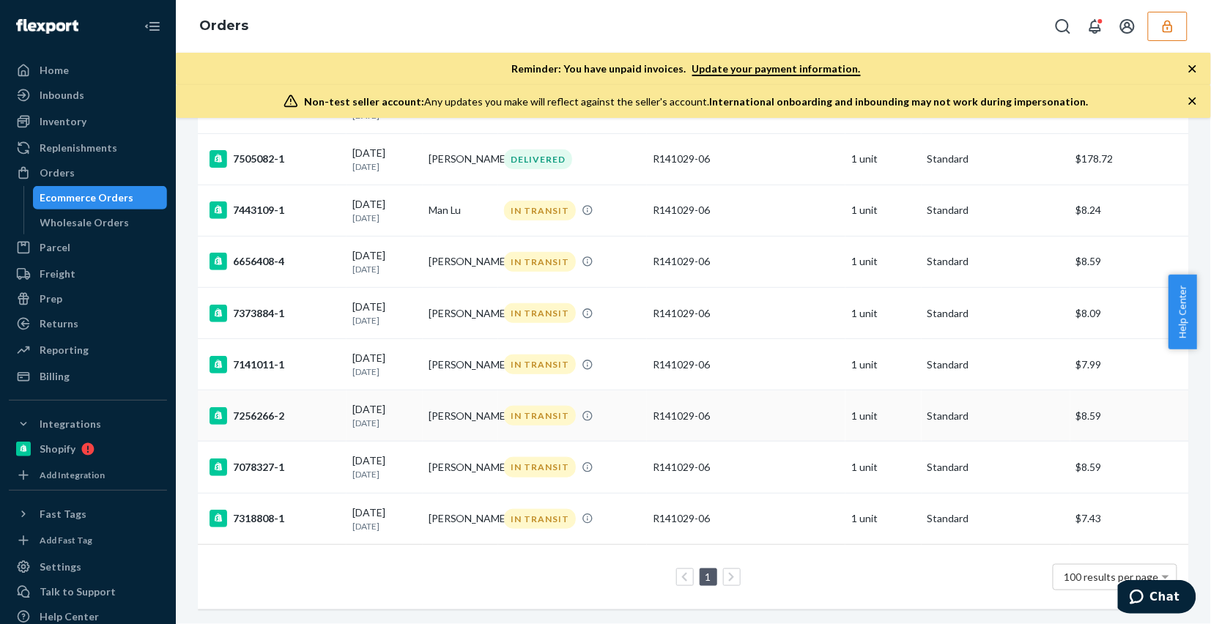
click at [481, 400] on td "Bailey Davidson" at bounding box center [461, 415] width 76 height 51
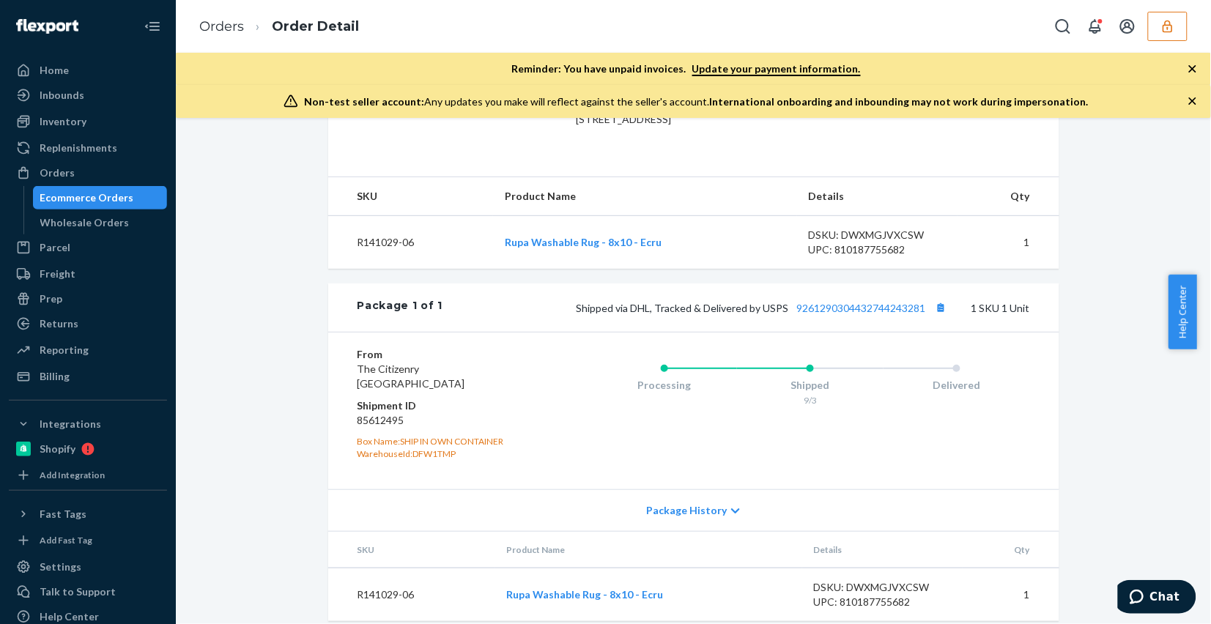
scroll to position [503, 0]
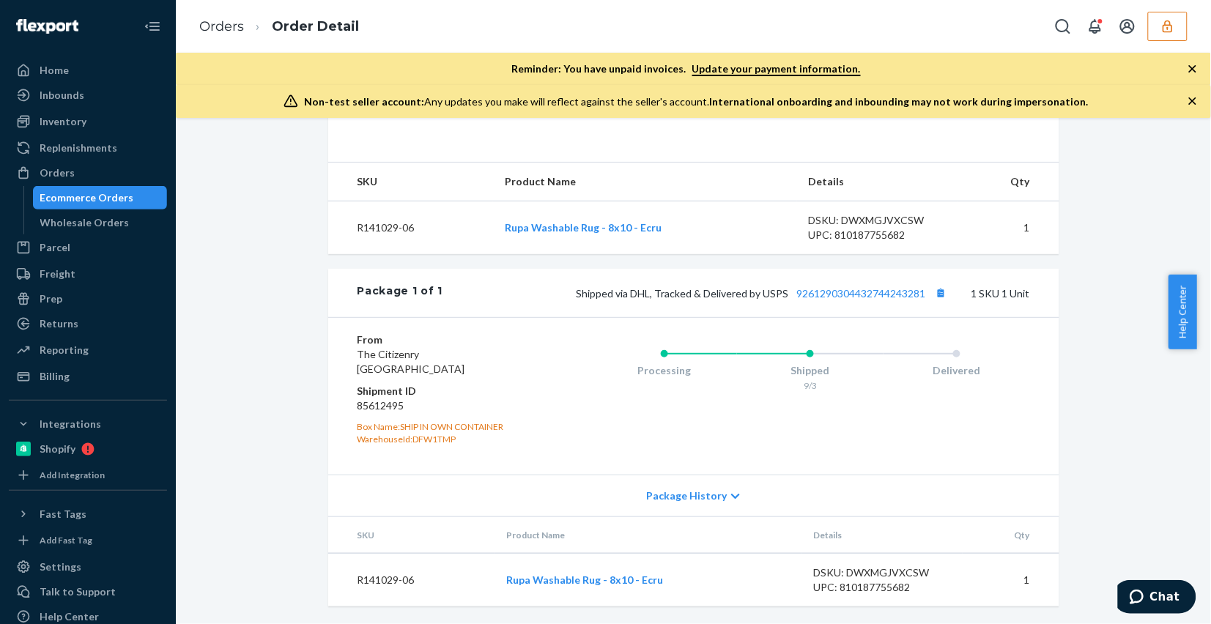
click at [383, 401] on dd "85612495" at bounding box center [444, 405] width 175 height 15
click at [382, 401] on dd "85612495" at bounding box center [444, 405] width 175 height 15
copy dd "85612495"
click at [225, 28] on link "Orders" at bounding box center [221, 26] width 45 height 16
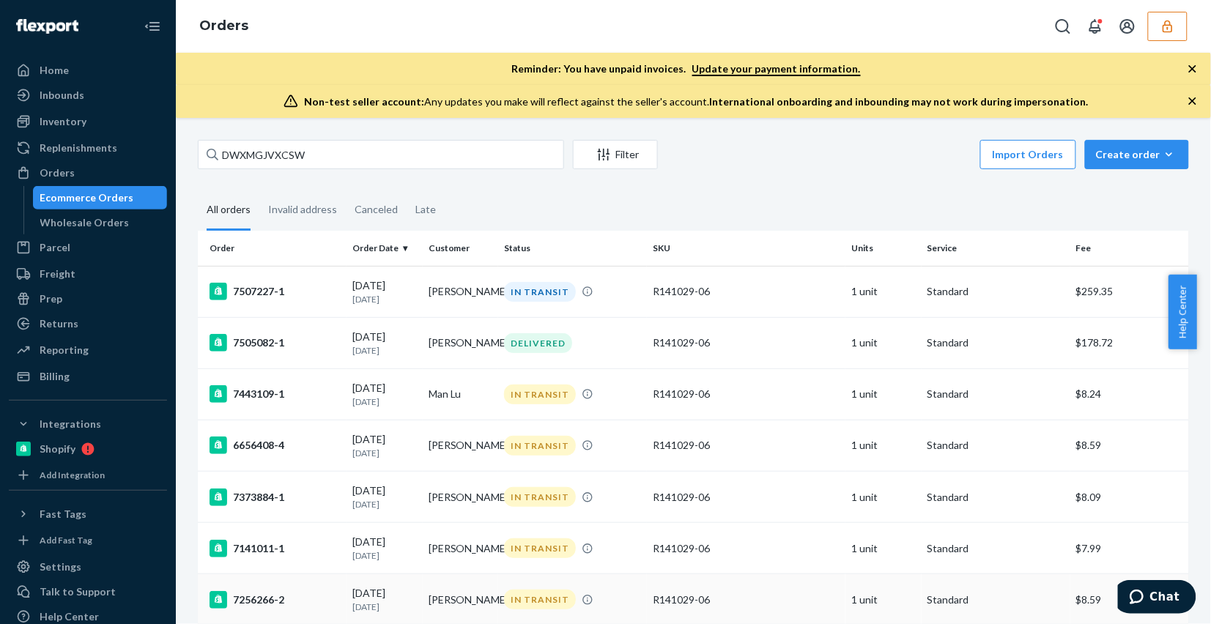
scroll to position [209, 0]
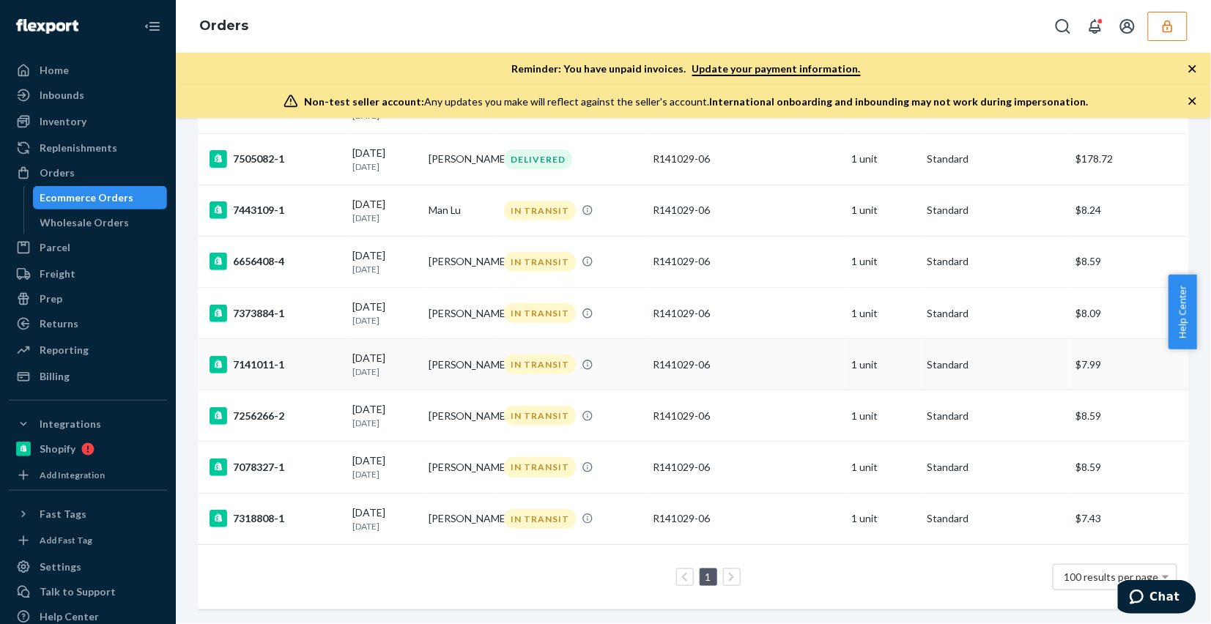
click at [482, 346] on td "Jenny Gordon" at bounding box center [461, 364] width 76 height 51
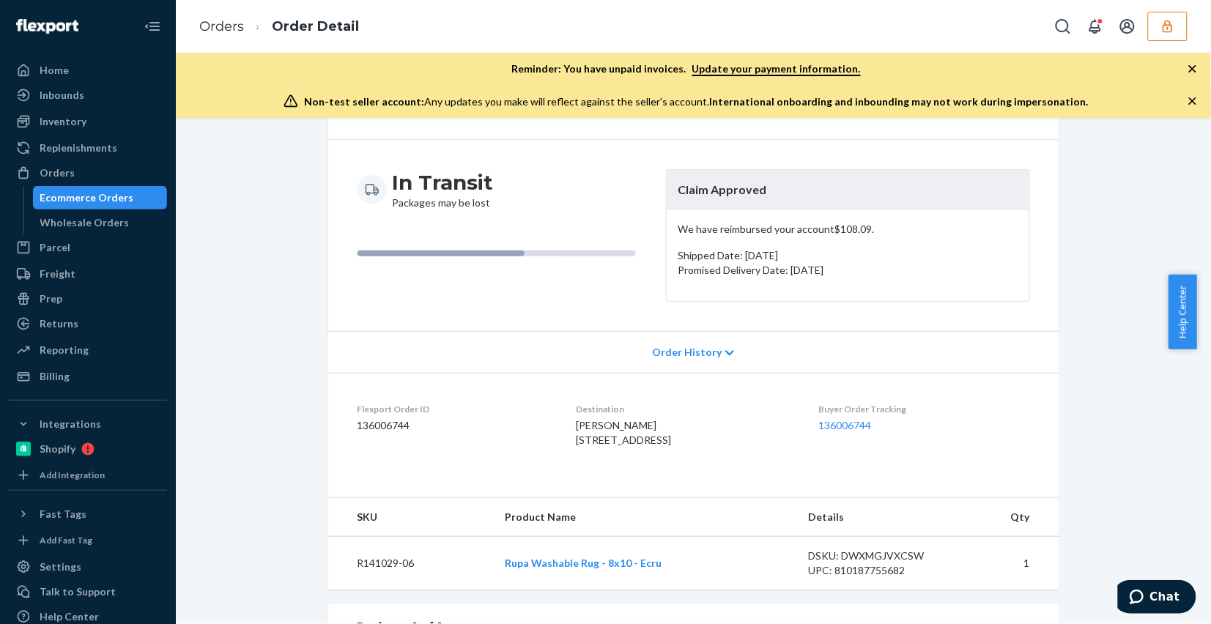
scroll to position [471, 0]
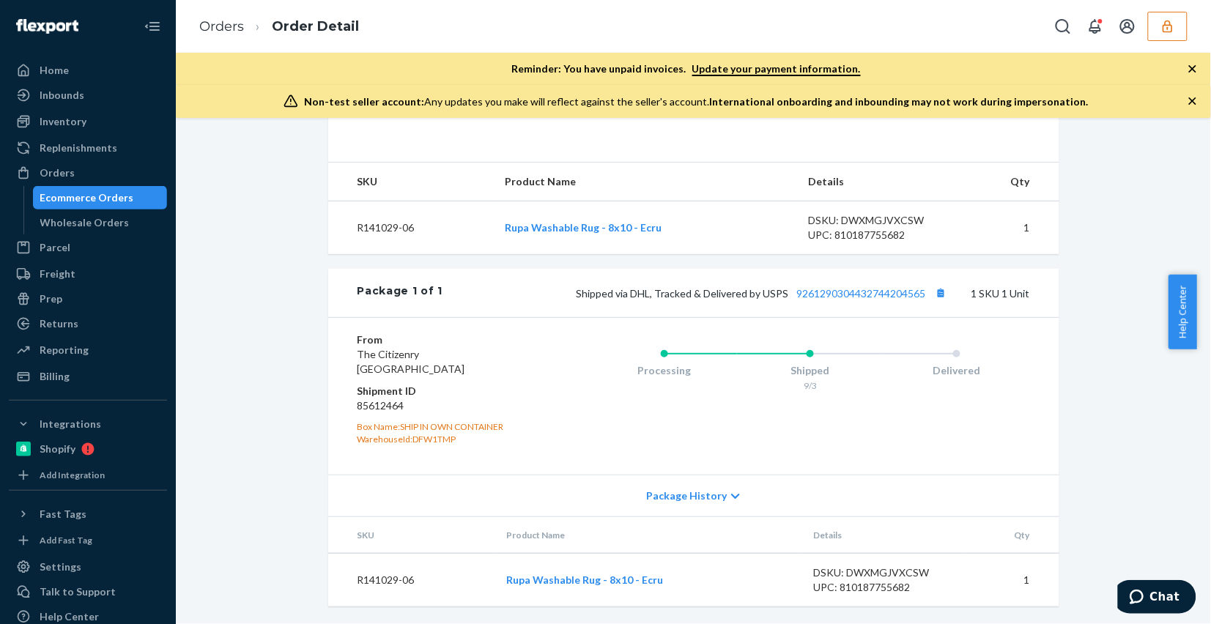
click at [377, 407] on dd "85612464" at bounding box center [444, 405] width 175 height 15
copy dd "85612464"
click at [210, 28] on link "Orders" at bounding box center [221, 26] width 45 height 16
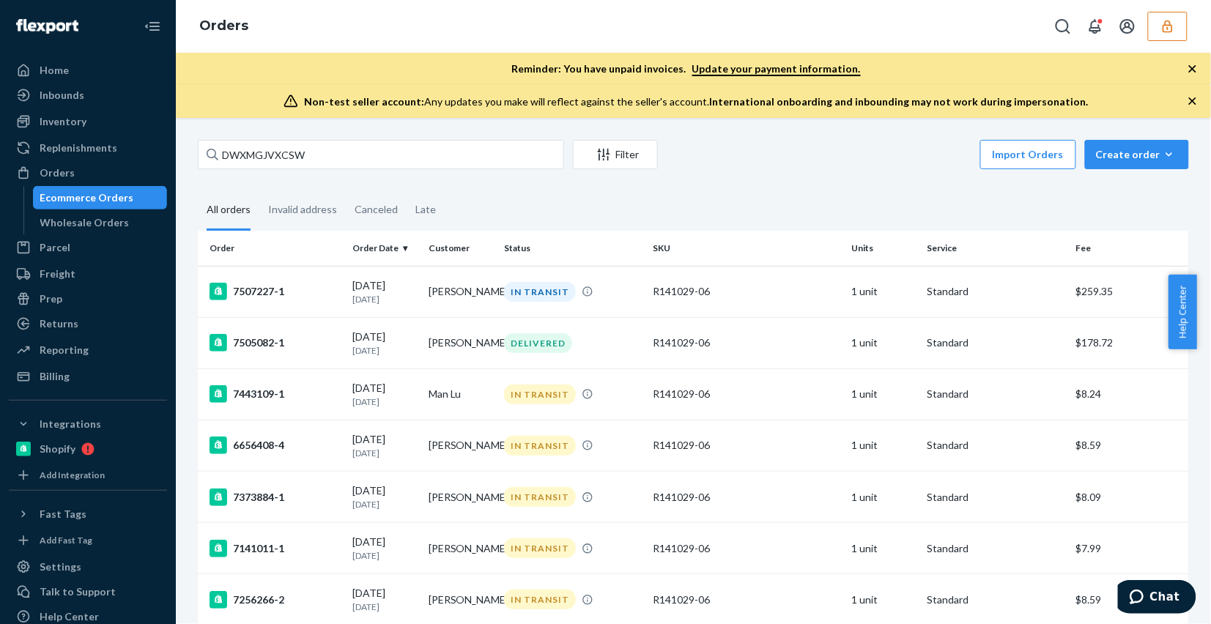
scroll to position [209, 0]
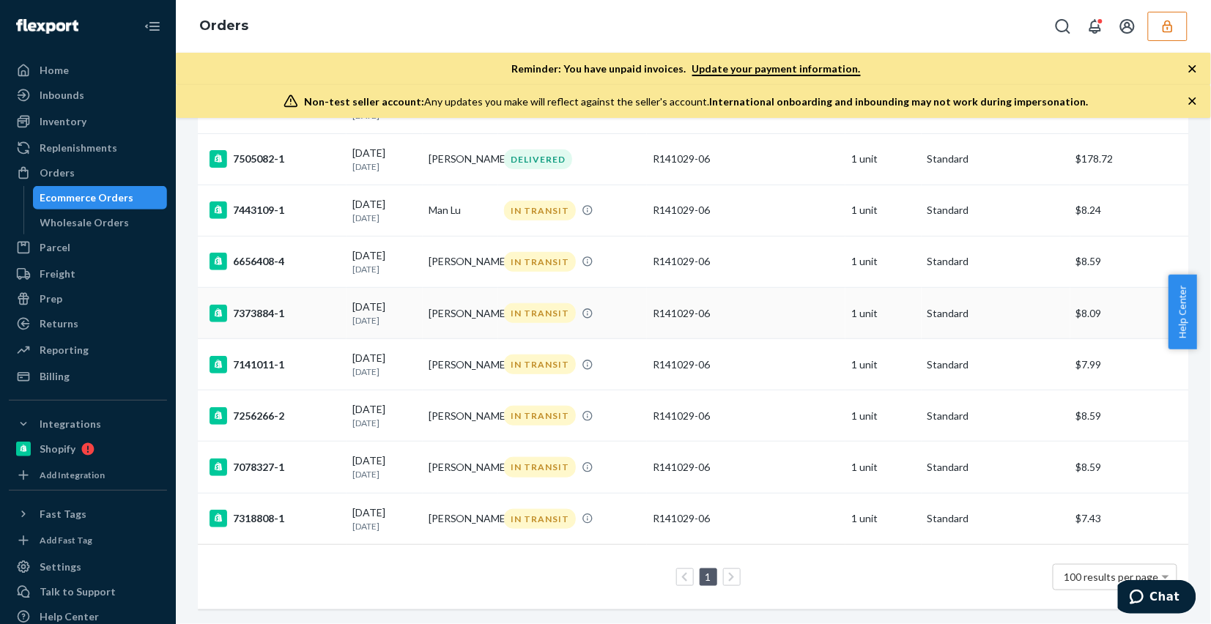
click at [459, 301] on td "reema sheth" at bounding box center [461, 313] width 76 height 51
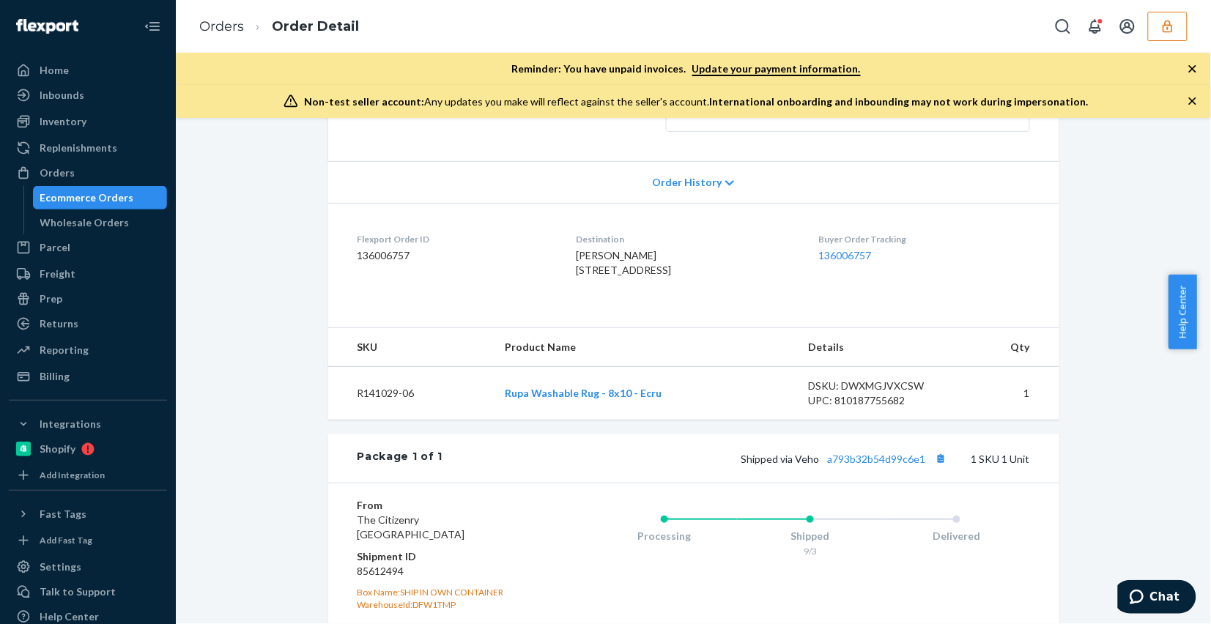
scroll to position [471, 0]
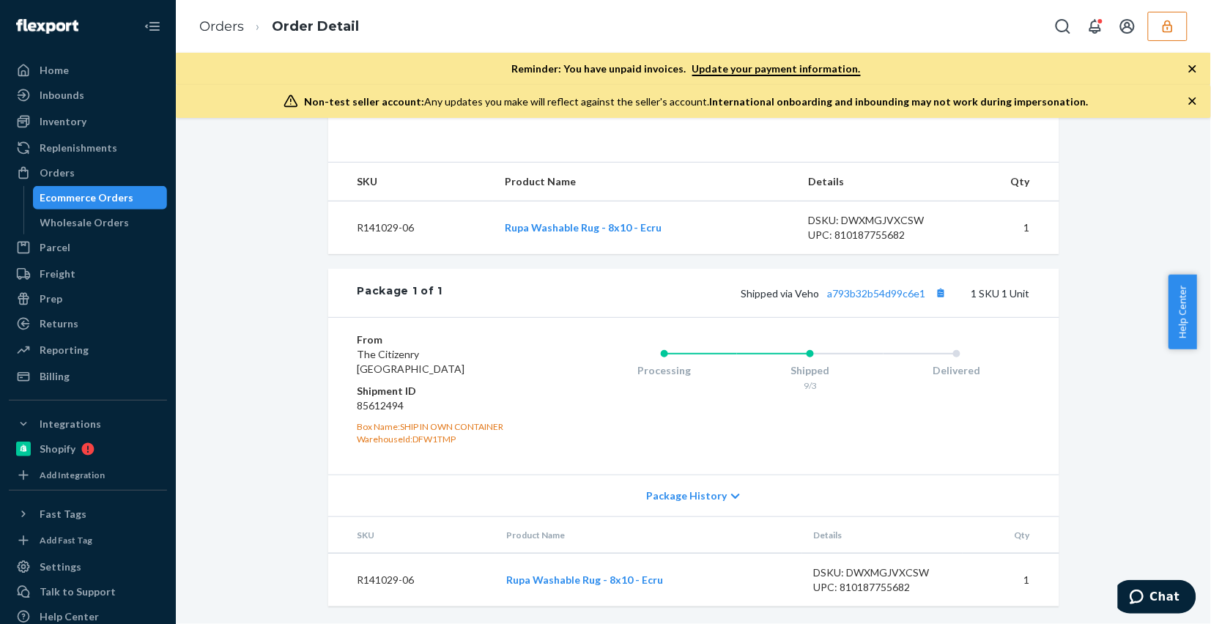
click at [357, 404] on dd "85612494" at bounding box center [444, 405] width 175 height 15
copy dd "85612494"
click at [214, 26] on link "Orders" at bounding box center [221, 26] width 45 height 16
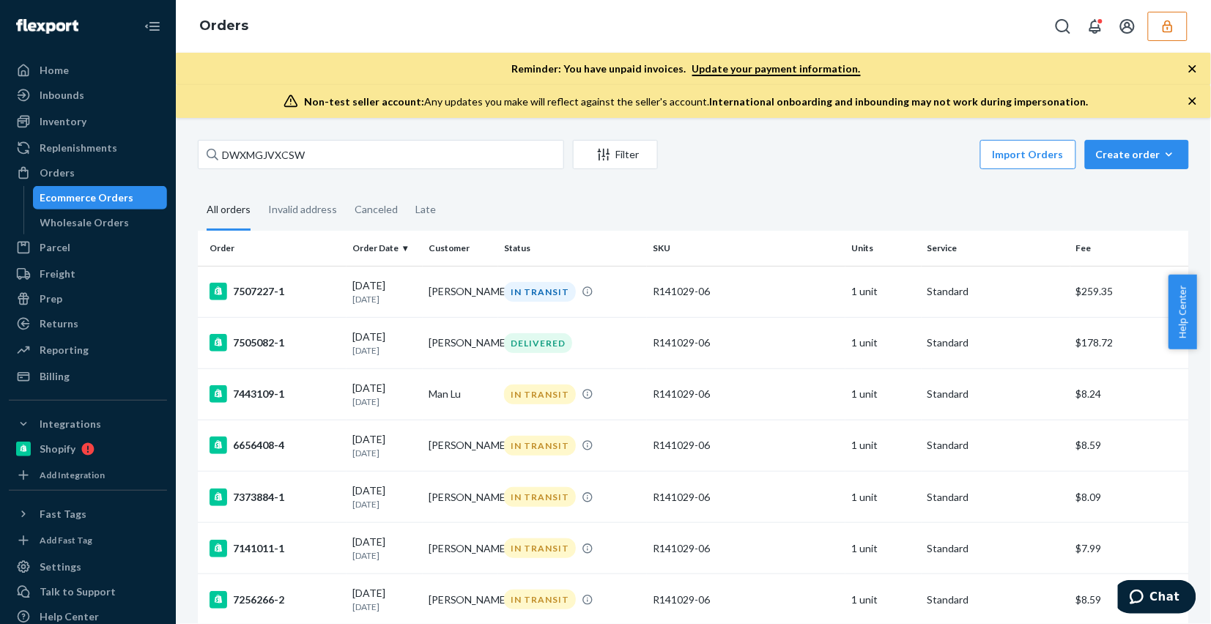
scroll to position [209, 0]
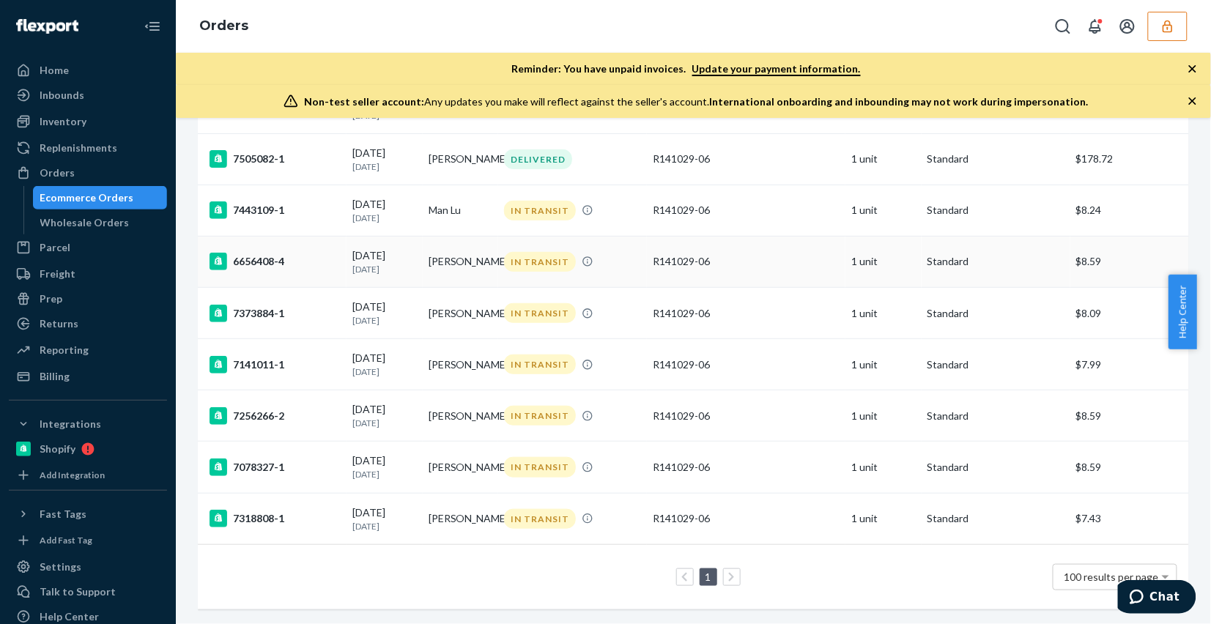
click at [441, 246] on td "Susan Kim" at bounding box center [461, 261] width 76 height 51
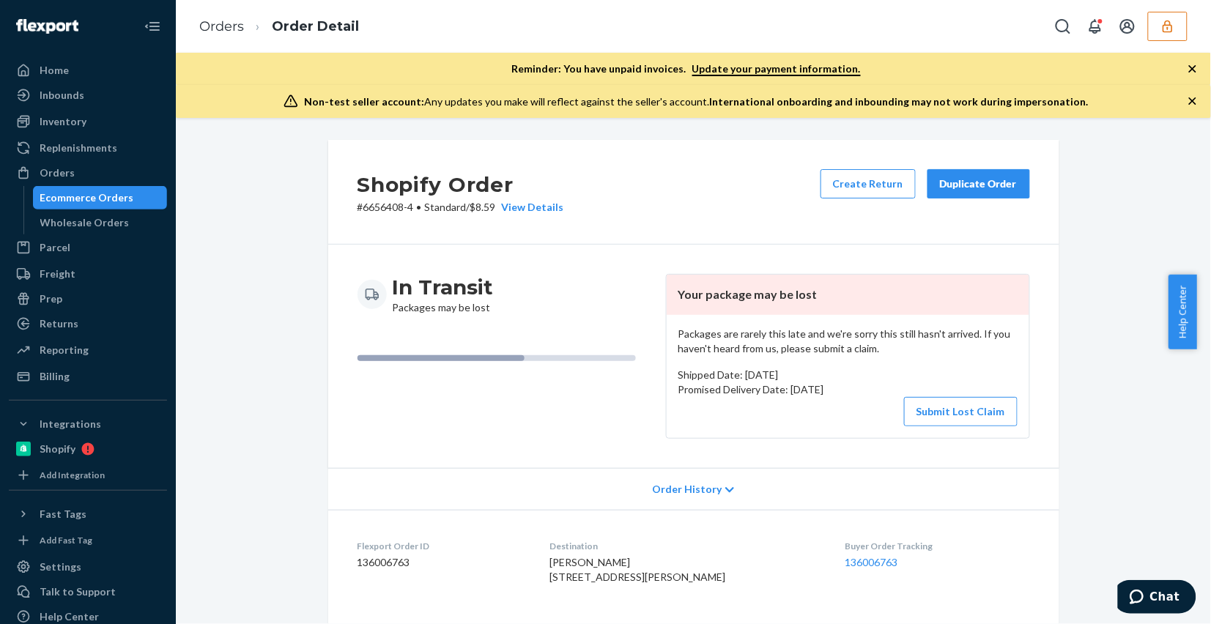
scroll to position [458, 0]
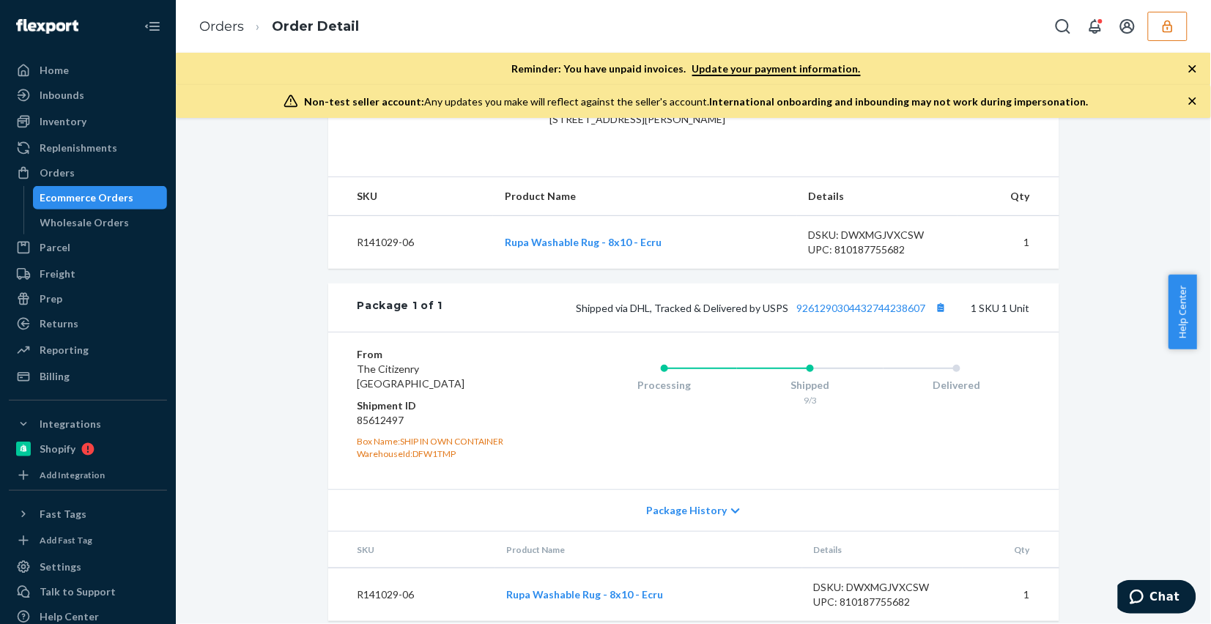
click at [378, 428] on dd "85612497" at bounding box center [444, 420] width 175 height 15
copy dd "85612497"
click at [215, 26] on link "Orders" at bounding box center [221, 26] width 45 height 16
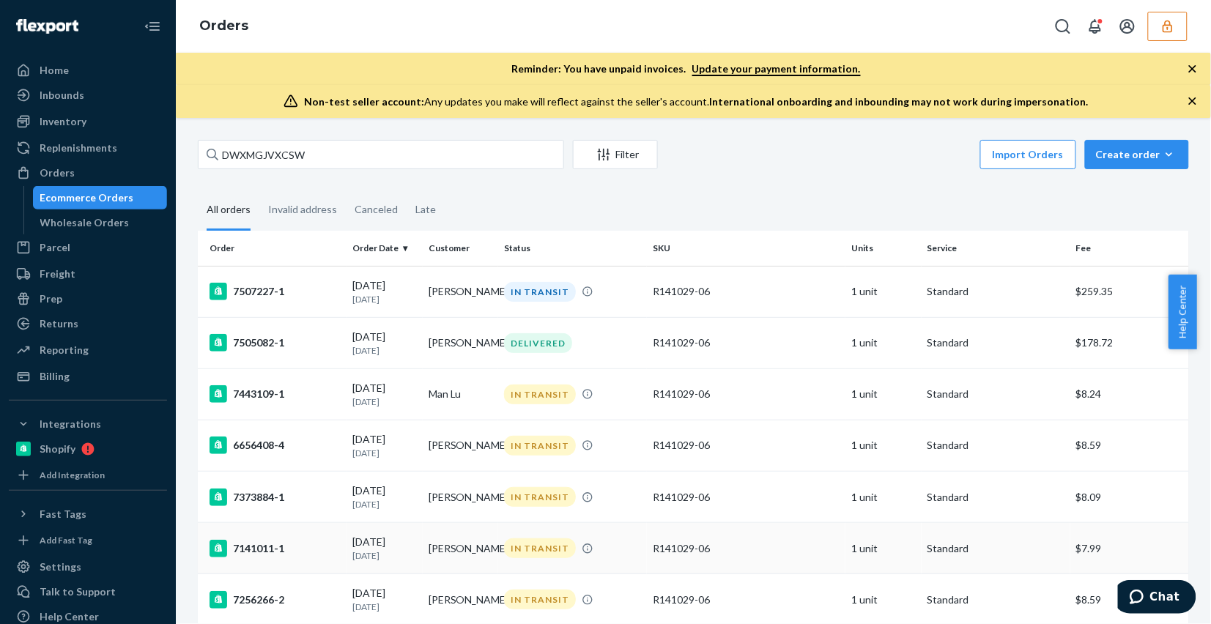
scroll to position [209, 0]
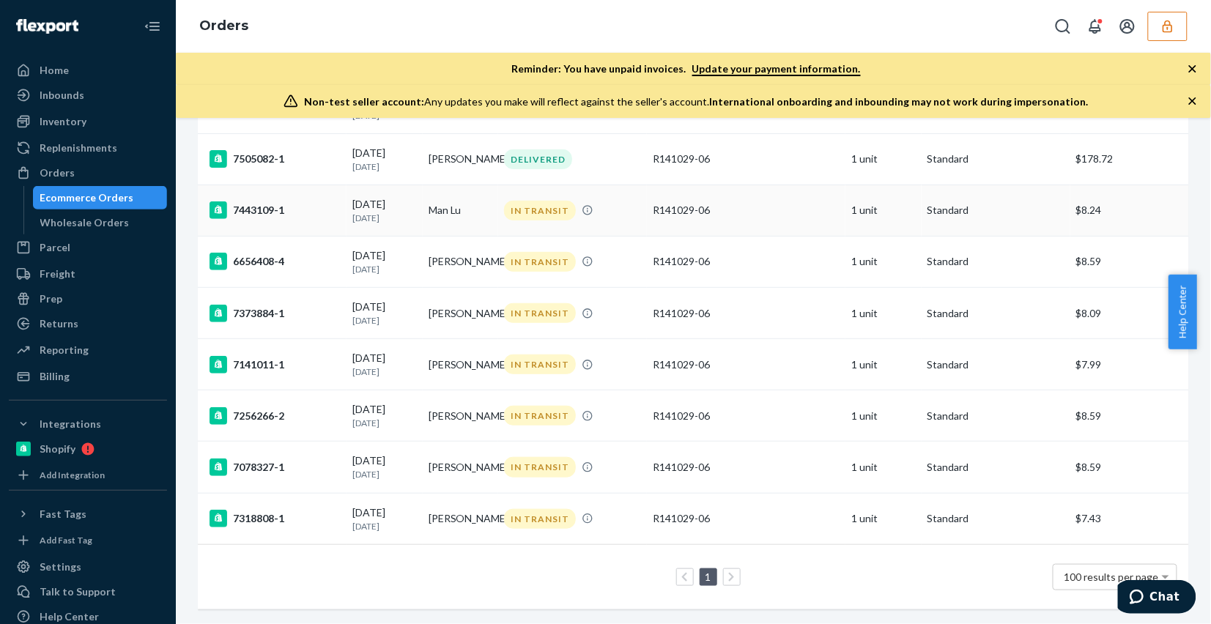
click at [436, 192] on td "Man Lu" at bounding box center [461, 210] width 76 height 51
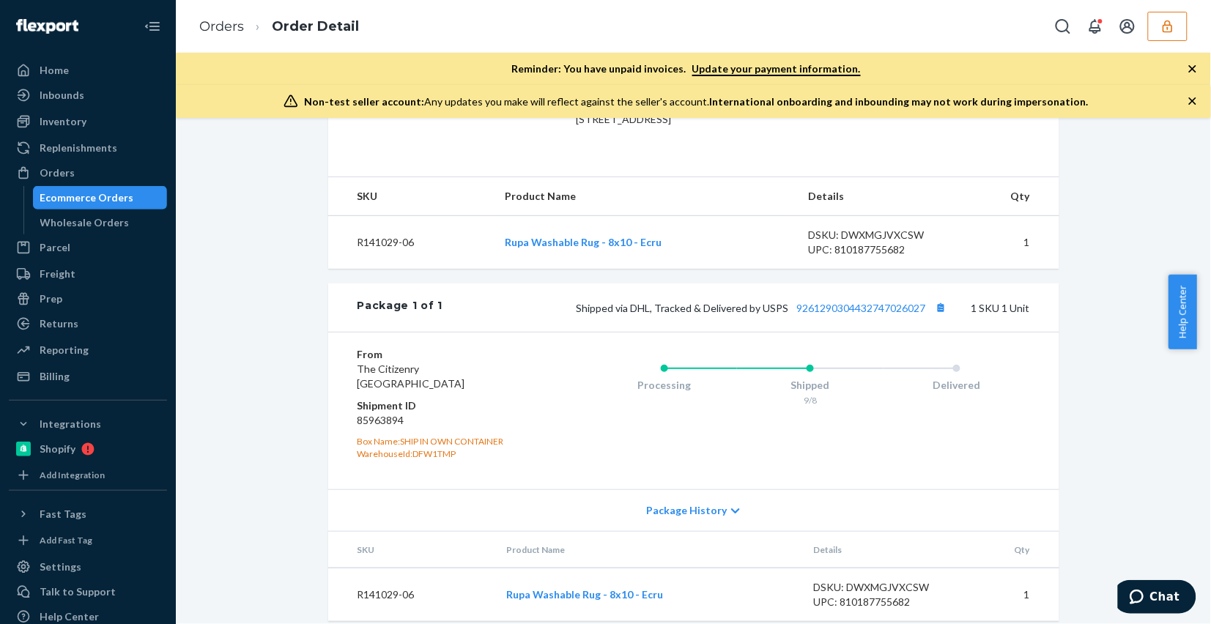
scroll to position [503, 0]
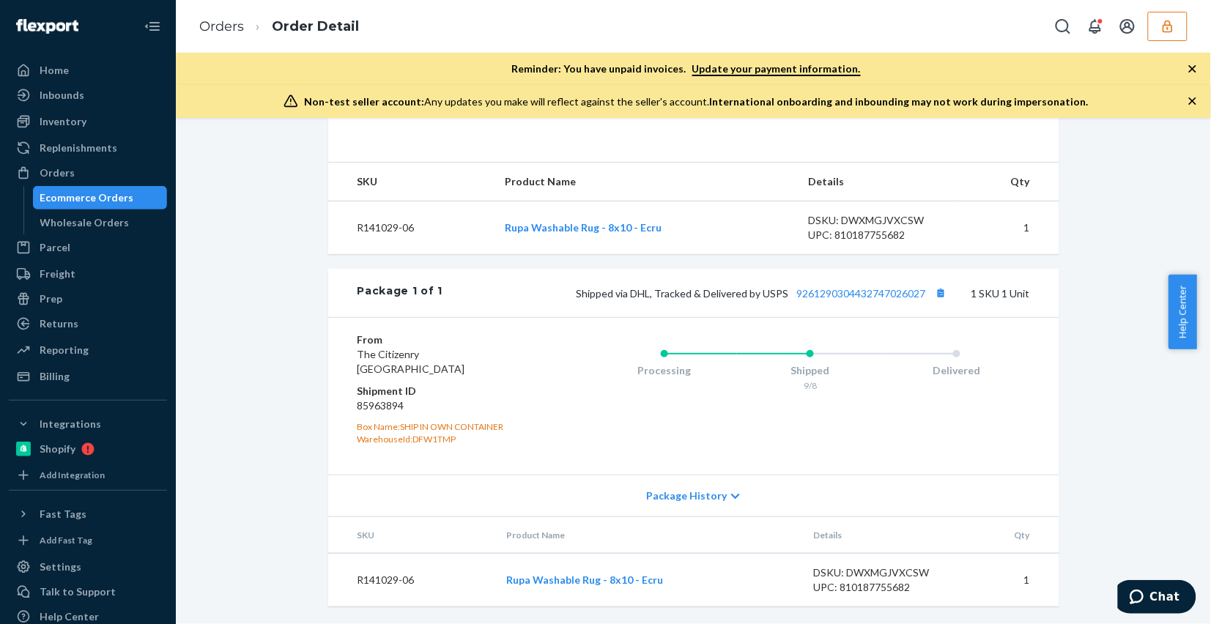
click at [385, 409] on dd "85963894" at bounding box center [444, 405] width 175 height 15
click at [215, 27] on link "Orders" at bounding box center [221, 26] width 45 height 16
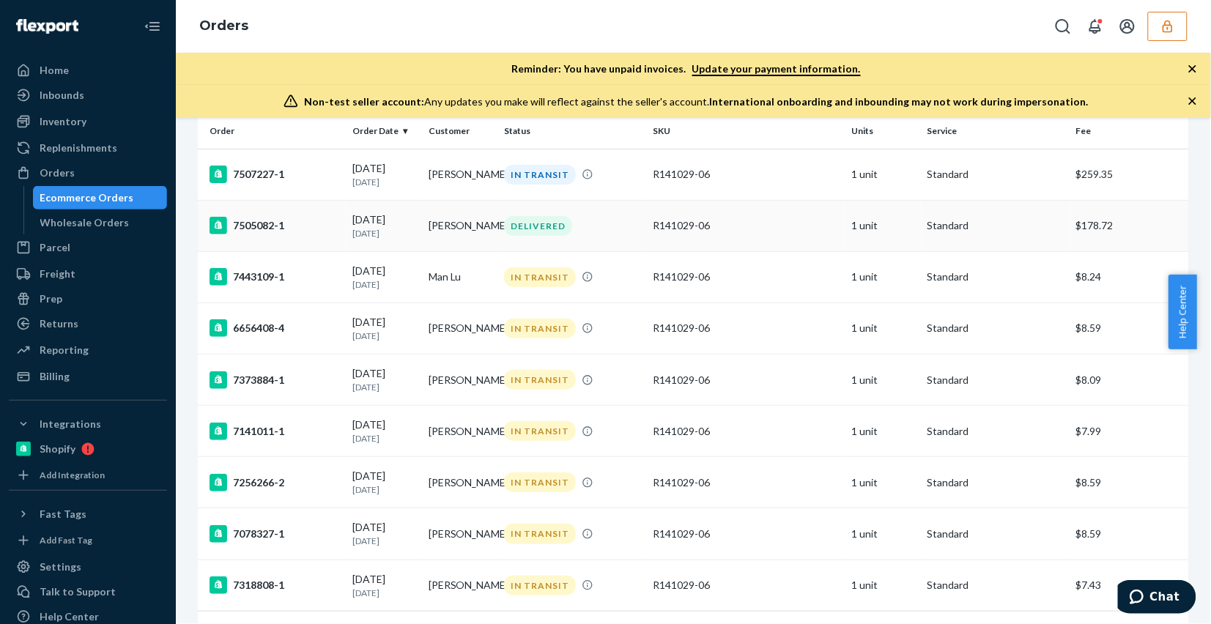
scroll to position [209, 0]
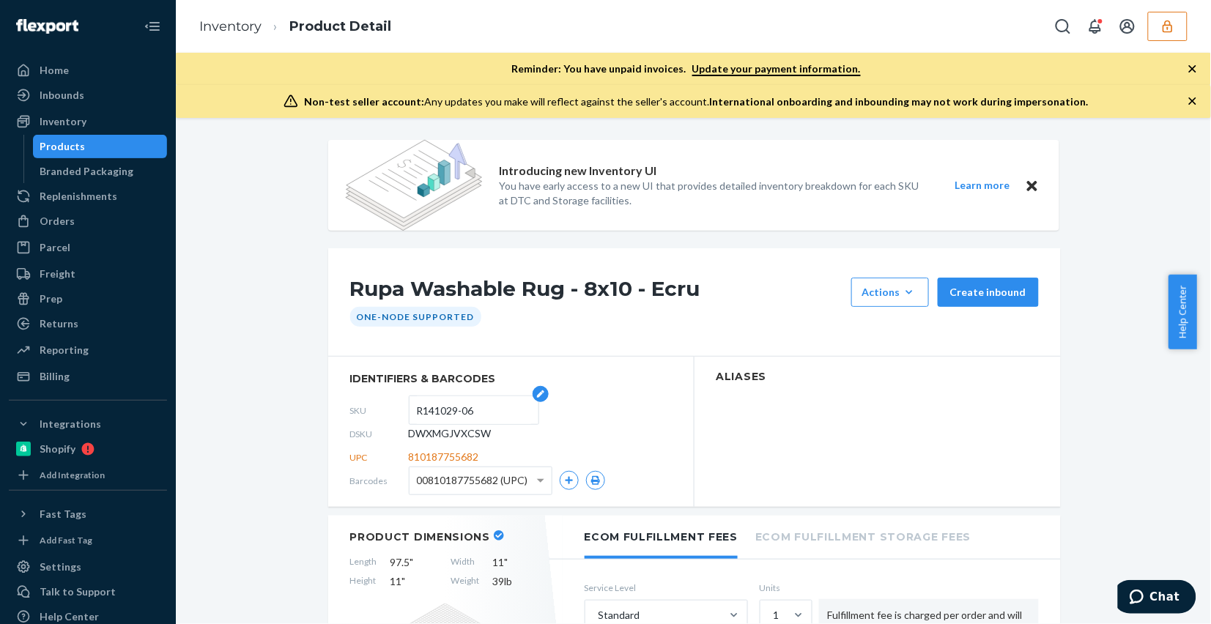
click at [441, 418] on input "R141029-06" at bounding box center [474, 410] width 114 height 28
click at [431, 437] on span "DWXMGJVXCSW" at bounding box center [450, 433] width 83 height 15
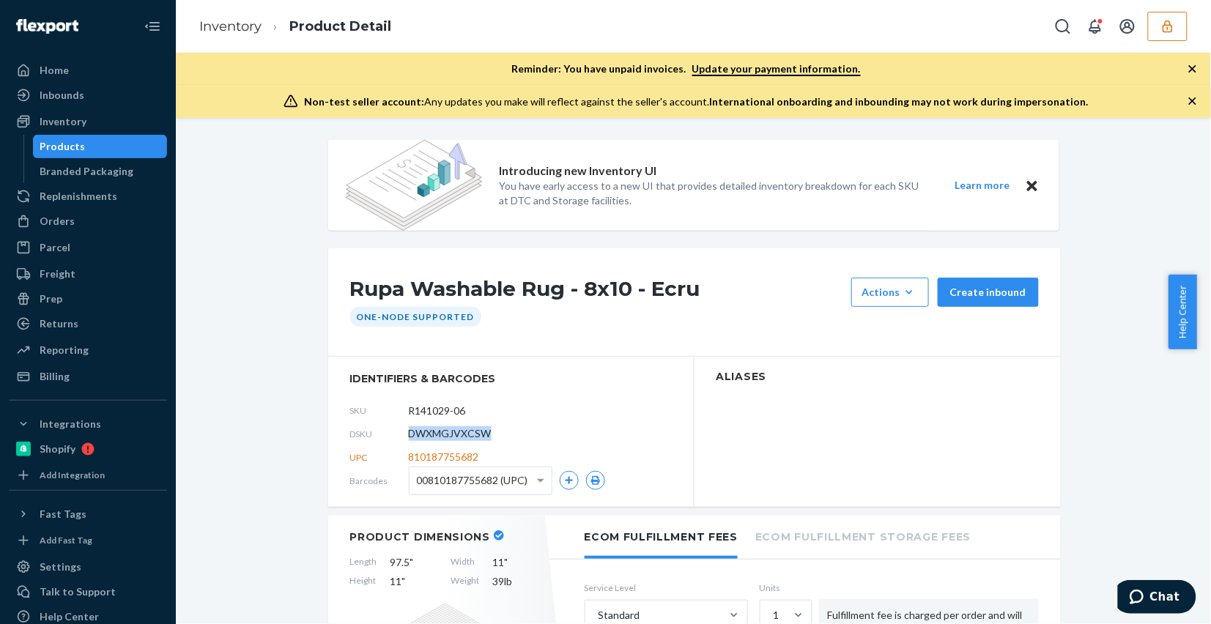
click at [431, 437] on span "DWXMGJVXCSW" at bounding box center [450, 433] width 83 height 15
copy span "DWXMGJVXCSW"
click at [455, 436] on span "DWXMGJVXCSW" at bounding box center [450, 433] width 83 height 15
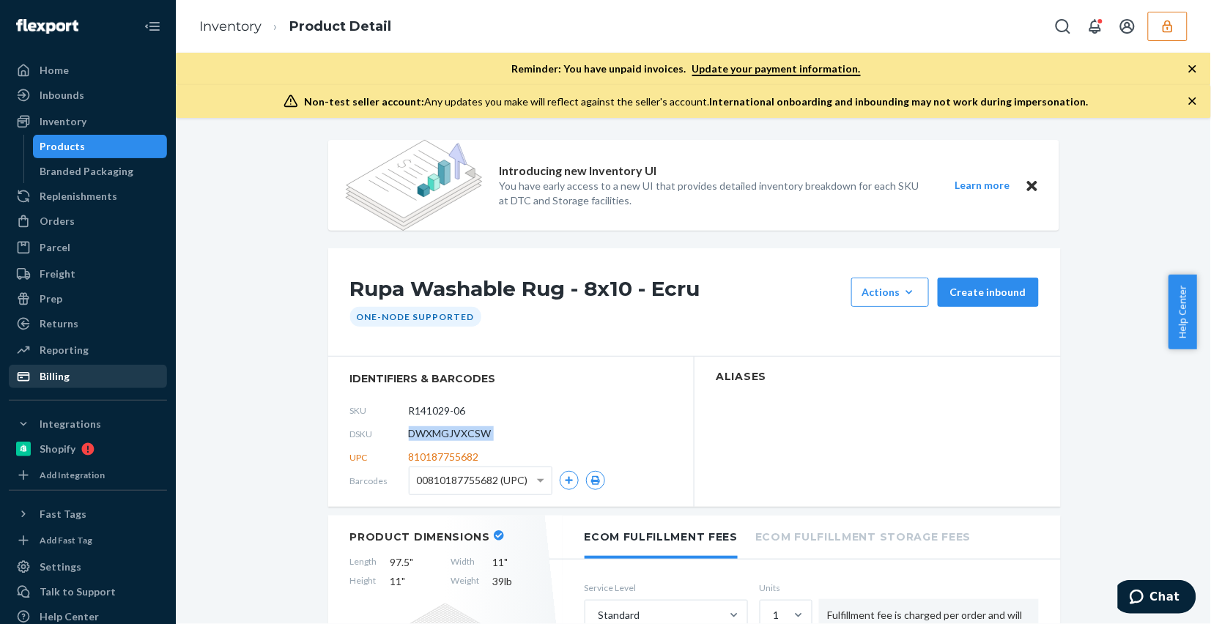
copy span "DWXMGJVXCSW"
click at [1176, 15] on button "button" at bounding box center [1168, 26] width 40 height 29
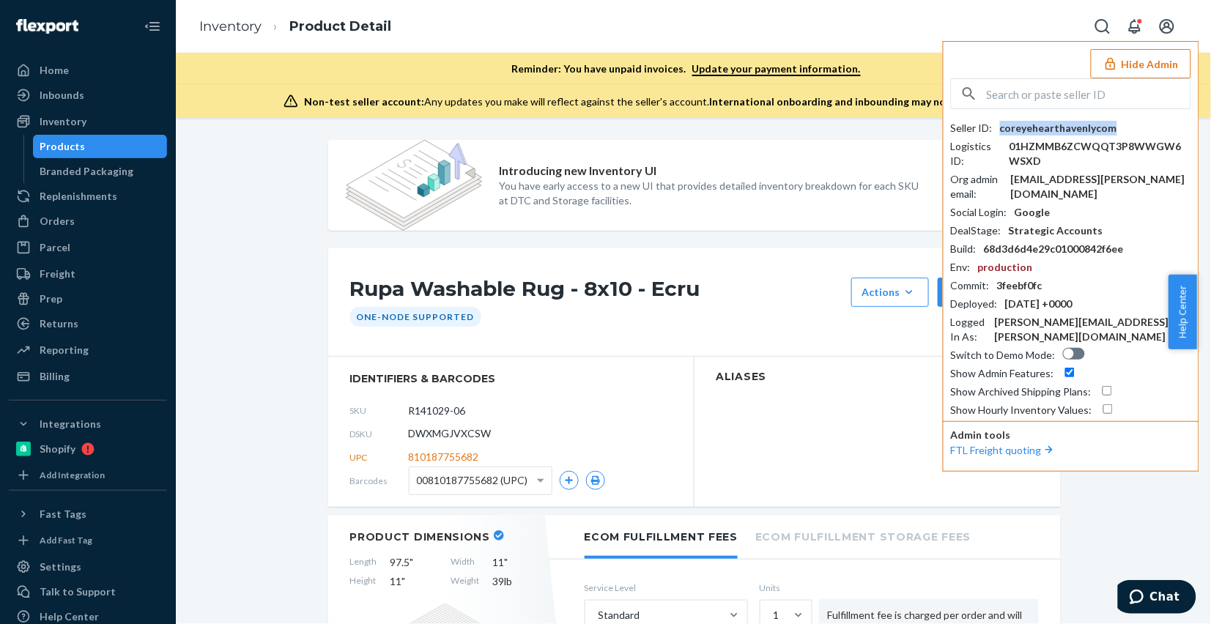
click at [1034, 122] on div "coreyehearthavenlycom" at bounding box center [1058, 128] width 117 height 15
